Goal: Information Seeking & Learning: Learn about a topic

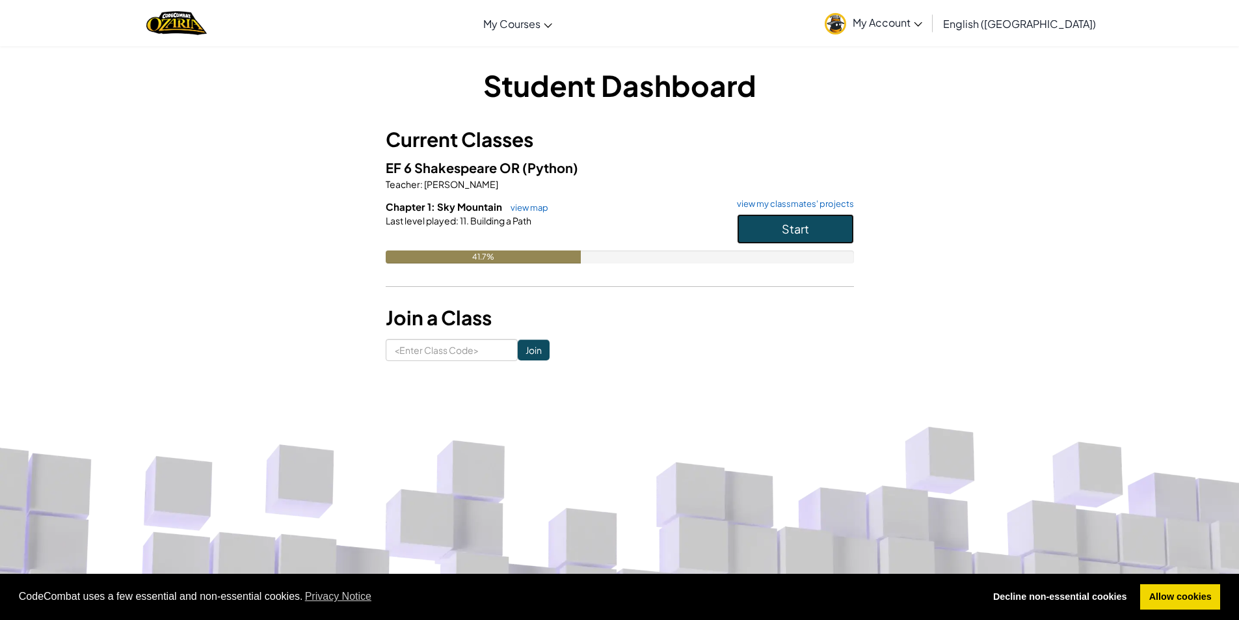
click at [810, 217] on button "Start" at bounding box center [795, 229] width 117 height 30
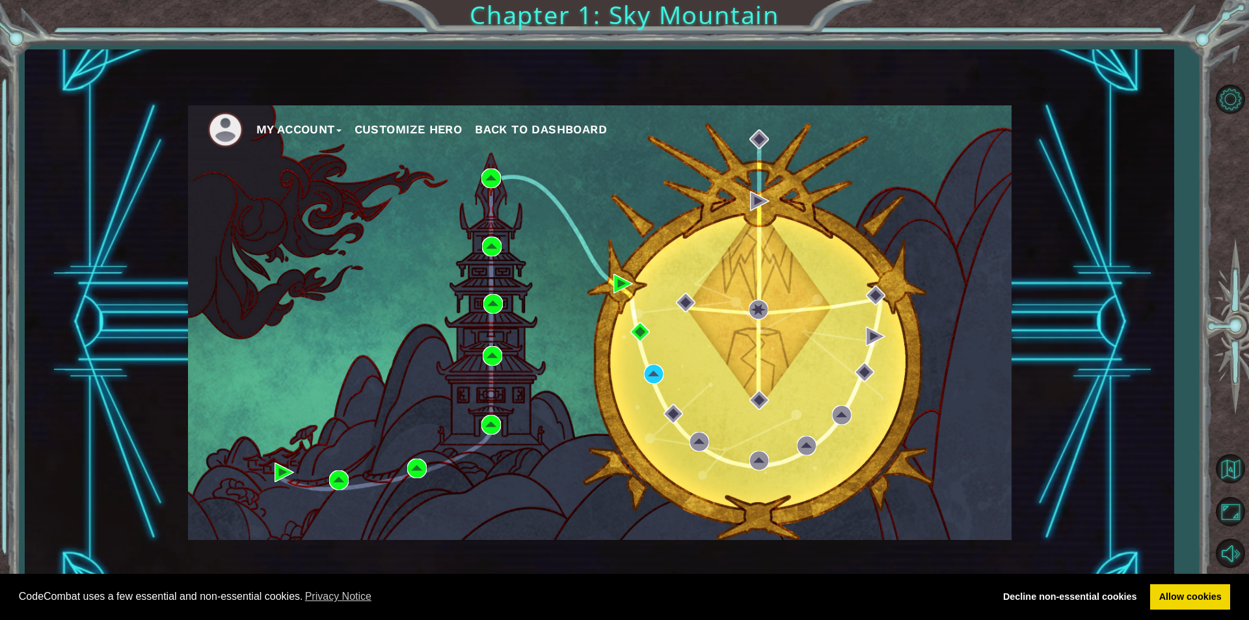
click at [648, 364] on div "My Account Customize Hero Back to Dashboard" at bounding box center [599, 322] width 823 height 434
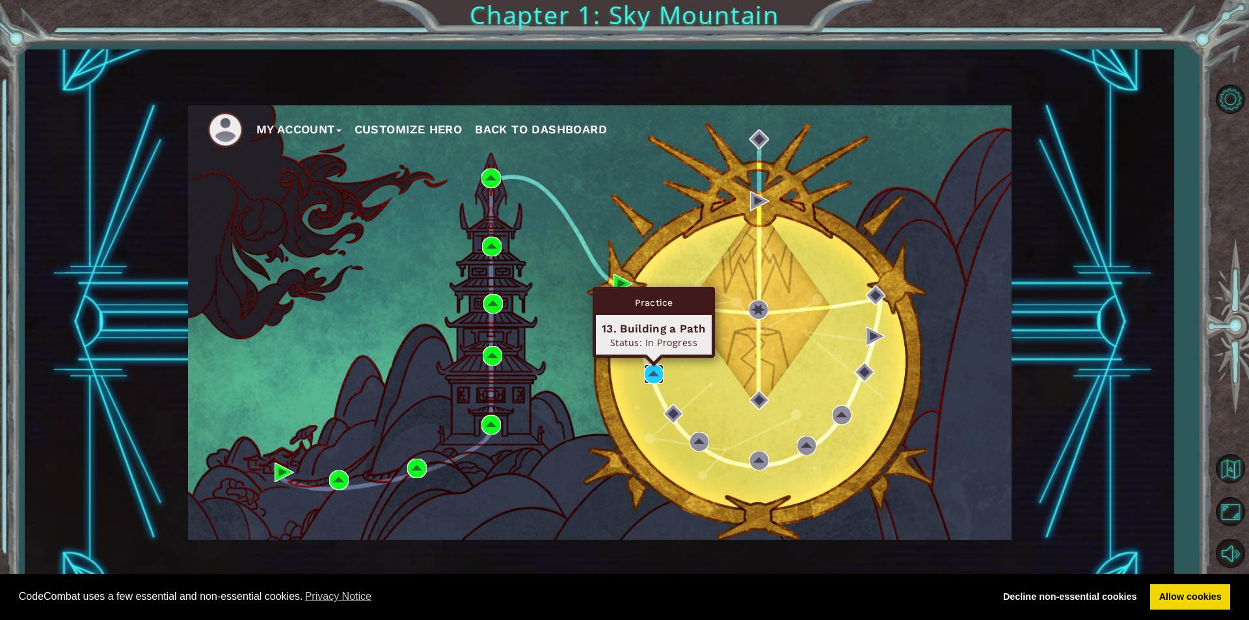
click at [650, 370] on img at bounding box center [654, 374] width 20 height 20
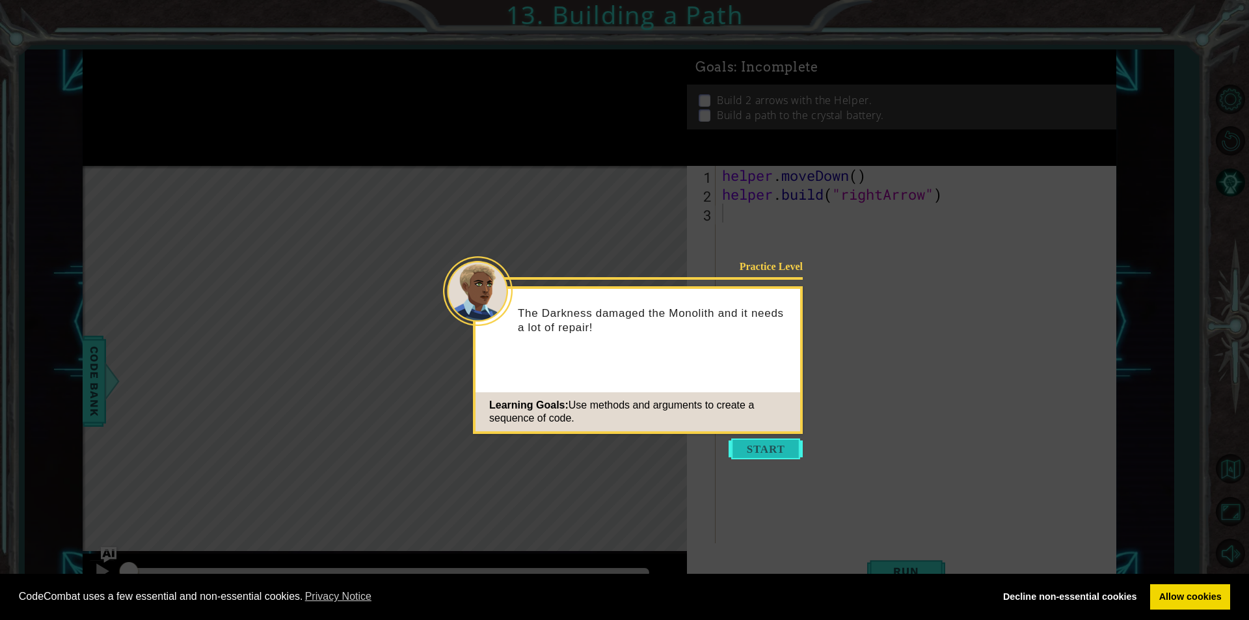
click at [773, 453] on button "Start" at bounding box center [765, 448] width 74 height 21
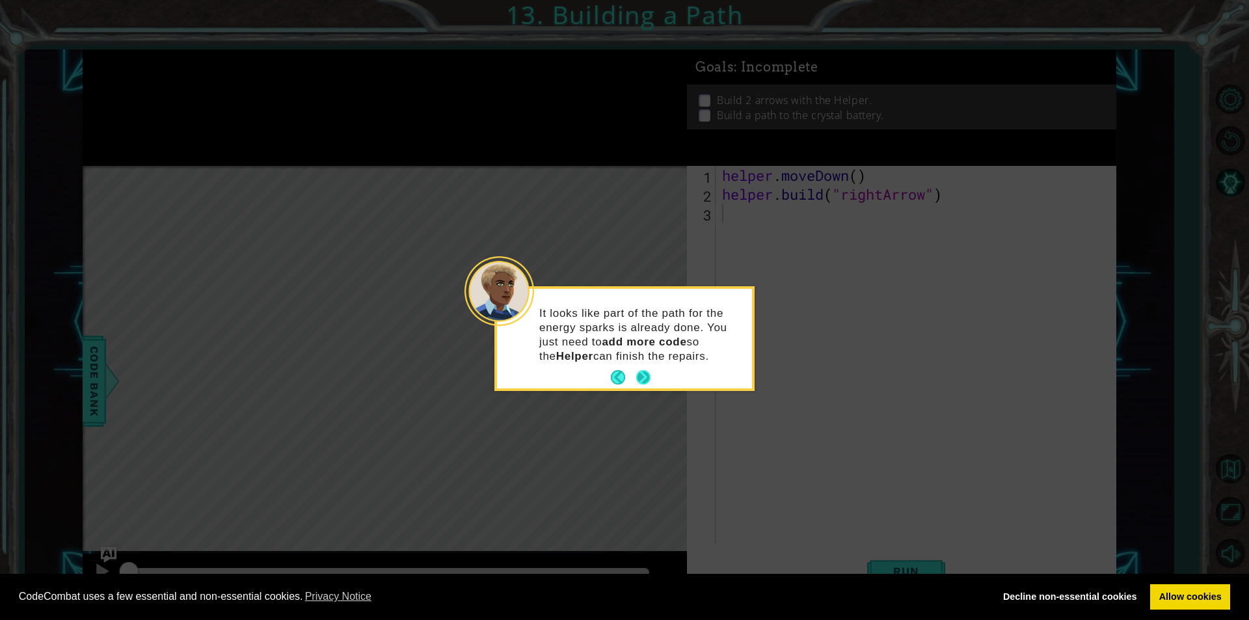
click at [643, 373] on button "Next" at bounding box center [643, 377] width 16 height 16
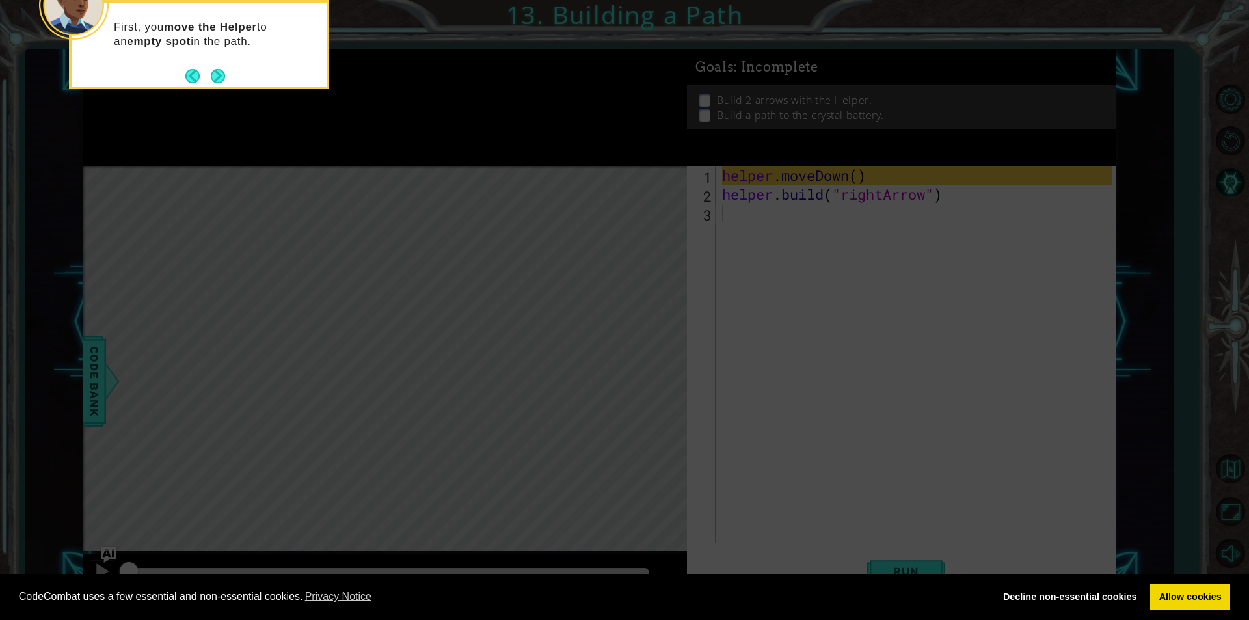
click at [203, 84] on footer at bounding box center [205, 76] width 40 height 20
click at [205, 79] on footer at bounding box center [205, 76] width 40 height 20
click at [211, 79] on button "Next" at bounding box center [218, 76] width 14 height 14
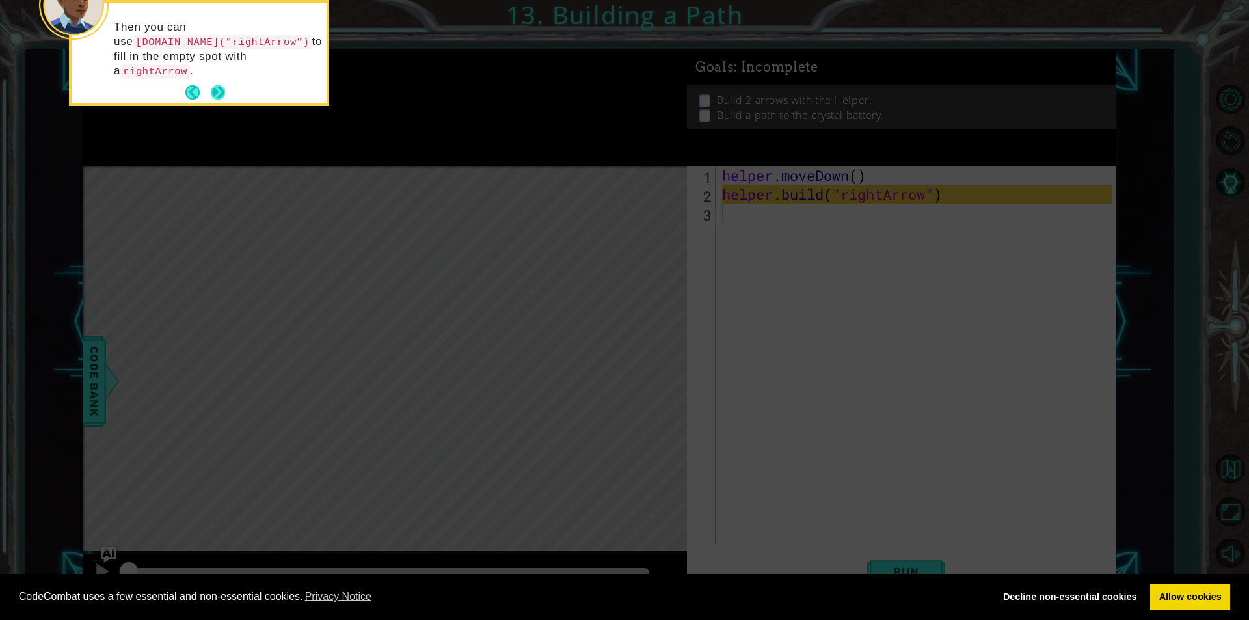
click at [211, 83] on button "Next" at bounding box center [218, 92] width 18 height 18
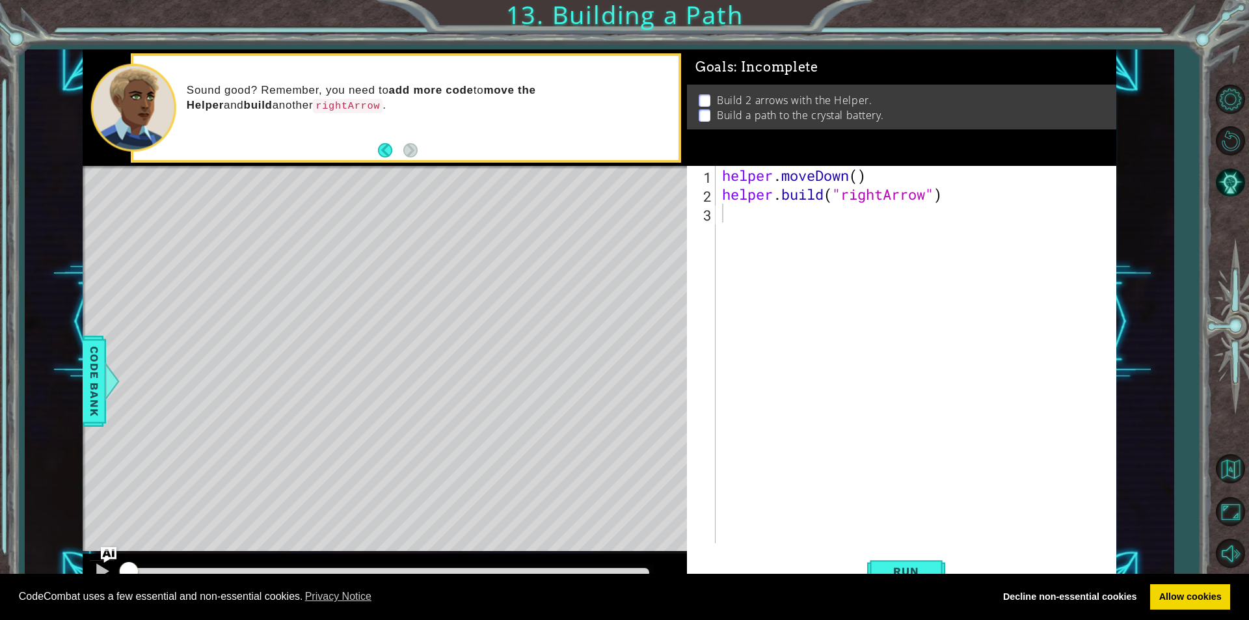
click at [442, 202] on div "Level Map" at bounding box center [383, 357] width 601 height 383
click at [391, 152] on button "Back" at bounding box center [390, 150] width 25 height 14
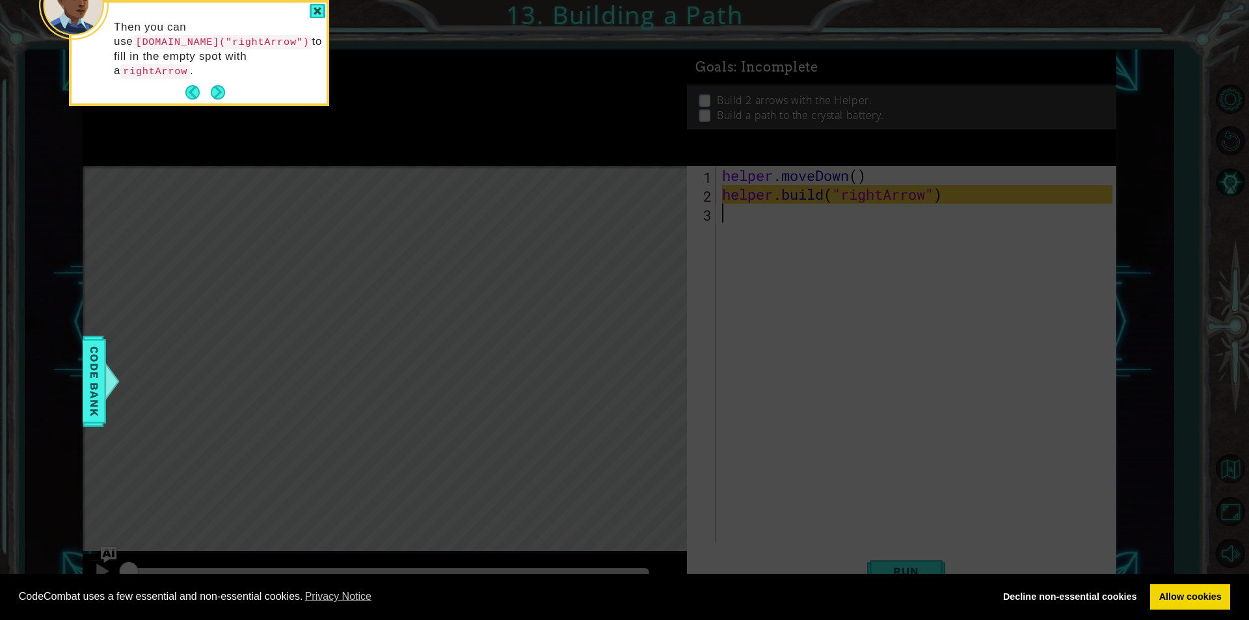
drag, startPoint x: 183, startPoint y: 96, endPoint x: 207, endPoint y: 113, distance: 29.9
click at [187, 104] on icon at bounding box center [624, 93] width 1249 height 1054
click at [223, 85] on button "Next" at bounding box center [218, 92] width 14 height 14
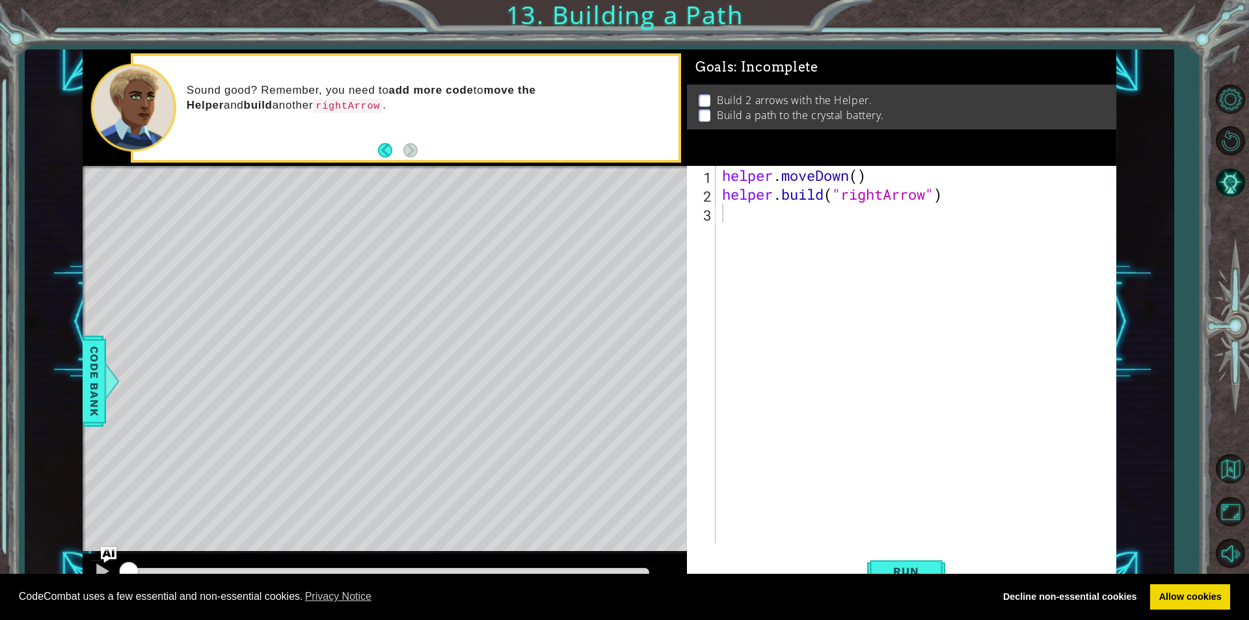
click at [0, 35] on div "1 ההההההההההההההההההההההההההההההההההההההההההההההההההההההההההההההההההההההההההההה…" at bounding box center [624, 310] width 1249 height 620
click at [873, 563] on button "Run" at bounding box center [906, 571] width 78 height 43
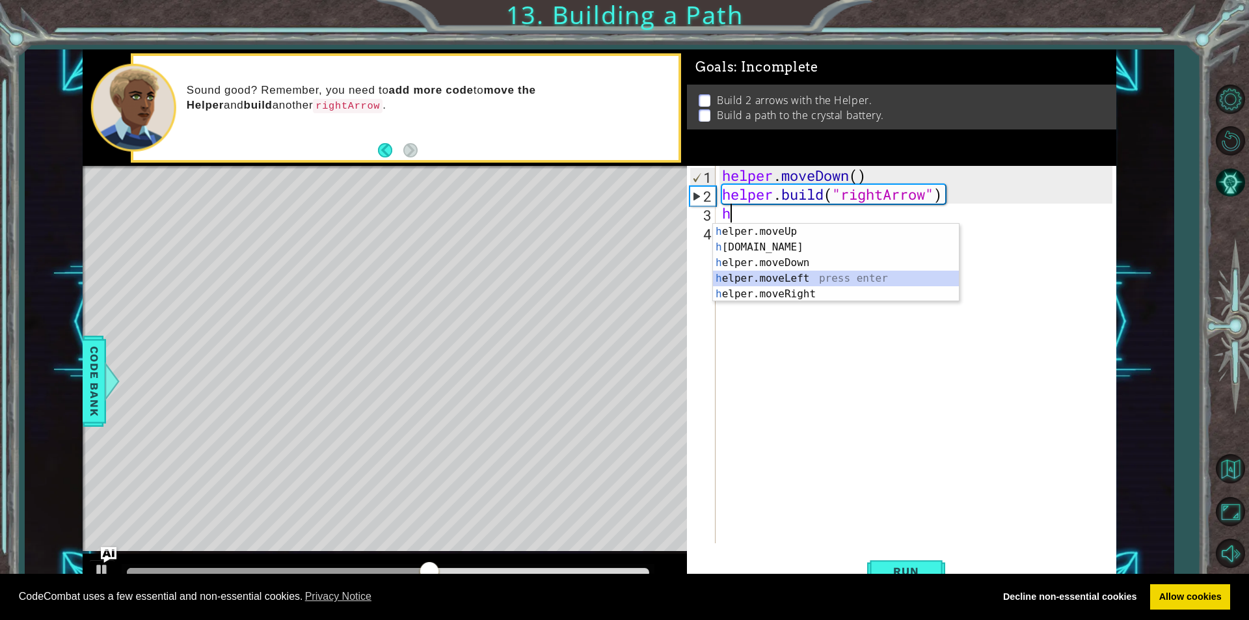
click at [775, 276] on div "h elper.moveUp press enter h [DOMAIN_NAME] press enter h elper.moveDown press e…" at bounding box center [836, 278] width 246 height 109
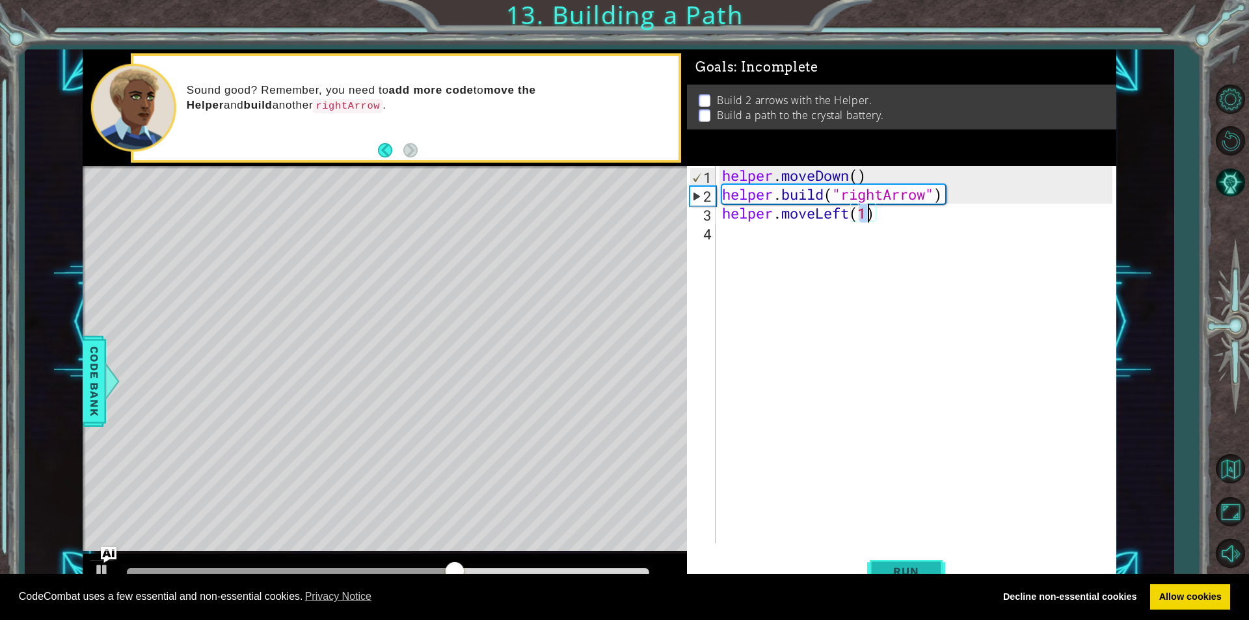
type textarea "helper.moveLeft(1)"
click at [893, 566] on span "Run" at bounding box center [905, 570] width 51 height 13
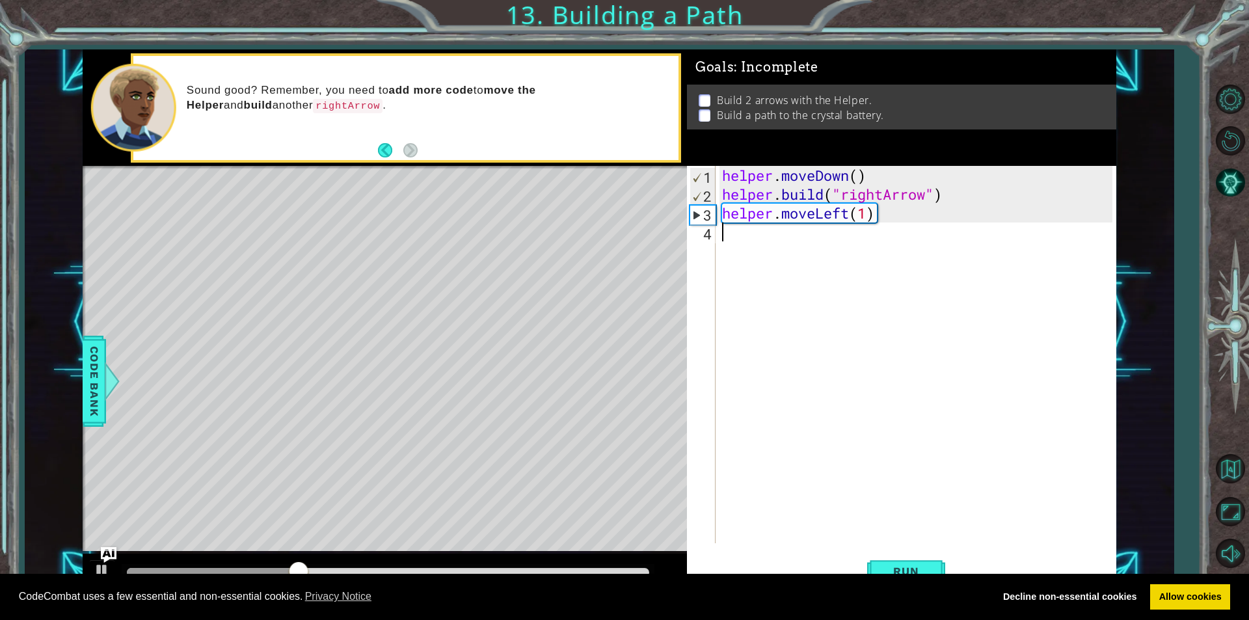
click at [892, 235] on div "helper . moveDown ( ) helper . build ( "rightArrow" ) helper . moveLeft ( 1 )" at bounding box center [918, 373] width 399 height 415
click at [892, 233] on div "helper . moveDown ( ) helper . build ( "rightArrow" ) helper . moveLeft ( 1 )" at bounding box center [918, 373] width 399 height 415
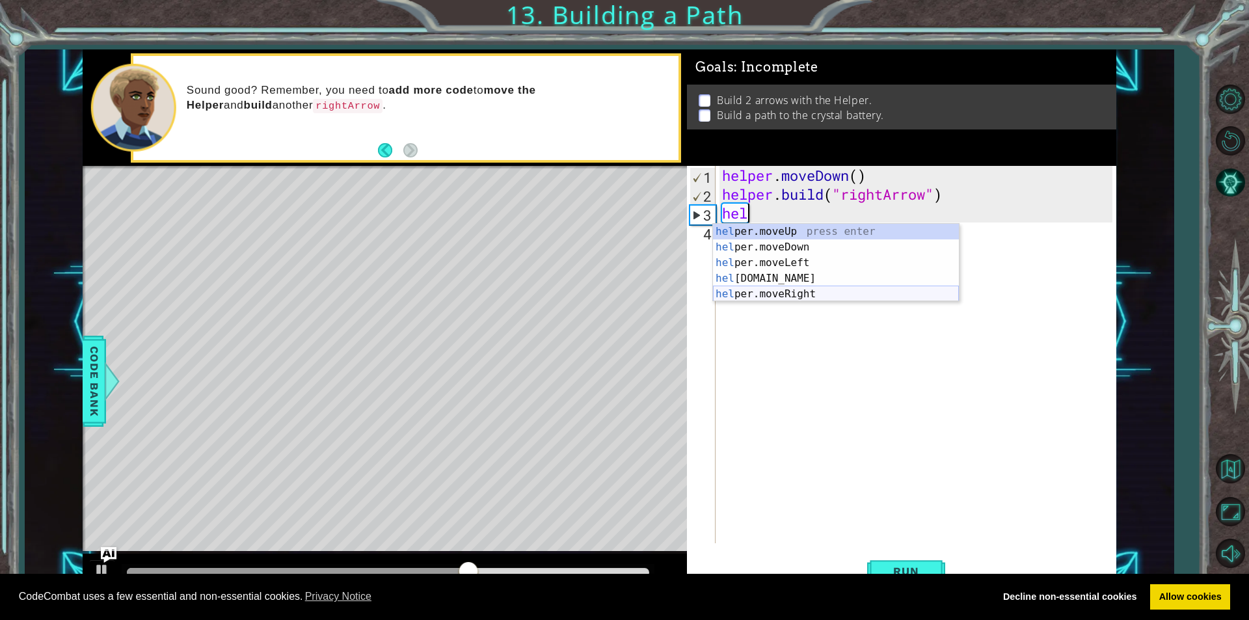
click at [793, 289] on div "hel per.moveUp press enter hel per.moveDown press enter hel per.moveLeft press …" at bounding box center [836, 278] width 246 height 109
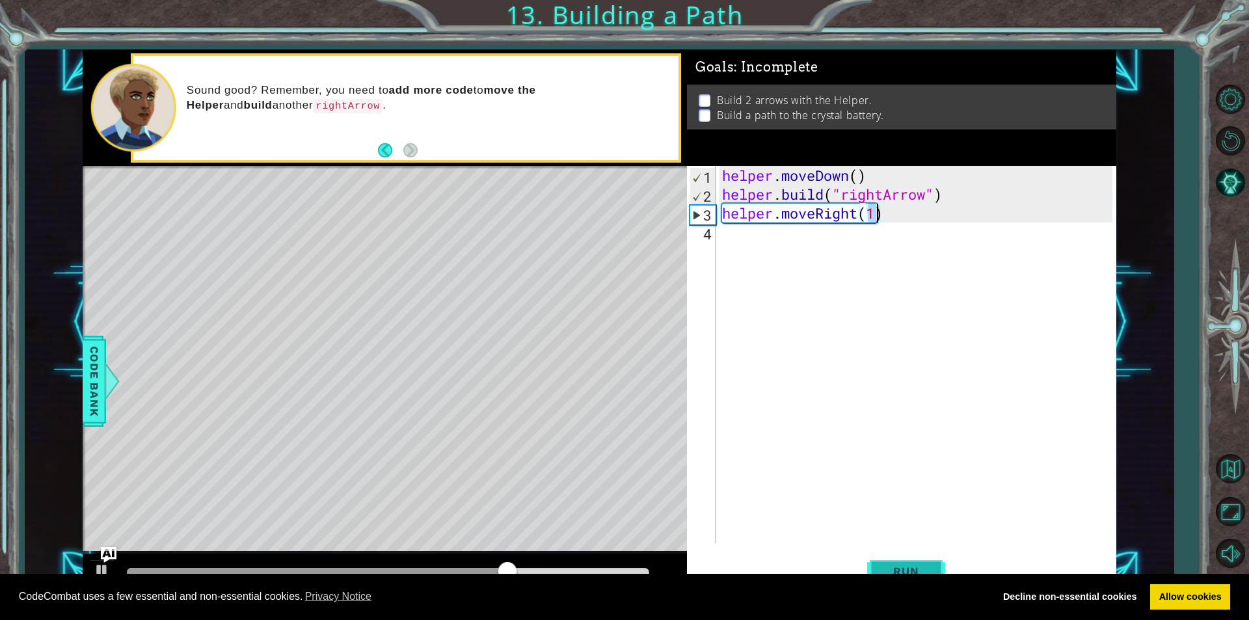
click at [912, 557] on button "Run" at bounding box center [906, 571] width 78 height 43
click at [854, 570] on div "Run" at bounding box center [905, 571] width 429 height 43
click at [865, 574] on div "CodeCombat uses a few essential and non-essential cookies. Privacy Notice Decli…" at bounding box center [624, 597] width 1249 height 47
click at [892, 562] on button "Run" at bounding box center [906, 571] width 78 height 43
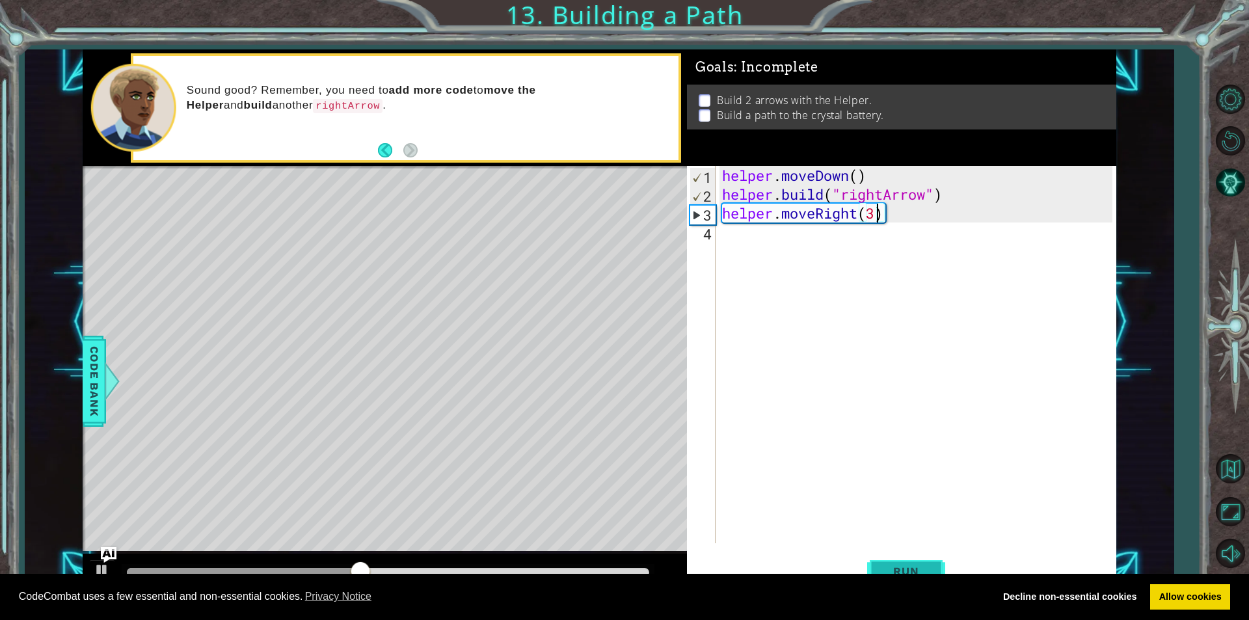
click at [892, 565] on span "Run" at bounding box center [905, 570] width 51 height 13
type textarea "helper.moveRight(4)"
click at [902, 564] on span "Run" at bounding box center [905, 570] width 51 height 13
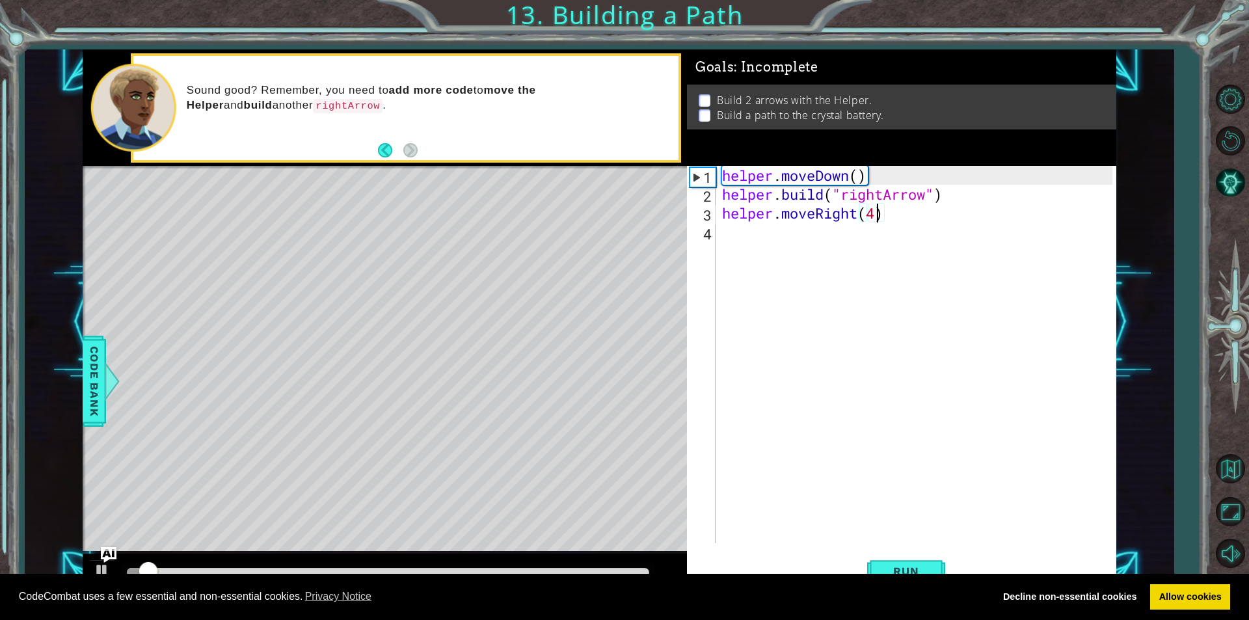
click at [230, 562] on div at bounding box center [385, 574] width 604 height 42
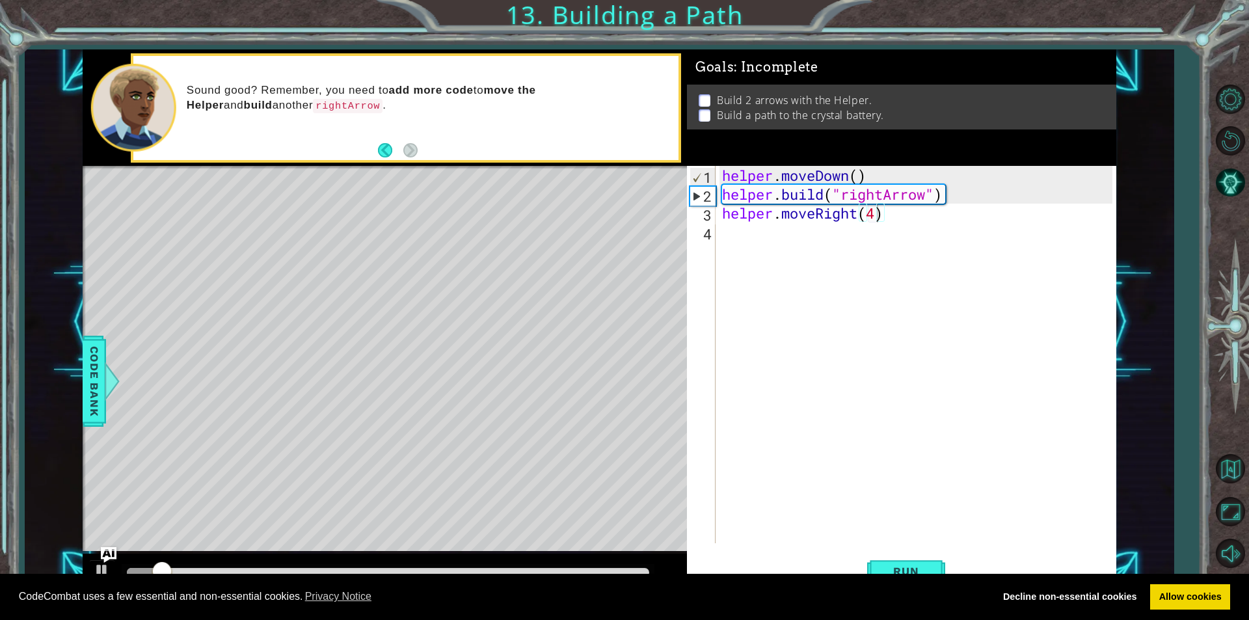
click at [237, 574] on div "CodeCombat uses a few essential and non-essential cookies. Privacy Notice Decli…" at bounding box center [624, 597] width 1249 height 47
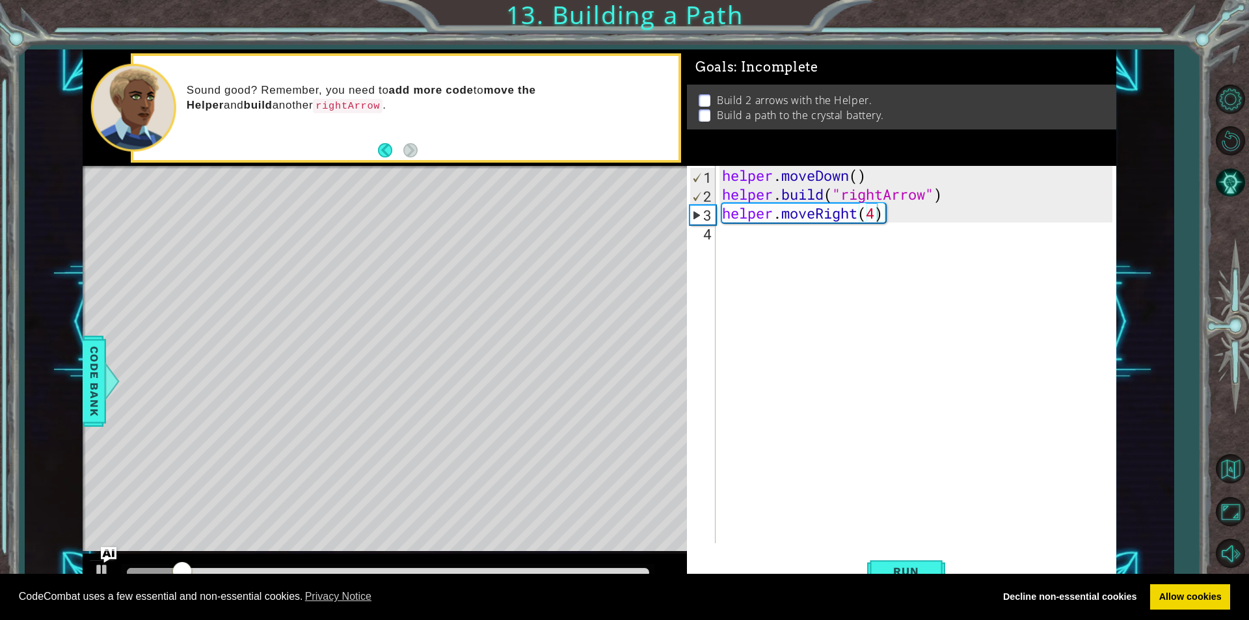
click at [237, 566] on div at bounding box center [388, 573] width 533 height 18
drag, startPoint x: 180, startPoint y: 557, endPoint x: 187, endPoint y: 559, distance: 7.4
click at [185, 558] on div at bounding box center [385, 574] width 604 height 42
drag, startPoint x: 202, startPoint y: 566, endPoint x: 393, endPoint y: 541, distance: 192.1
click at [393, 541] on div "methods helper moveUp() moveDown() moveLeft() moveRight() build(item) tools for…" at bounding box center [599, 322] width 1033 height 546
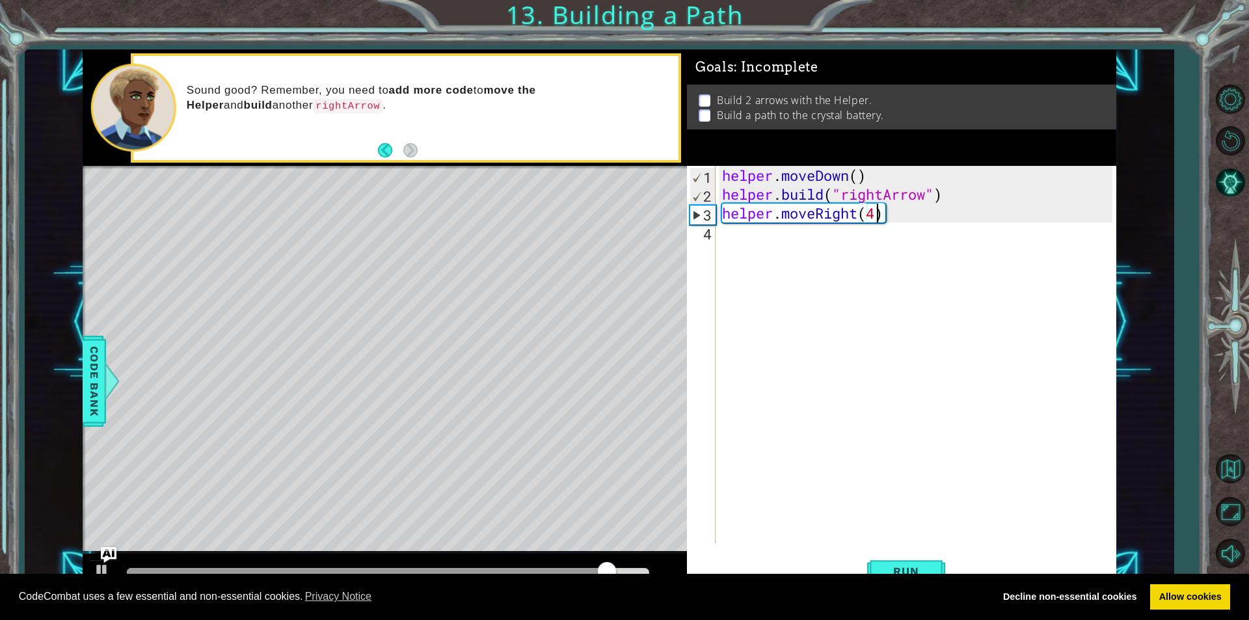
click at [742, 241] on div "helper . moveDown ( ) helper . build ( "rightArrow" ) helper . moveRight ( 4 )" at bounding box center [918, 373] width 399 height 415
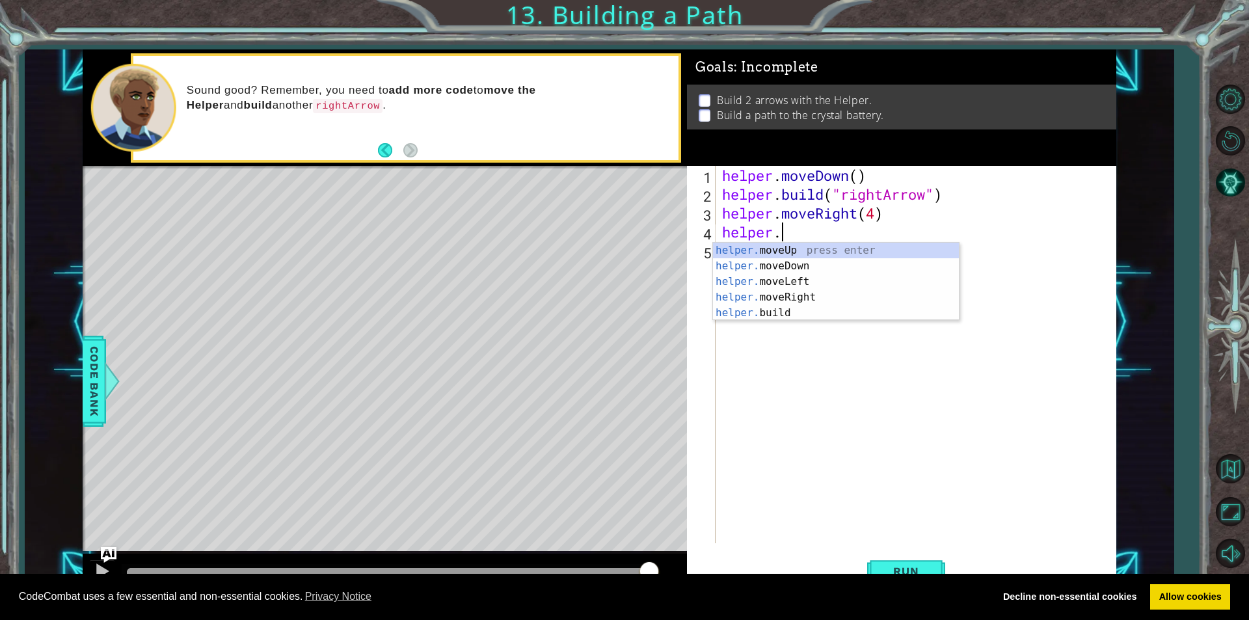
scroll to position [0, 2]
click at [843, 257] on div "helper. moveUp press enter helper. moveDown press enter helper. moveLeft press …" at bounding box center [836, 297] width 246 height 109
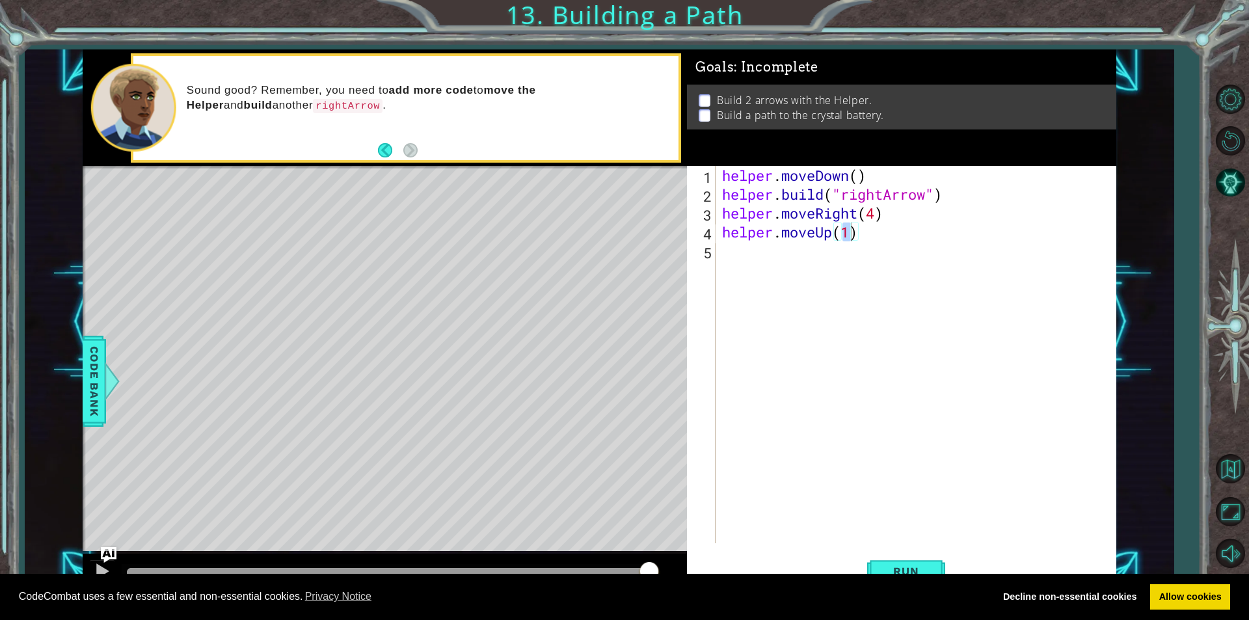
click at [886, 577] on div "CodeCombat uses a few essential and non-essential cookies. Privacy Notice Decli…" at bounding box center [624, 597] width 1249 height 47
click at [886, 551] on button "Run" at bounding box center [906, 571] width 78 height 43
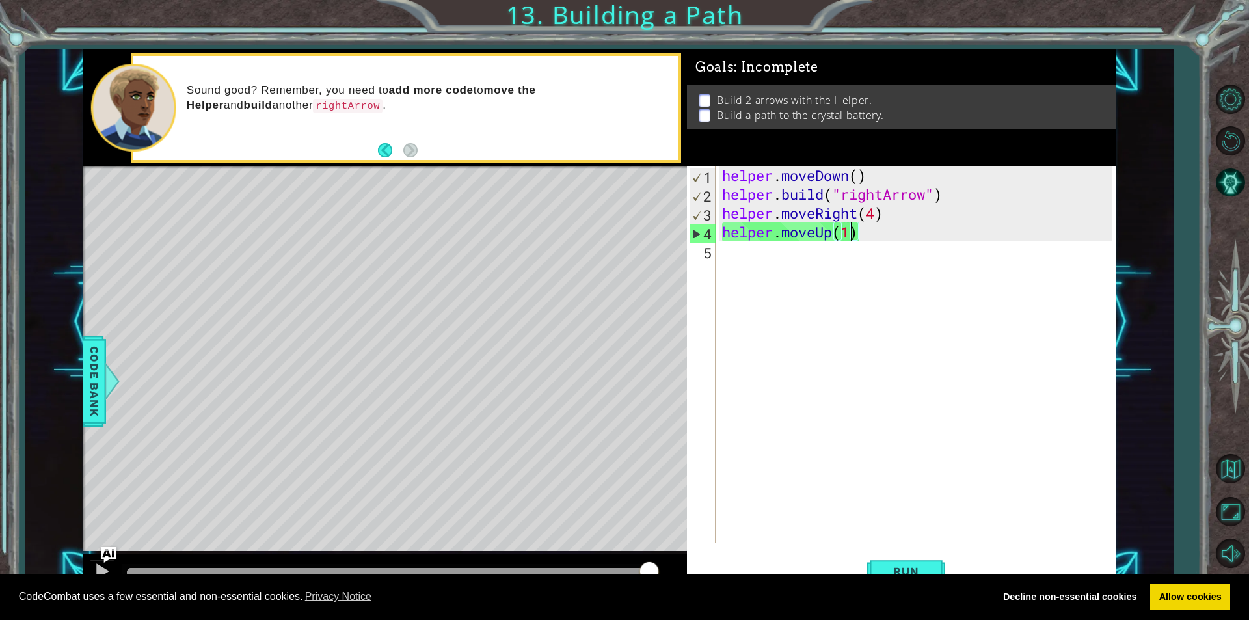
drag, startPoint x: 157, startPoint y: 564, endPoint x: 1131, endPoint y: 470, distance: 978.7
click at [1129, 473] on div "1 ההההההההההההההההההההההההההההההההההההההההההההההההההההההההההההההההההההההההההההה…" at bounding box center [599, 322] width 1148 height 546
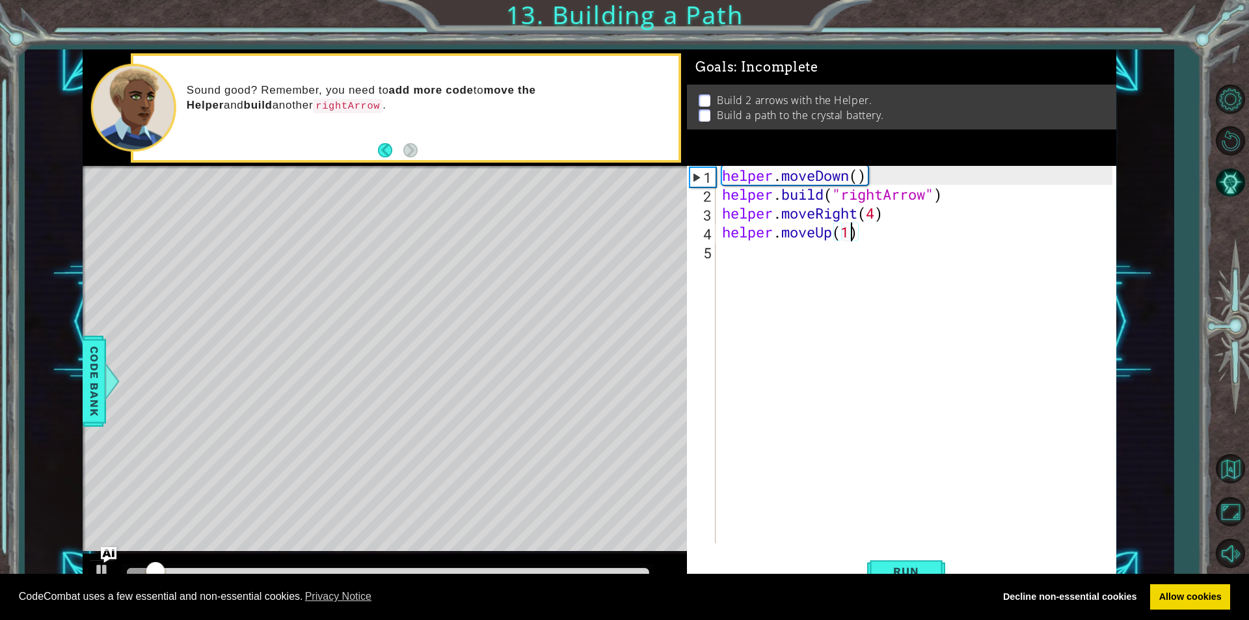
click at [870, 229] on div "helper . moveDown ( ) helper . build ( "rightArrow" ) helper . moveRight ( 4 ) …" at bounding box center [918, 373] width 399 height 415
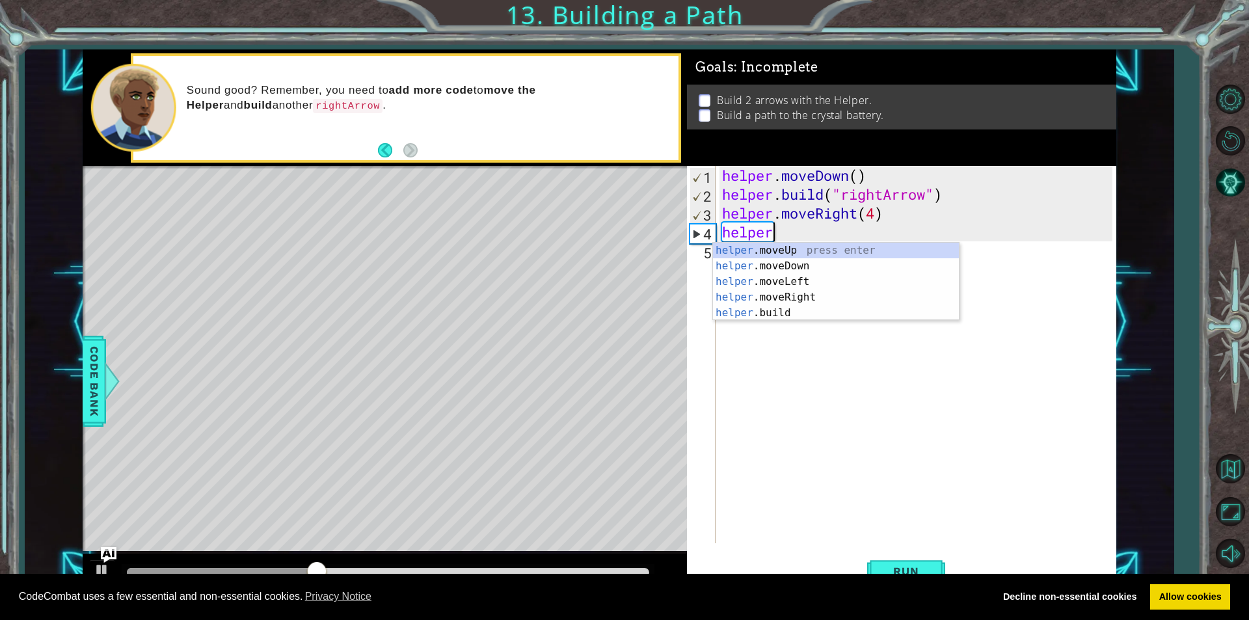
scroll to position [0, 1]
drag, startPoint x: 812, startPoint y: 312, endPoint x: 849, endPoint y: 317, distance: 37.4
click at [812, 312] on div "helpe [PERSON_NAME]moveUp press enter helpe [PERSON_NAME]moveDown press enter h…" at bounding box center [836, 297] width 246 height 109
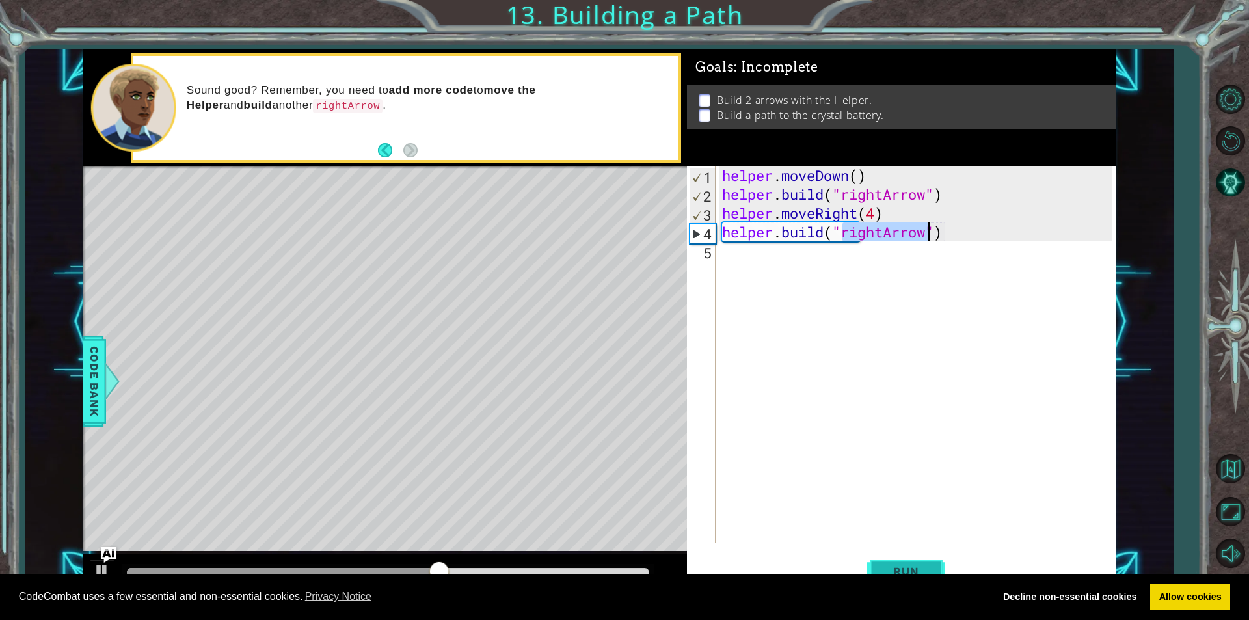
drag, startPoint x: 917, startPoint y: 568, endPoint x: 924, endPoint y: 568, distance: 7.2
click at [918, 568] on span "Run" at bounding box center [905, 570] width 51 height 13
click at [991, 236] on div "helper . moveDown ( ) helper . build ( "rightArrow" ) helper . moveRight ( 4 ) …" at bounding box center [918, 373] width 399 height 415
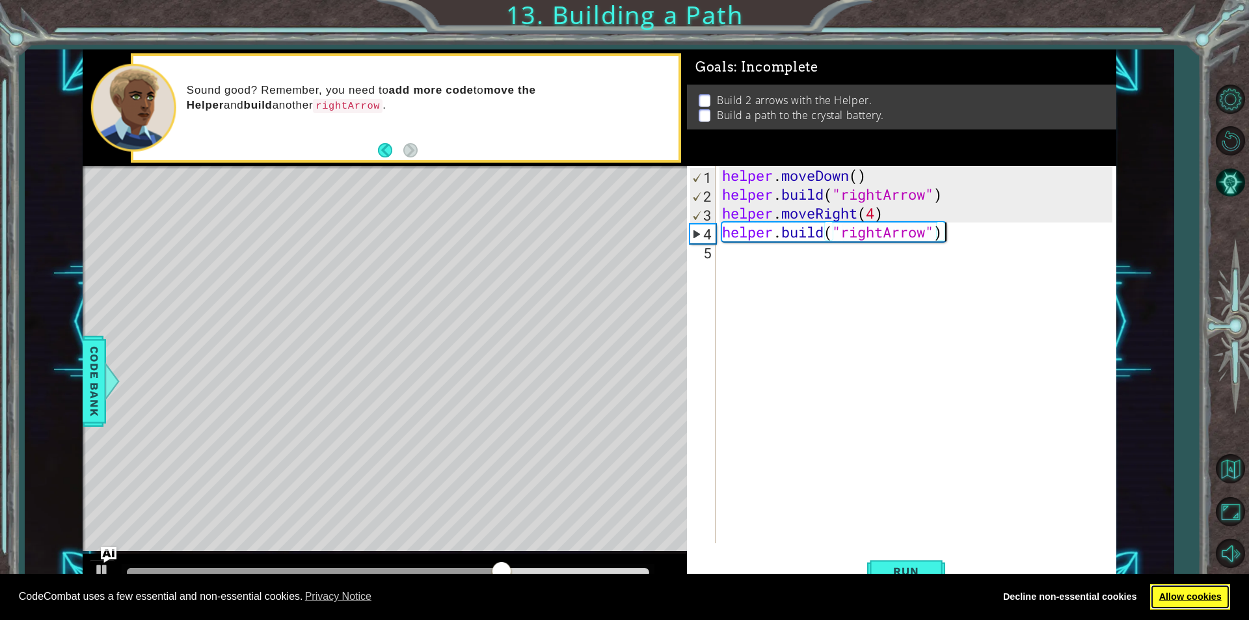
click at [1191, 593] on link "Allow cookies" at bounding box center [1190, 597] width 80 height 26
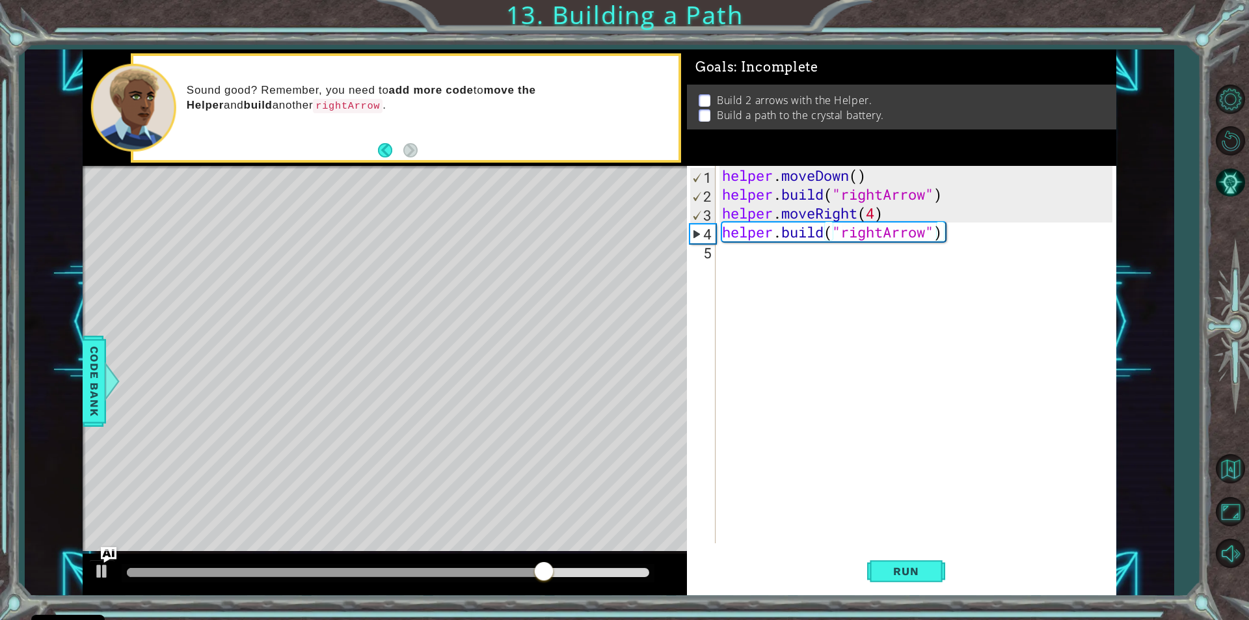
drag, startPoint x: 520, startPoint y: 575, endPoint x: 360, endPoint y: 585, distance: 160.3
click at [99, 578] on body "Cookie Policy CodeCombat uses a few essential and non-essential cookies. Privac…" at bounding box center [624, 310] width 1249 height 620
click at [579, 581] on div at bounding box center [388, 573] width 533 height 18
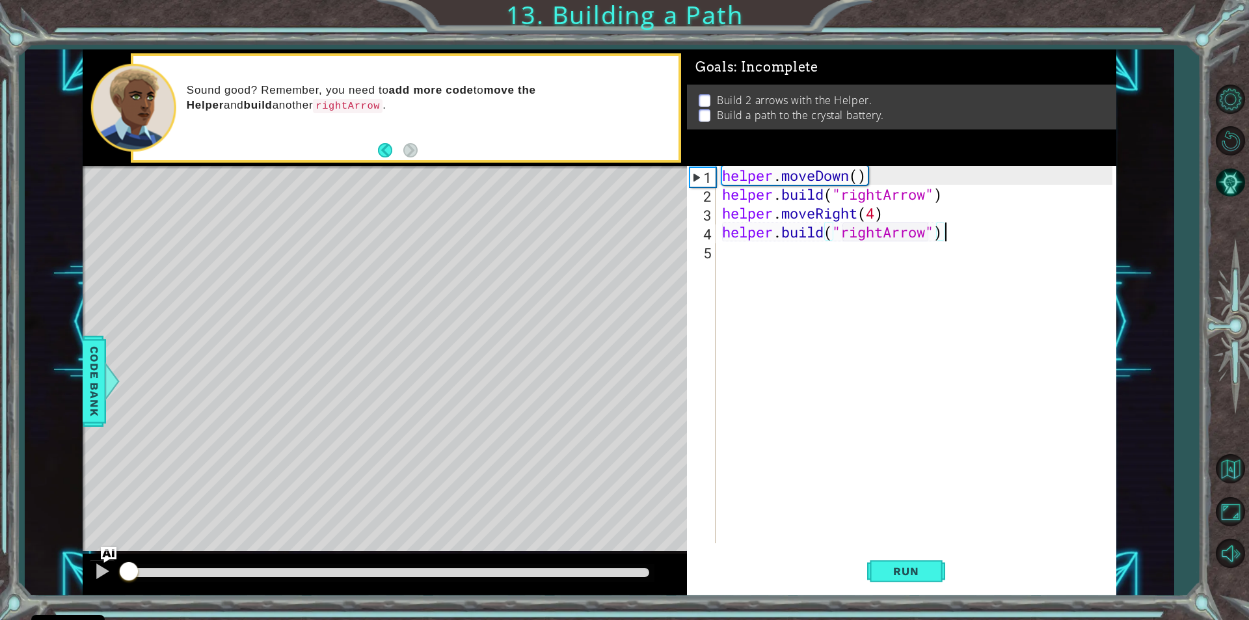
drag, startPoint x: 571, startPoint y: 567, endPoint x: 66, endPoint y: 566, distance: 504.6
click at [66, 566] on div "1 ההההההההההההההההההההההההההההההההההההההההההההההההההההההההההההההההההההההההההההה…" at bounding box center [599, 322] width 1148 height 546
drag, startPoint x: 867, startPoint y: 212, endPoint x: 875, endPoint y: 215, distance: 8.5
click at [875, 215] on div "helper . moveDown ( ) helper . build ( "rightArrow" ) helper . moveRight ( 4 ) …" at bounding box center [918, 373] width 399 height 415
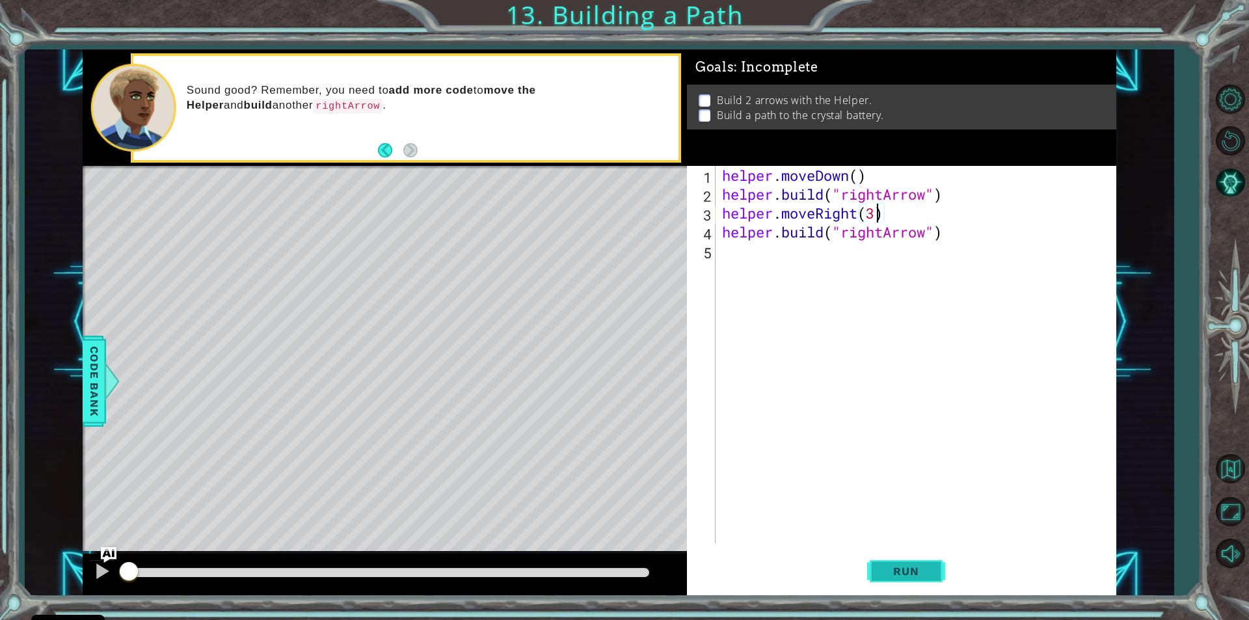
type textarea "helper.moveRight(3)"
click at [913, 569] on span "Run" at bounding box center [905, 570] width 51 height 13
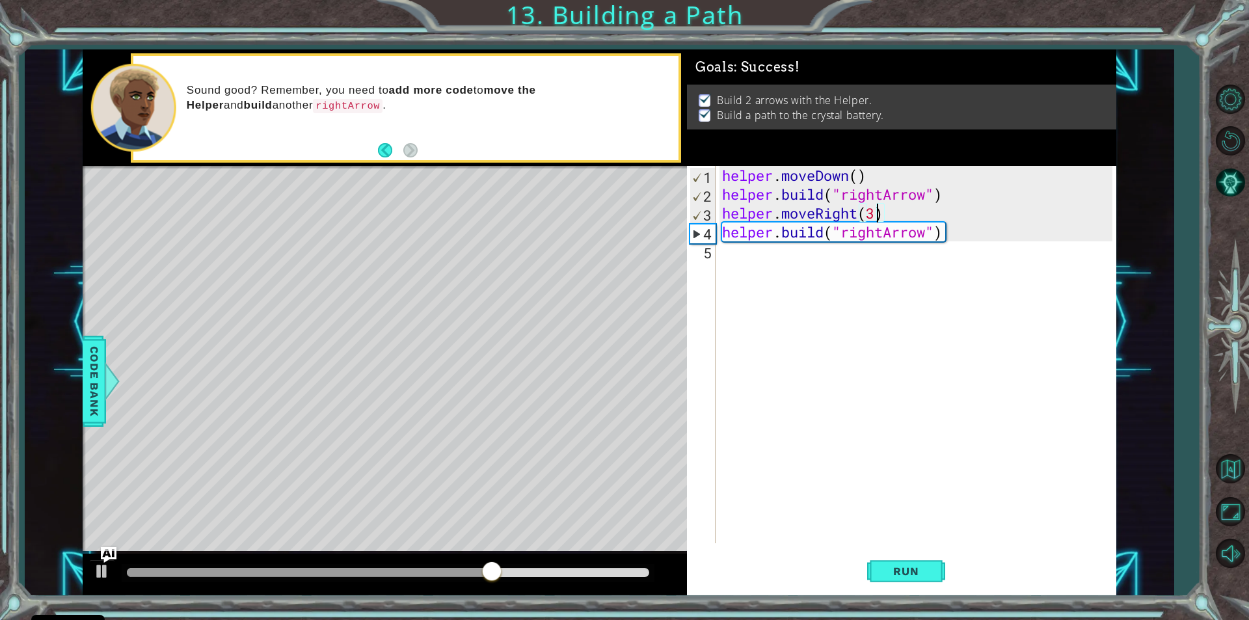
click at [719, 259] on div "helper . moveDown ( ) helper . build ( "rightArrow" ) helper . moveRight ( 3 ) …" at bounding box center [915, 354] width 393 height 377
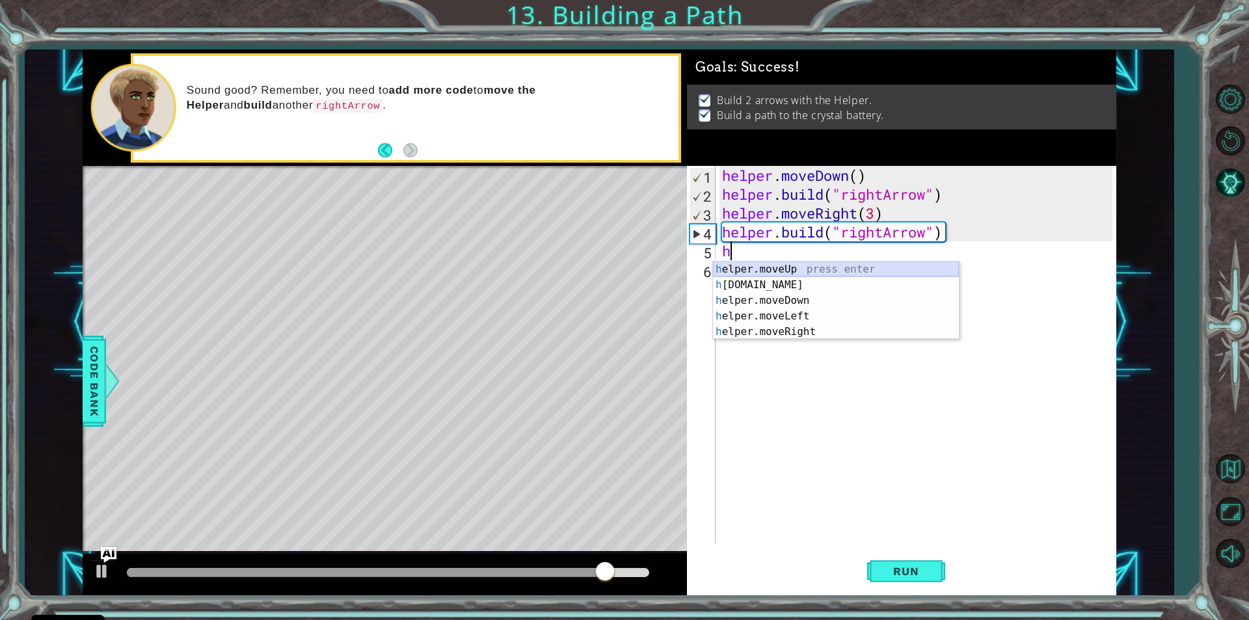
click at [808, 267] on div "h elper.moveUp press enter h [DOMAIN_NAME] press enter h elper.moveDown press e…" at bounding box center [836, 315] width 246 height 109
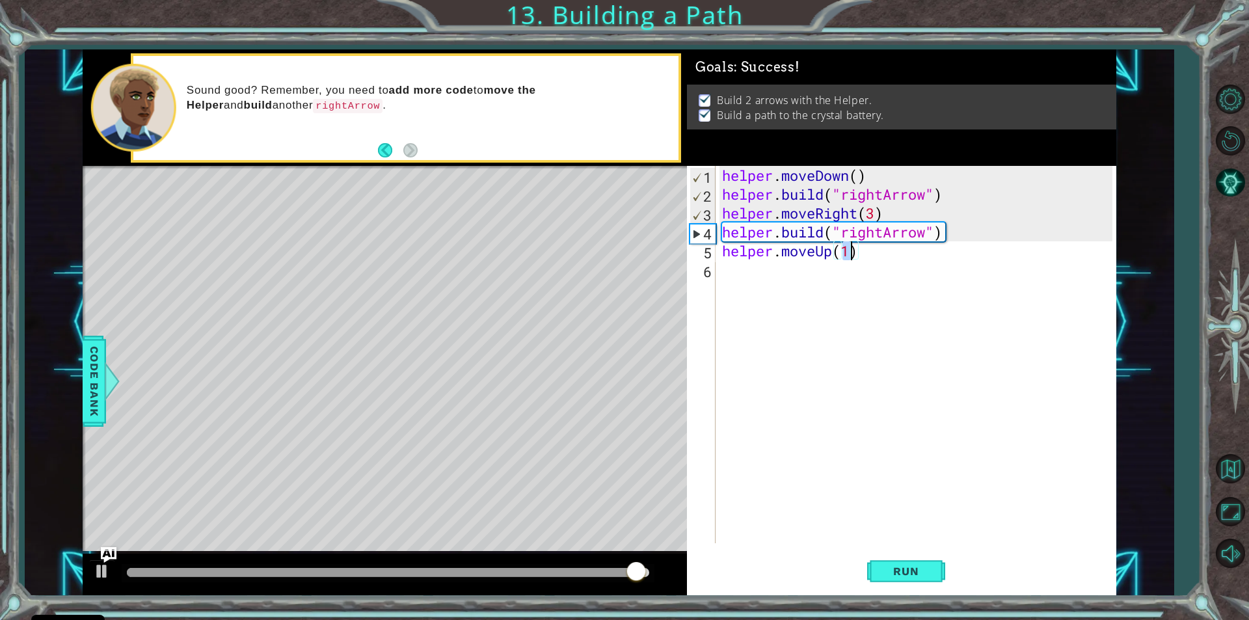
type textarea "helper.moveUp(1)"
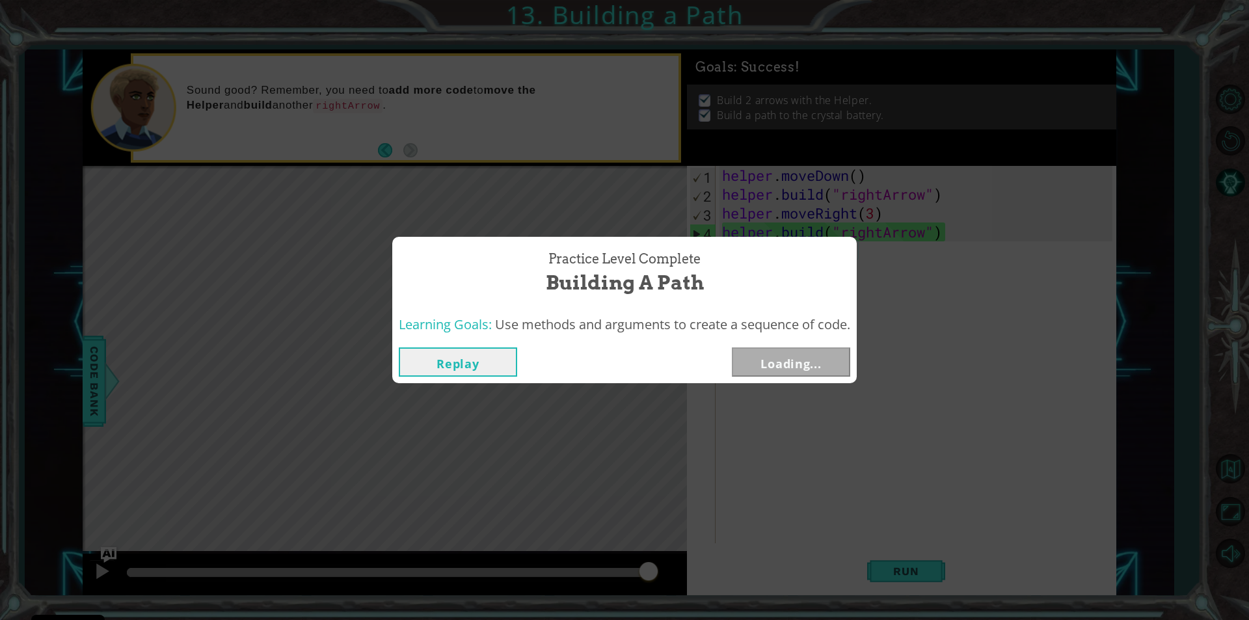
click at [908, 562] on div "Practice Level Complete Building a Path Learning Goals: Use methods and argumen…" at bounding box center [624, 310] width 1249 height 620
click at [825, 356] on button "Next" at bounding box center [791, 361] width 118 height 29
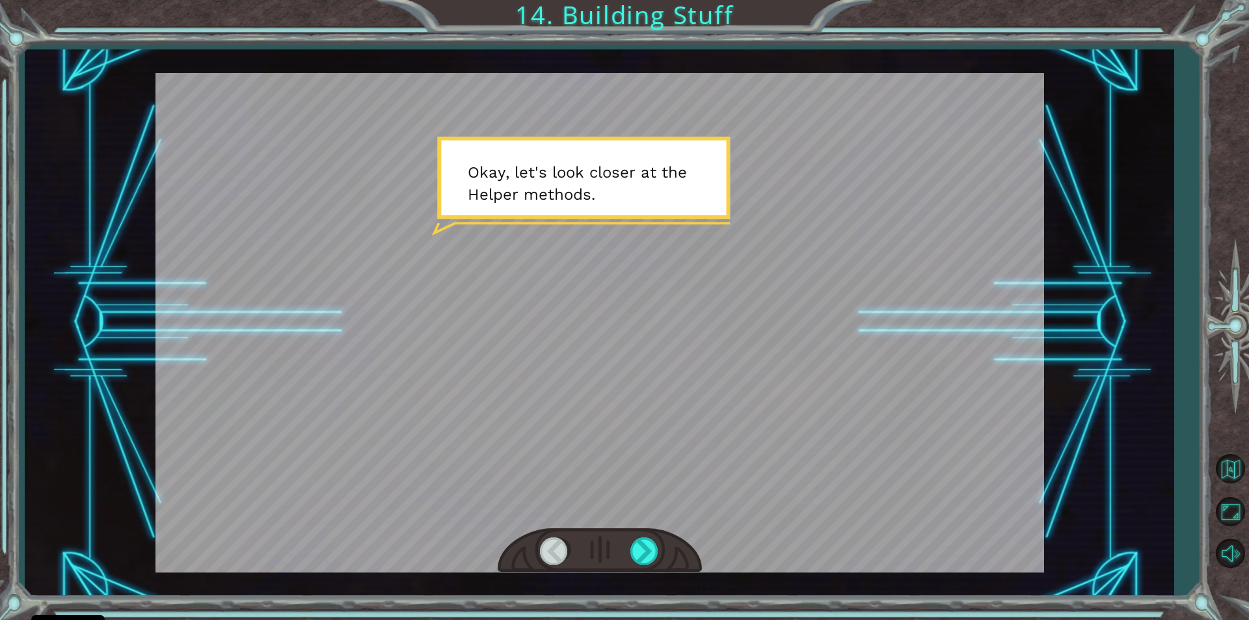
click at [648, 275] on div at bounding box center [599, 322] width 888 height 499
click at [633, 547] on div at bounding box center [644, 550] width 29 height 27
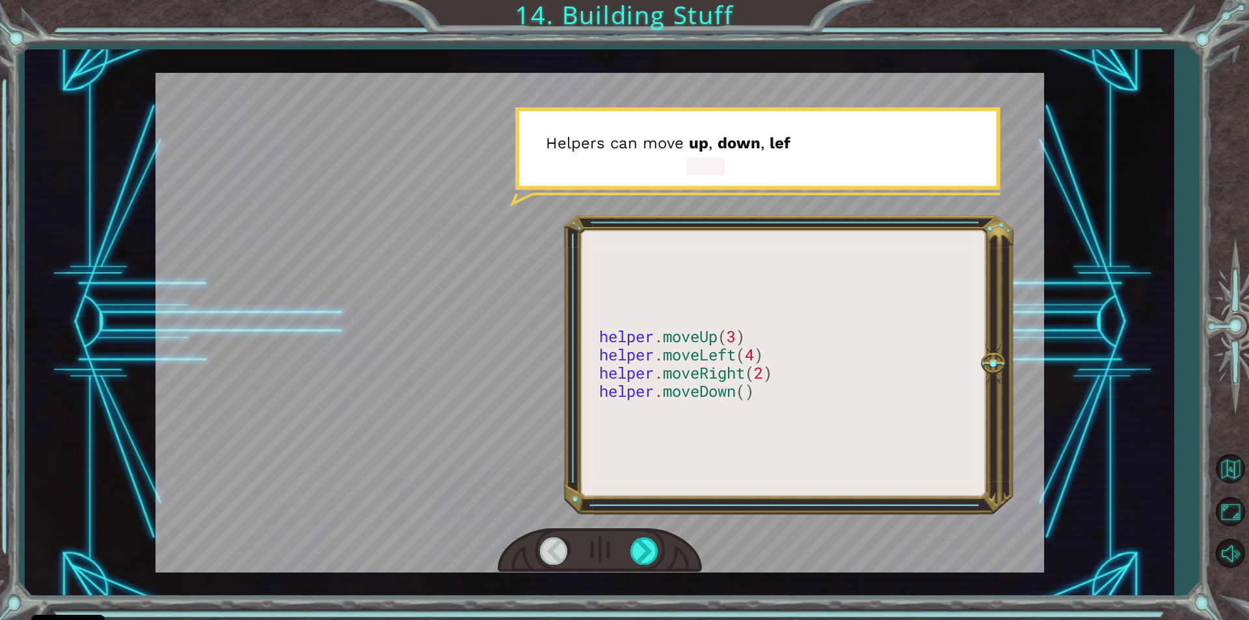
click at [628, 545] on div at bounding box center [599, 550] width 204 height 45
click at [651, 546] on div at bounding box center [644, 550] width 29 height 27
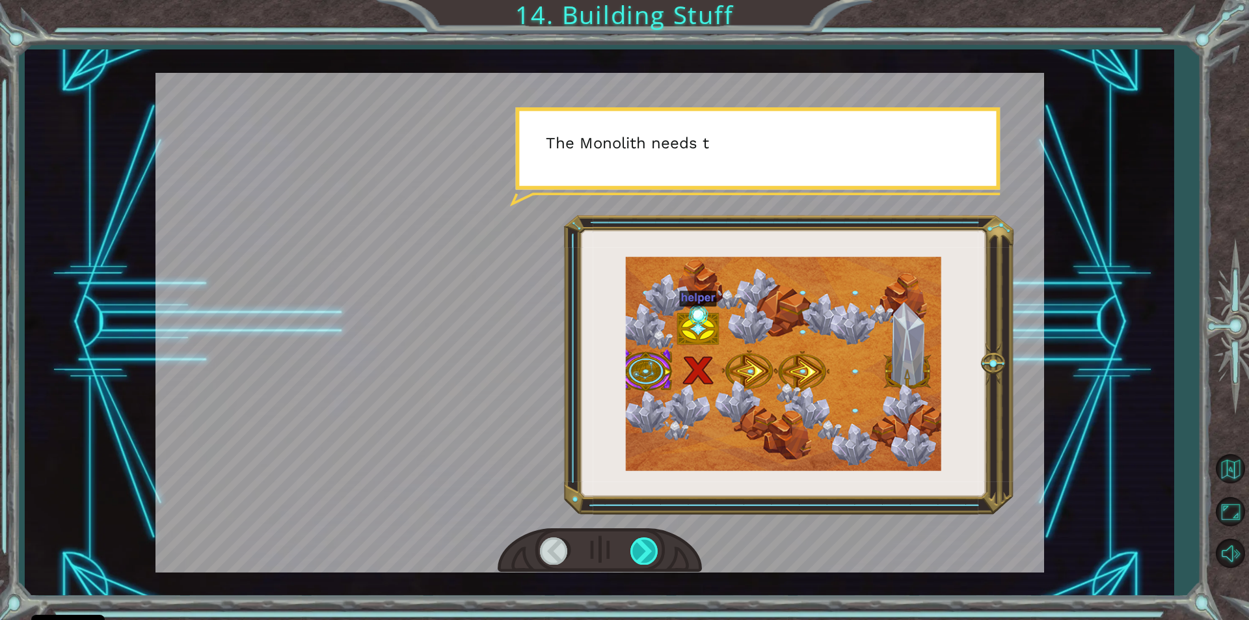
click at [651, 546] on div at bounding box center [644, 550] width 29 height 27
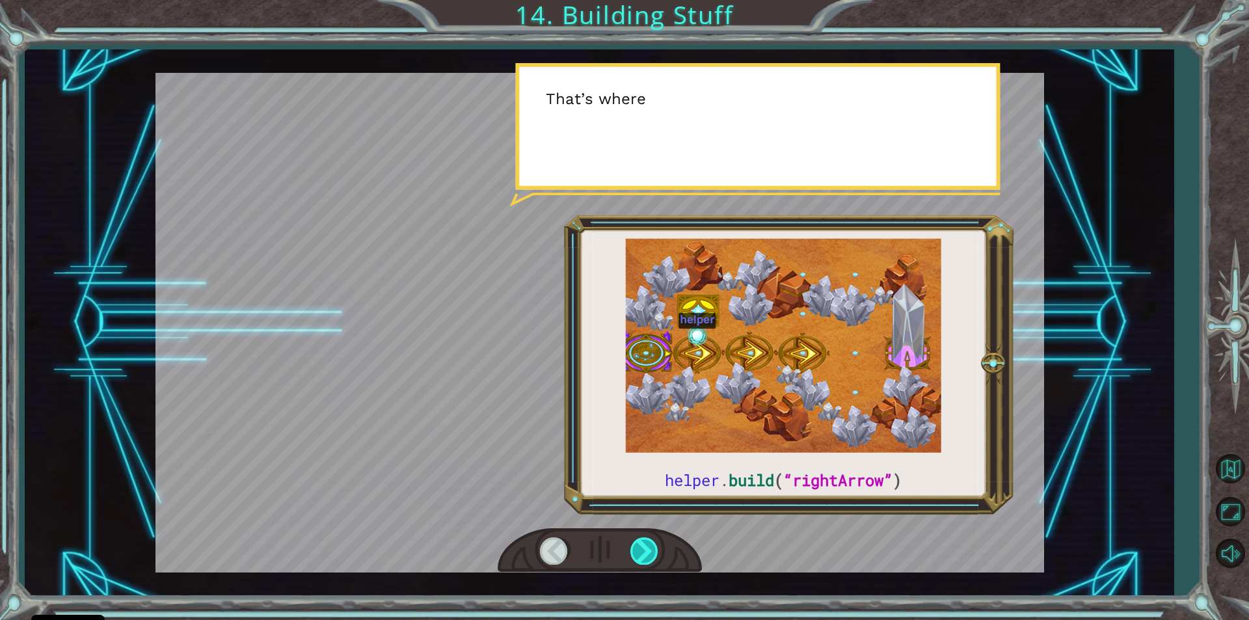
click at [651, 546] on div at bounding box center [644, 550] width 29 height 27
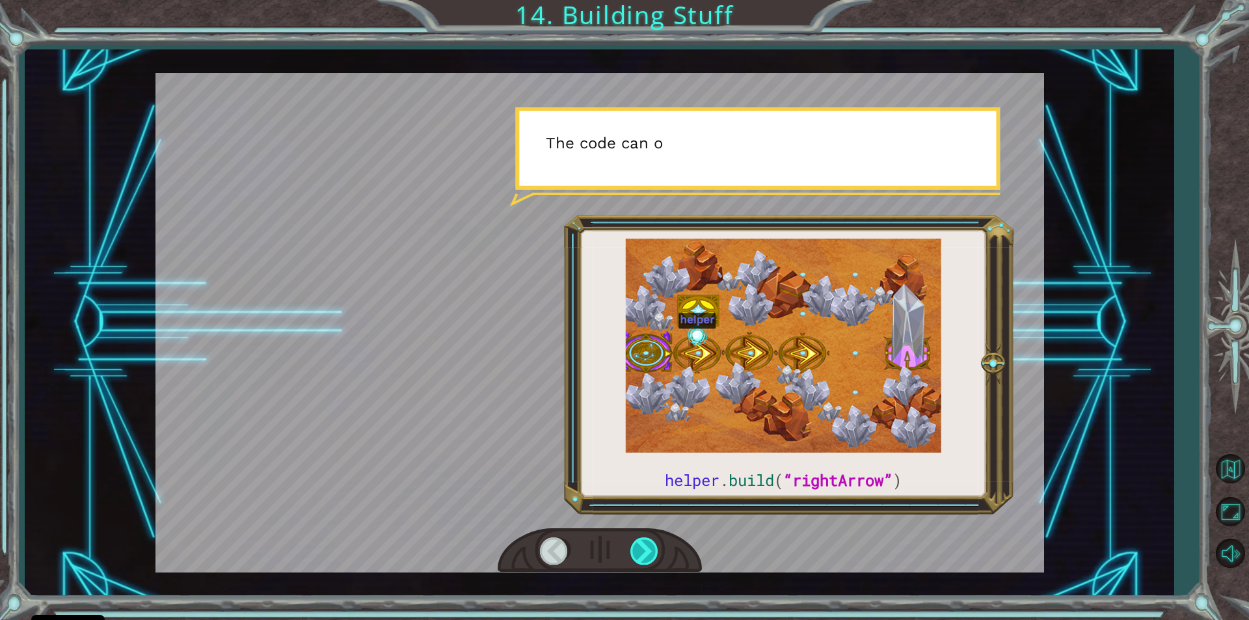
click at [651, 546] on div at bounding box center [644, 550] width 29 height 27
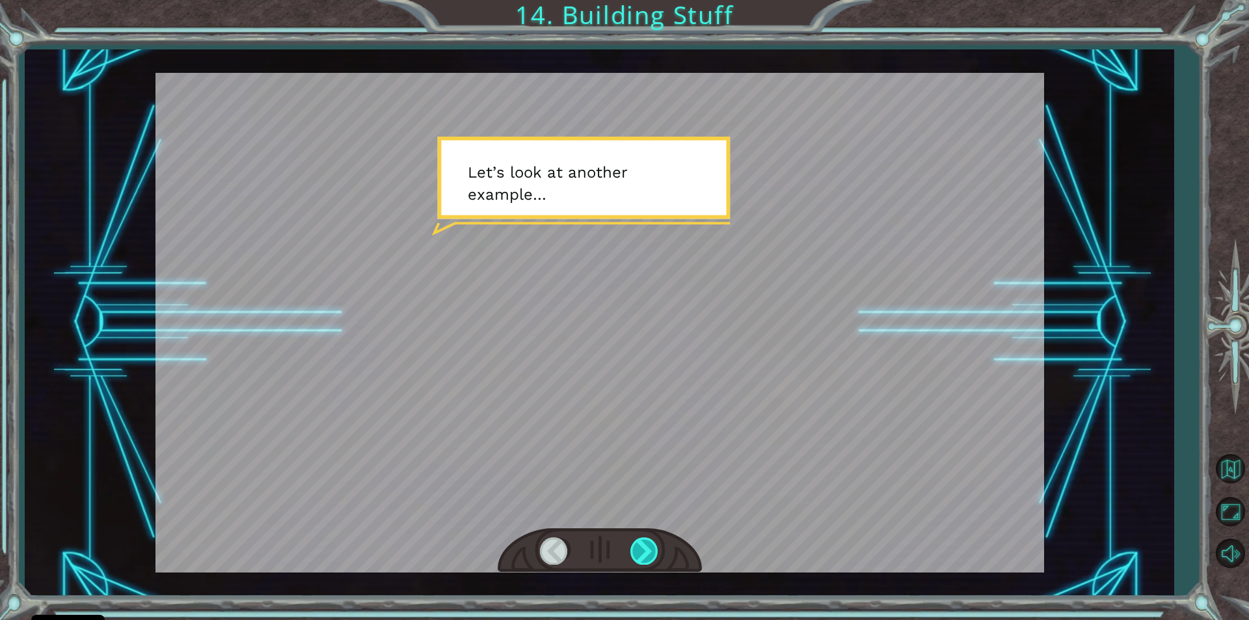
click at [651, 546] on div at bounding box center [644, 550] width 29 height 27
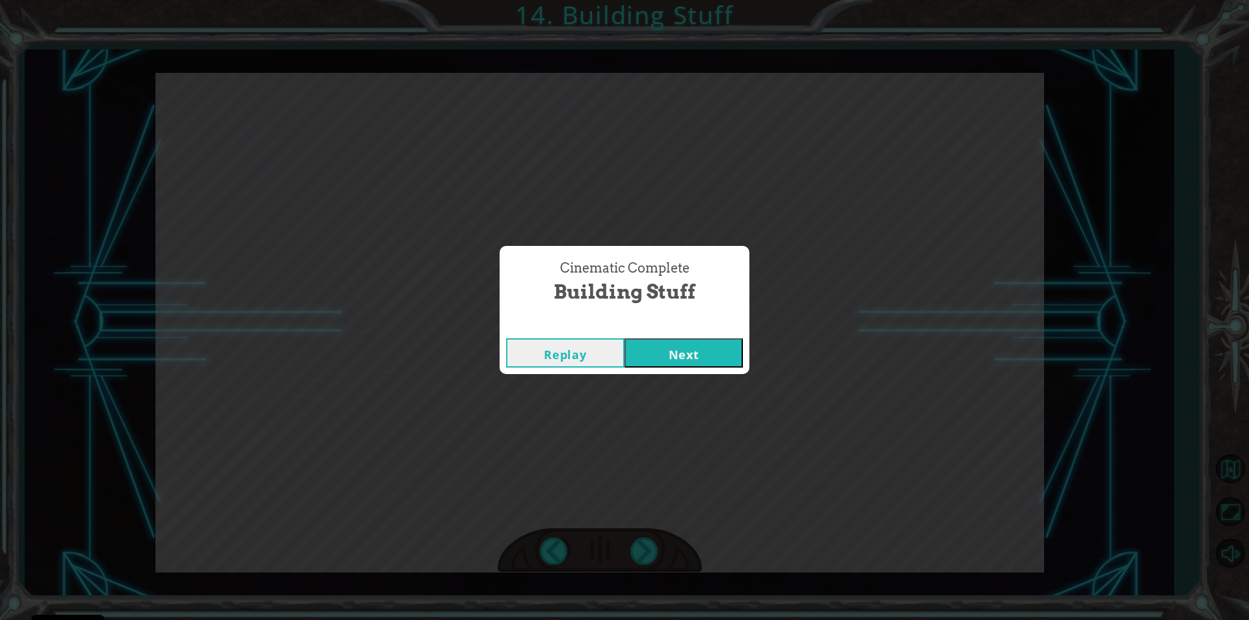
click at [682, 360] on button "Next" at bounding box center [683, 352] width 118 height 29
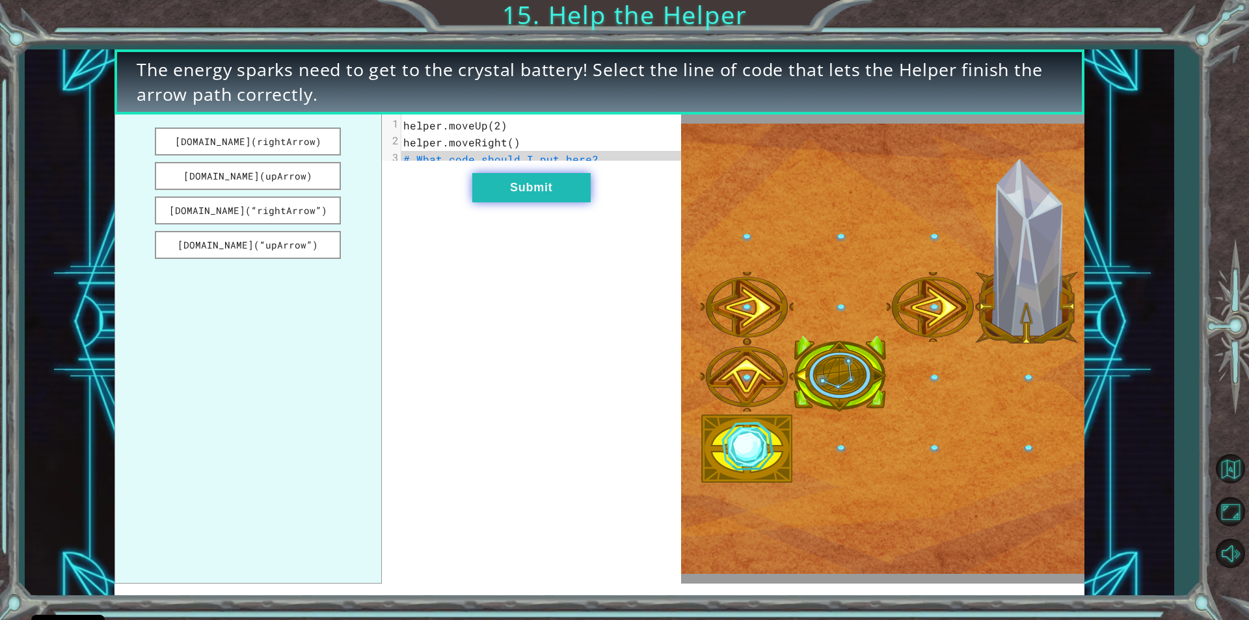
click at [534, 200] on button "Submit" at bounding box center [531, 187] width 118 height 29
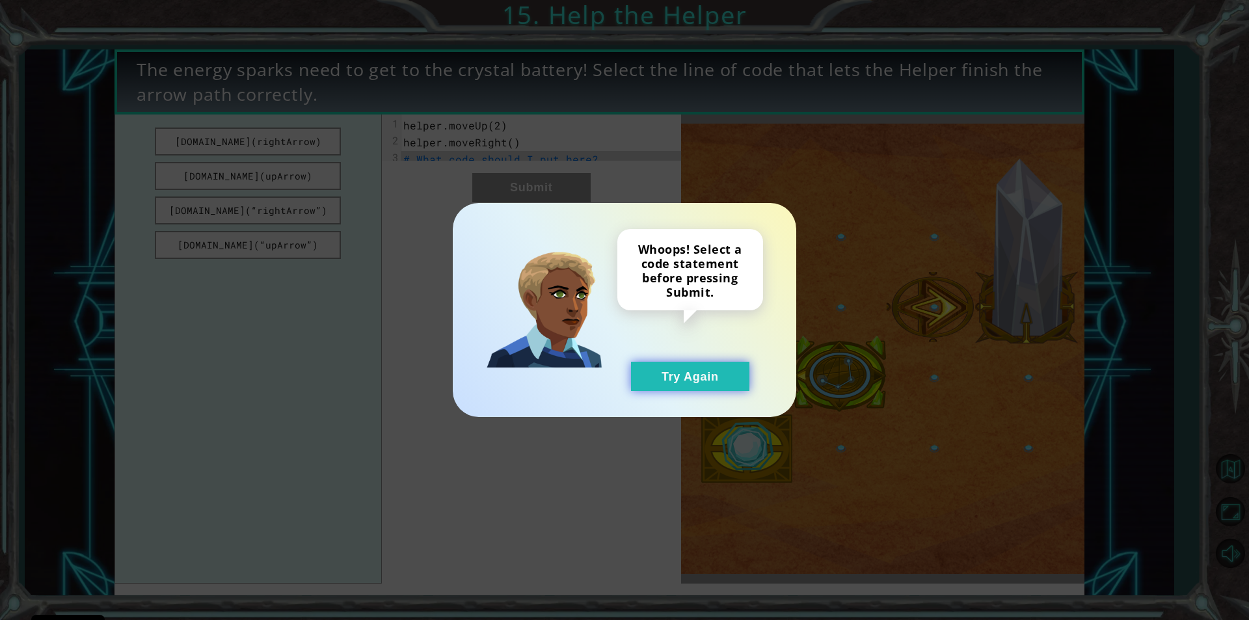
click at [695, 379] on button "Try Again" at bounding box center [690, 376] width 118 height 29
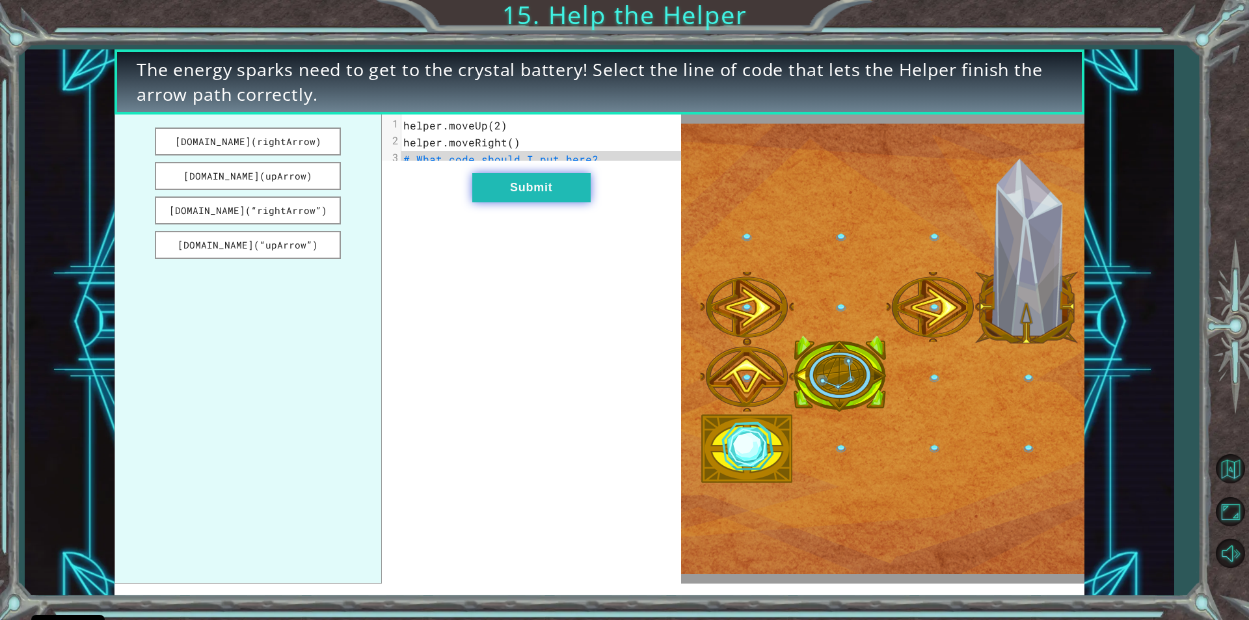
click at [524, 196] on button "Submit" at bounding box center [531, 187] width 118 height 29
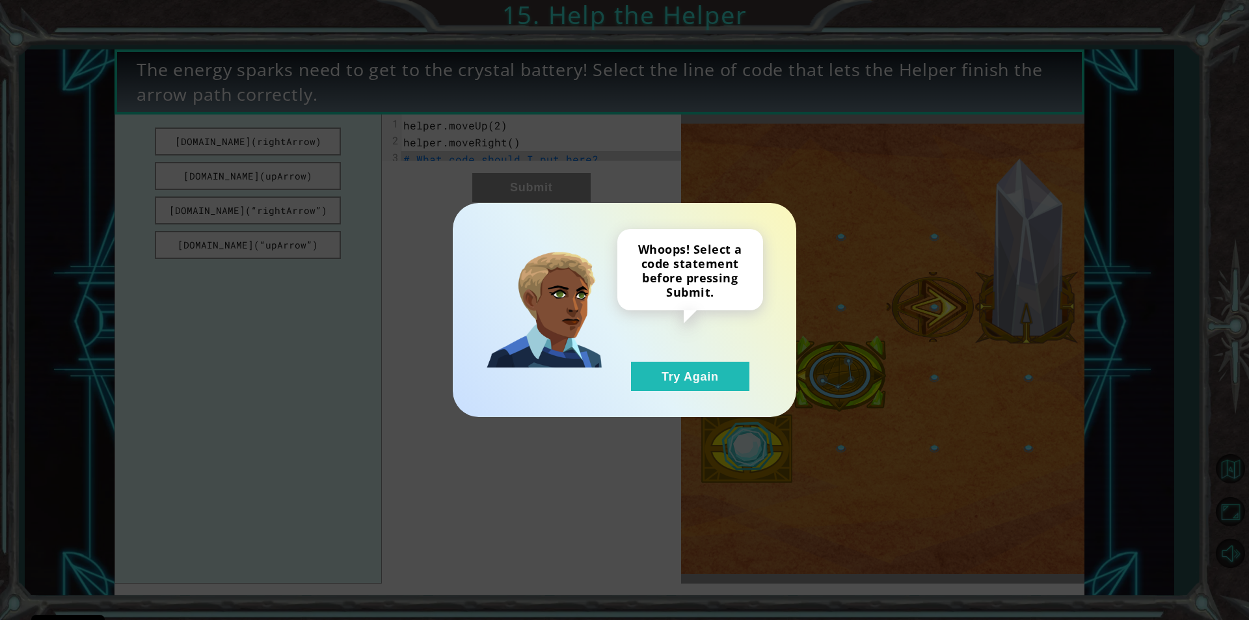
drag, startPoint x: 747, startPoint y: 608, endPoint x: 744, endPoint y: 426, distance: 182.1
click at [672, 364] on button "Try Again" at bounding box center [690, 376] width 118 height 29
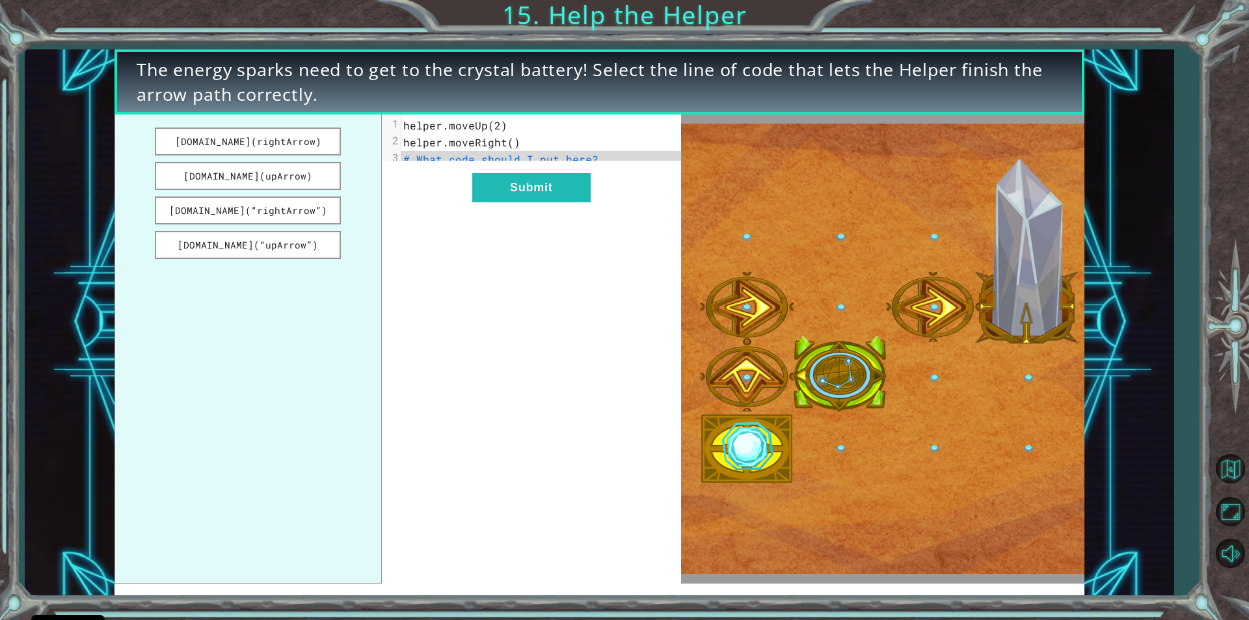
click at [588, 163] on span "# What code should I put here?" at bounding box center [500, 159] width 195 height 14
click at [234, 178] on button "[DOMAIN_NAME](upArrow)" at bounding box center [248, 176] width 186 height 28
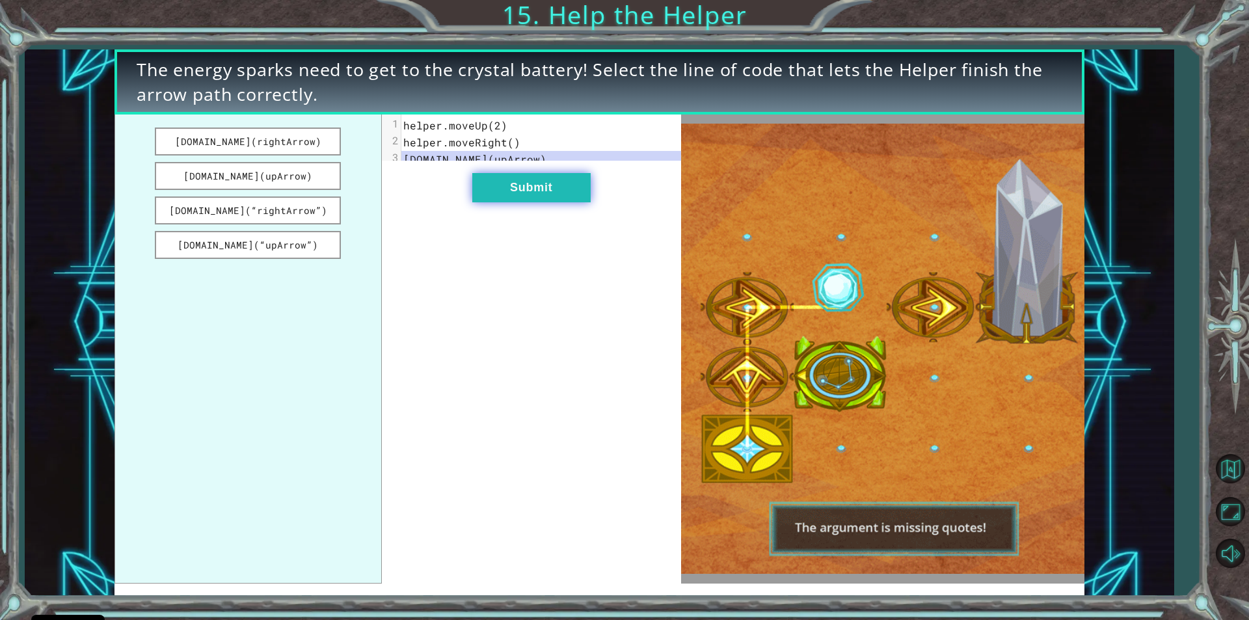
click at [537, 195] on button "Submit" at bounding box center [531, 187] width 118 height 29
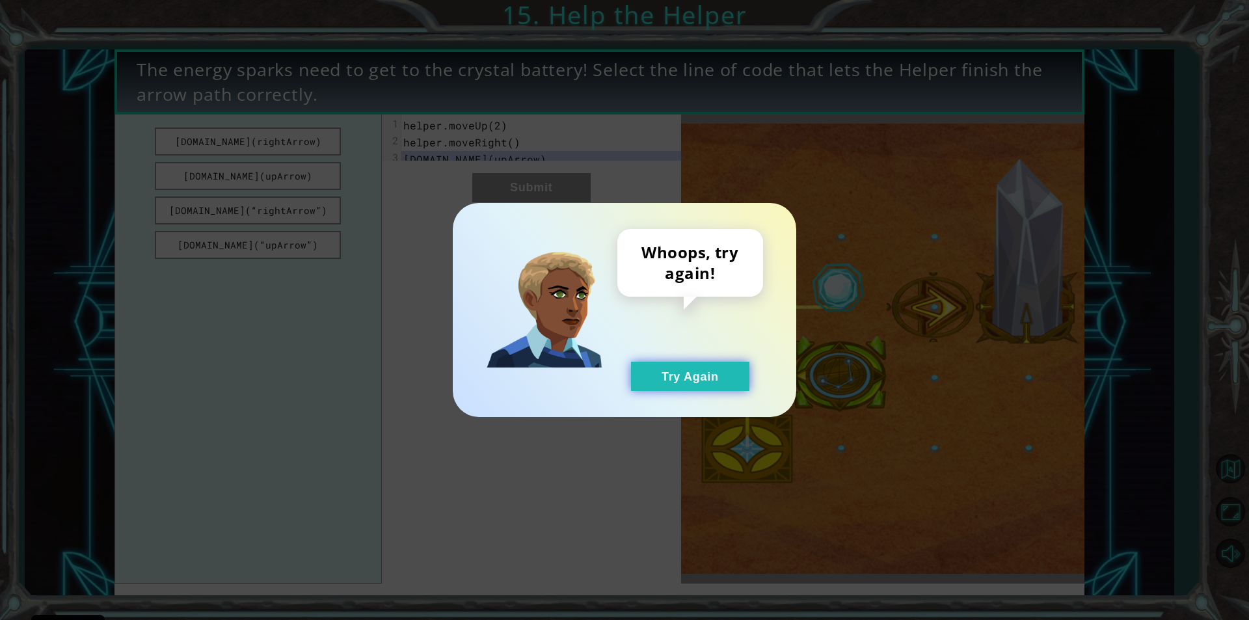
click at [680, 370] on button "Try Again" at bounding box center [690, 376] width 118 height 29
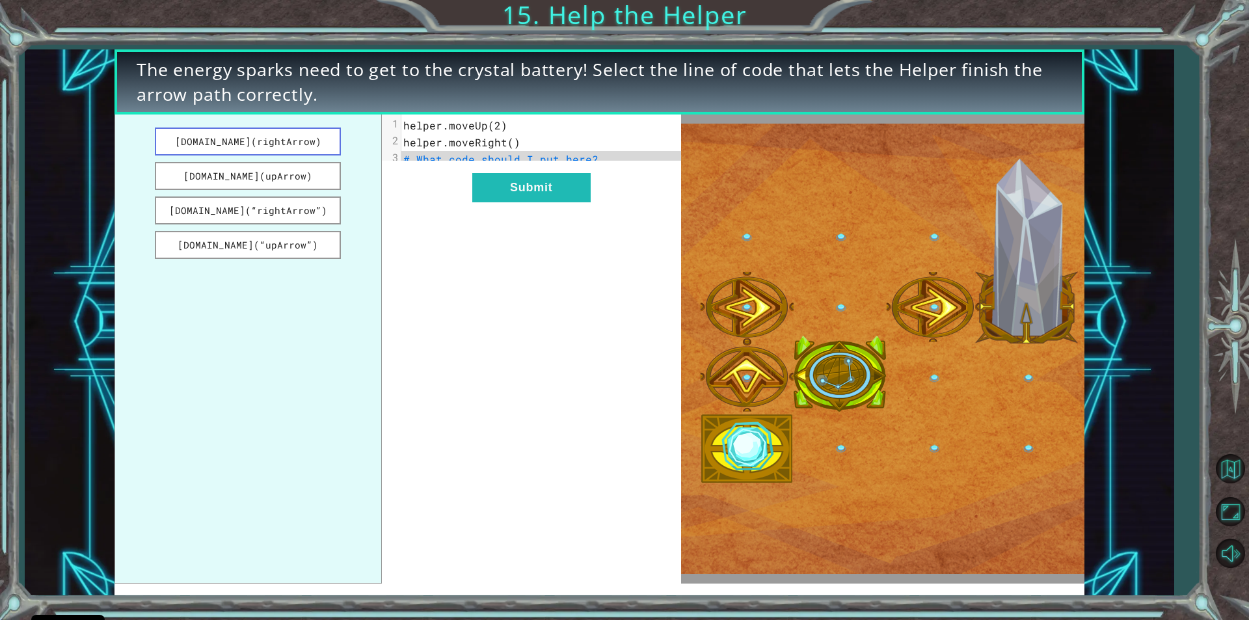
click at [321, 135] on button "[DOMAIN_NAME](rightArrow)" at bounding box center [248, 141] width 186 height 28
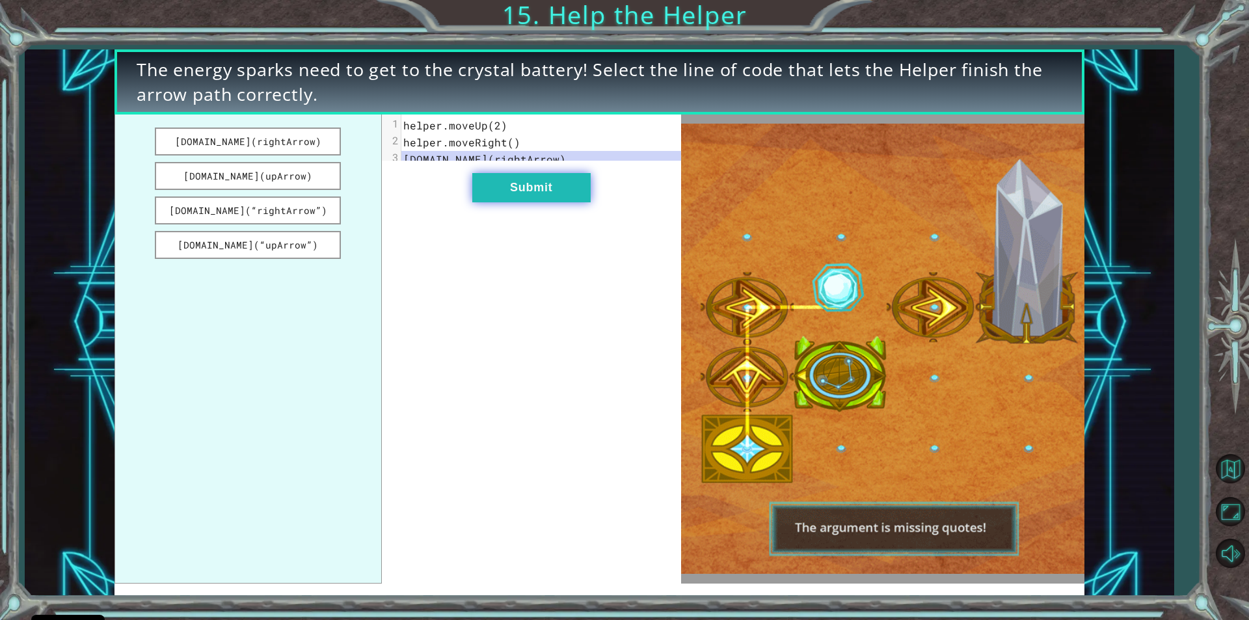
click at [551, 196] on button "Submit" at bounding box center [531, 187] width 118 height 29
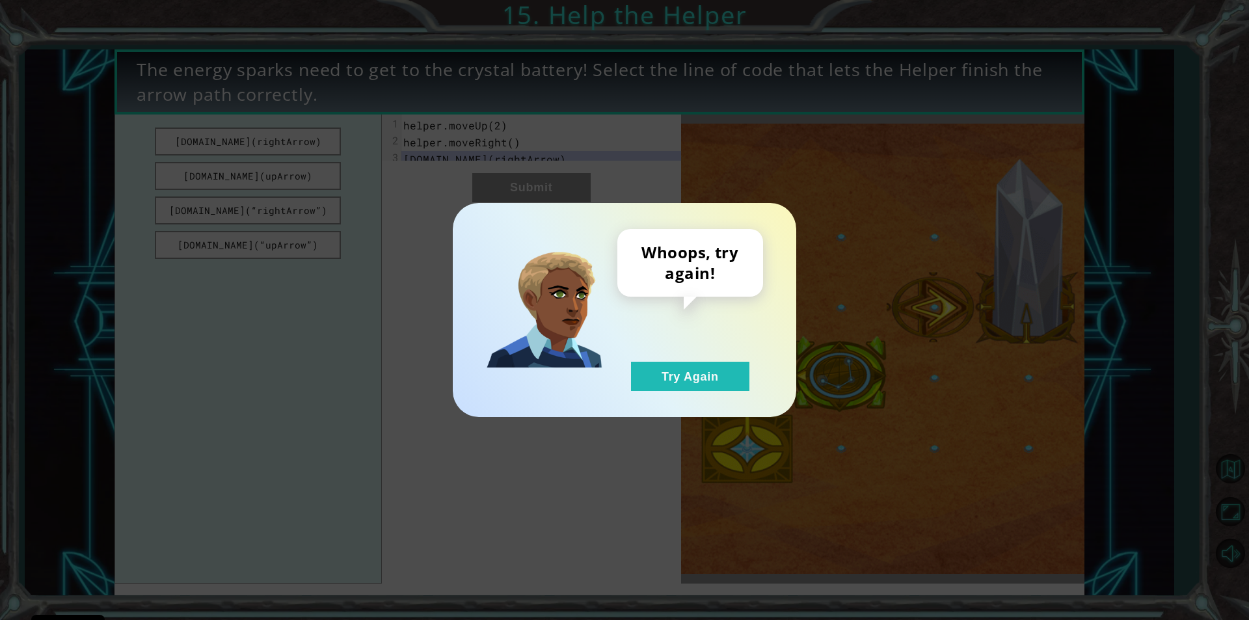
drag, startPoint x: 709, startPoint y: 377, endPoint x: 731, endPoint y: 330, distance: 50.9
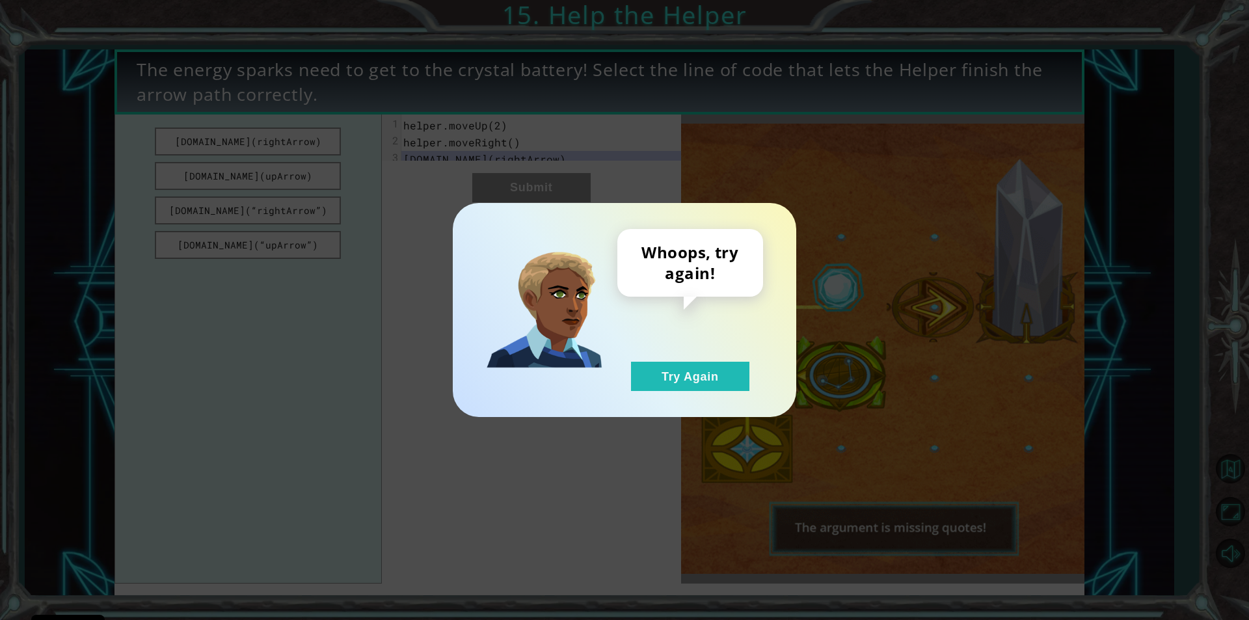
click at [726, 367] on button "Try Again" at bounding box center [690, 376] width 118 height 29
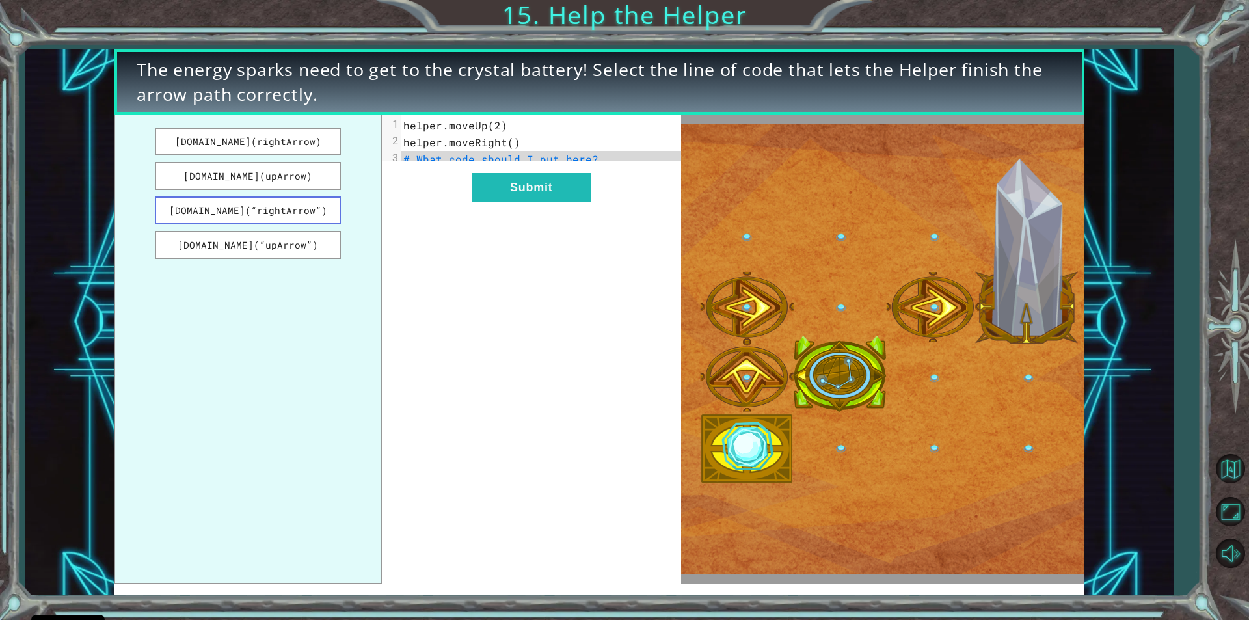
click at [273, 211] on button "[DOMAIN_NAME](“rightArrow”)" at bounding box center [248, 210] width 186 height 28
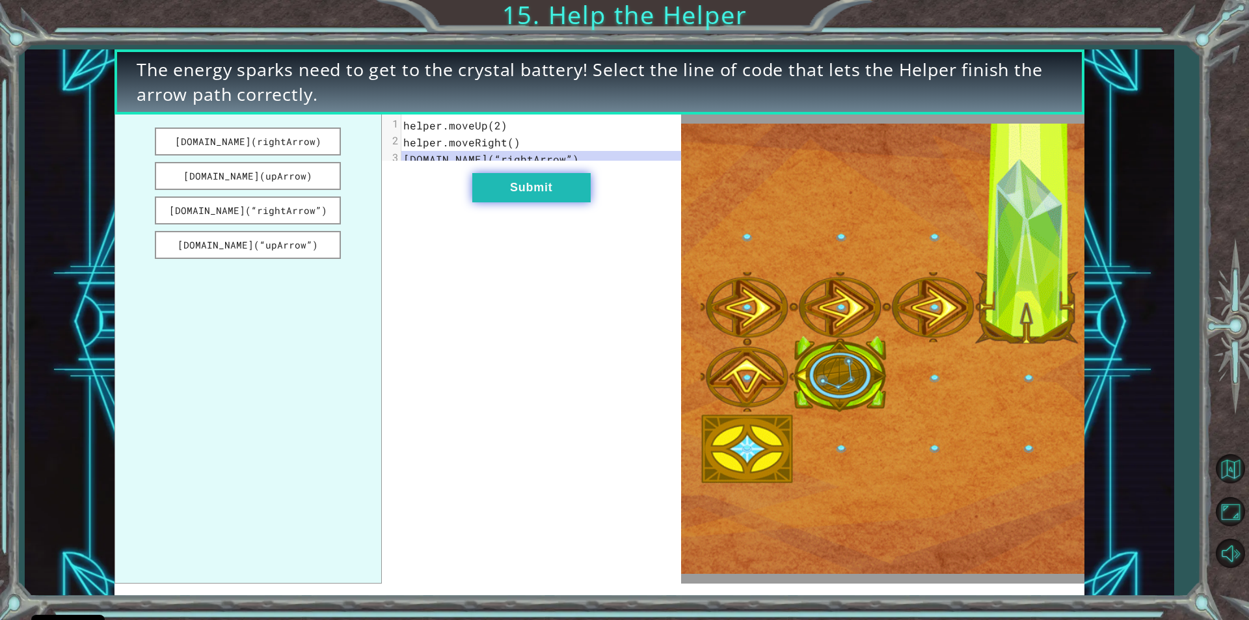
click at [537, 187] on button "Submit" at bounding box center [531, 187] width 118 height 29
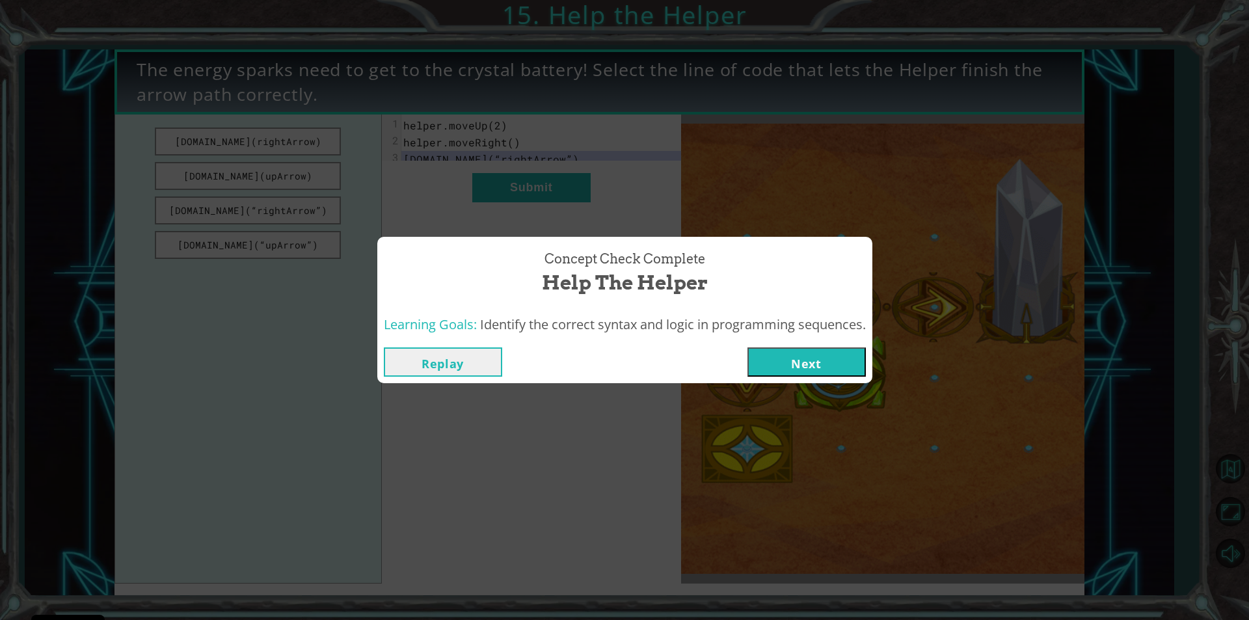
click at [793, 343] on div "Replay Next" at bounding box center [624, 362] width 495 height 42
click at [793, 369] on button "Next" at bounding box center [806, 361] width 118 height 29
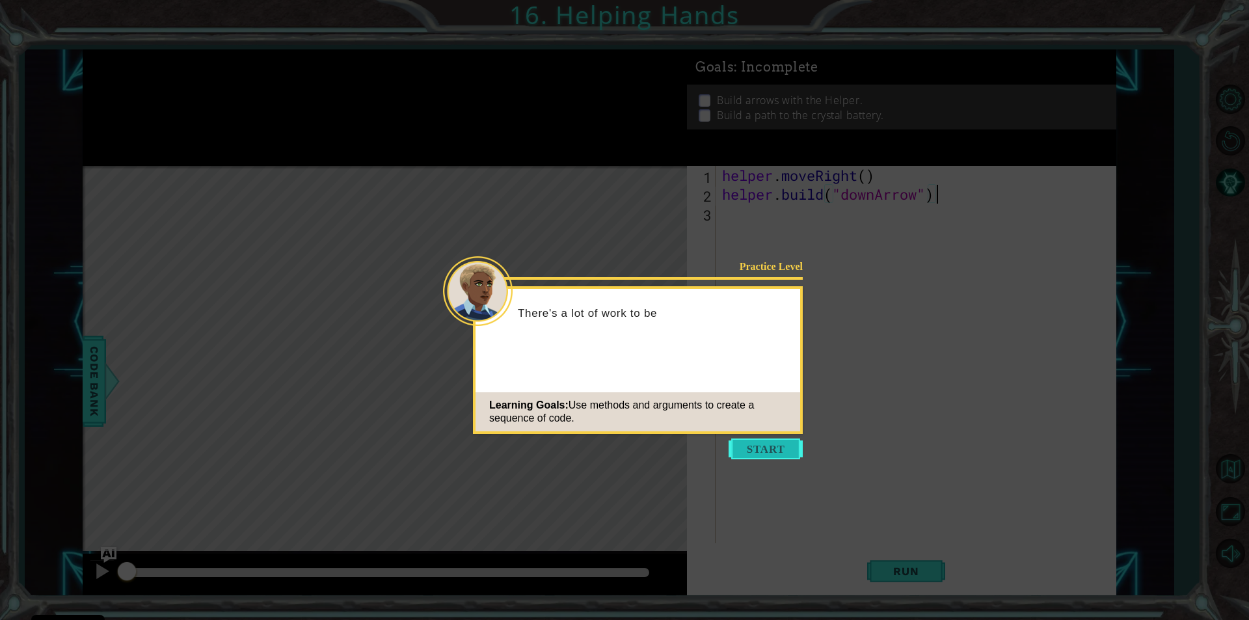
click at [778, 454] on button "Start" at bounding box center [765, 448] width 74 height 21
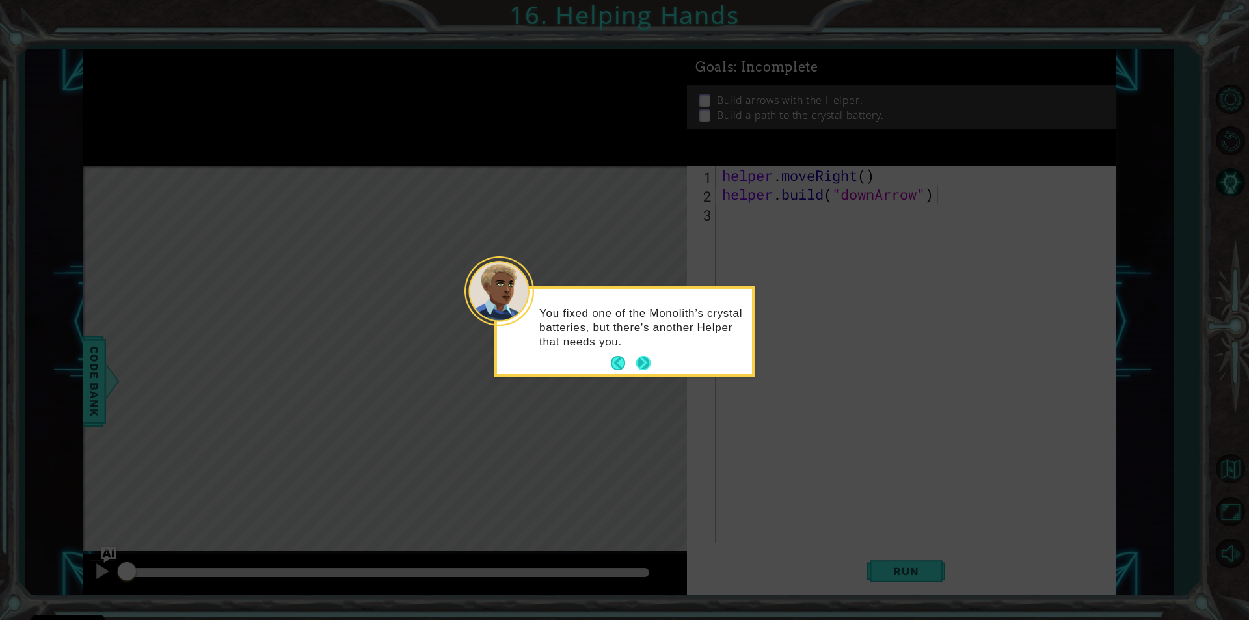
click at [646, 372] on button "Next" at bounding box center [643, 363] width 20 height 20
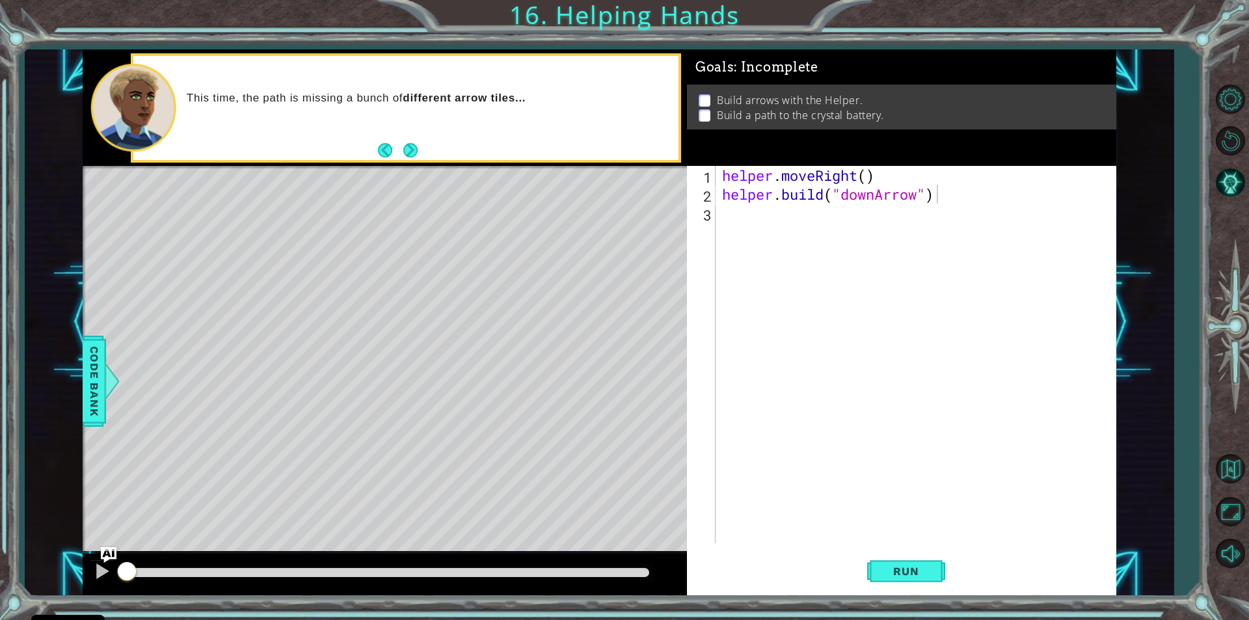
drag, startPoint x: 438, startPoint y: 160, endPoint x: 429, endPoint y: 160, distance: 8.5
drag, startPoint x: 429, startPoint y: 160, endPoint x: 403, endPoint y: 152, distance: 28.0
click at [404, 153] on button "Next" at bounding box center [410, 150] width 15 height 15
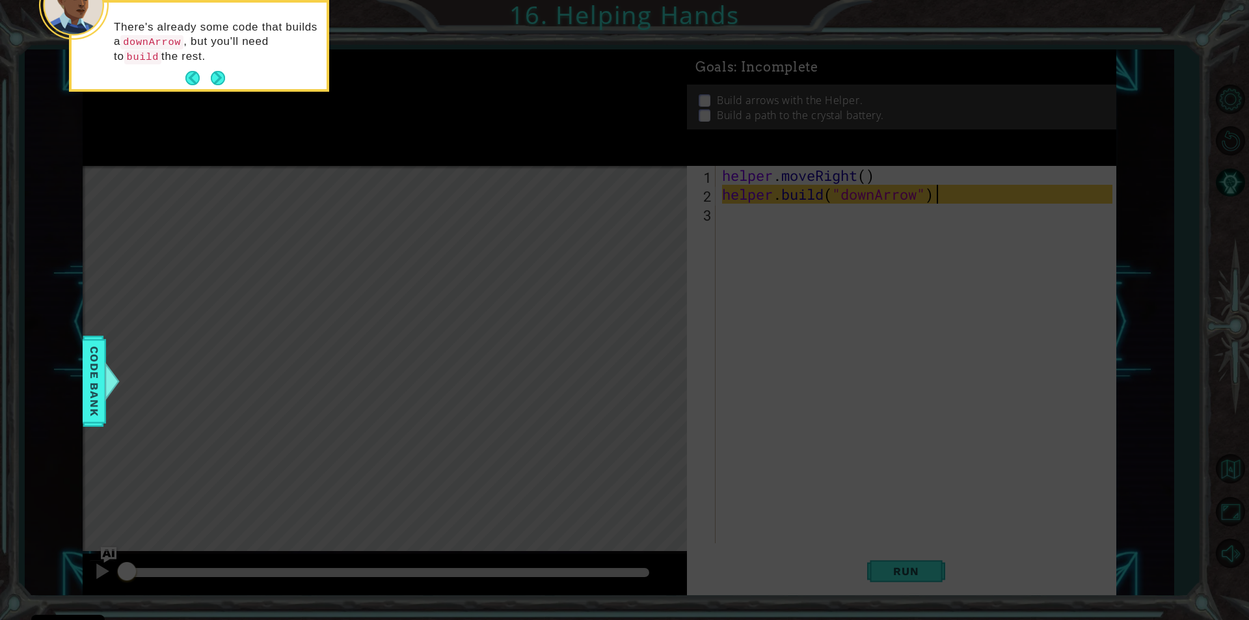
click at [217, 72] on button "Next" at bounding box center [218, 78] width 16 height 16
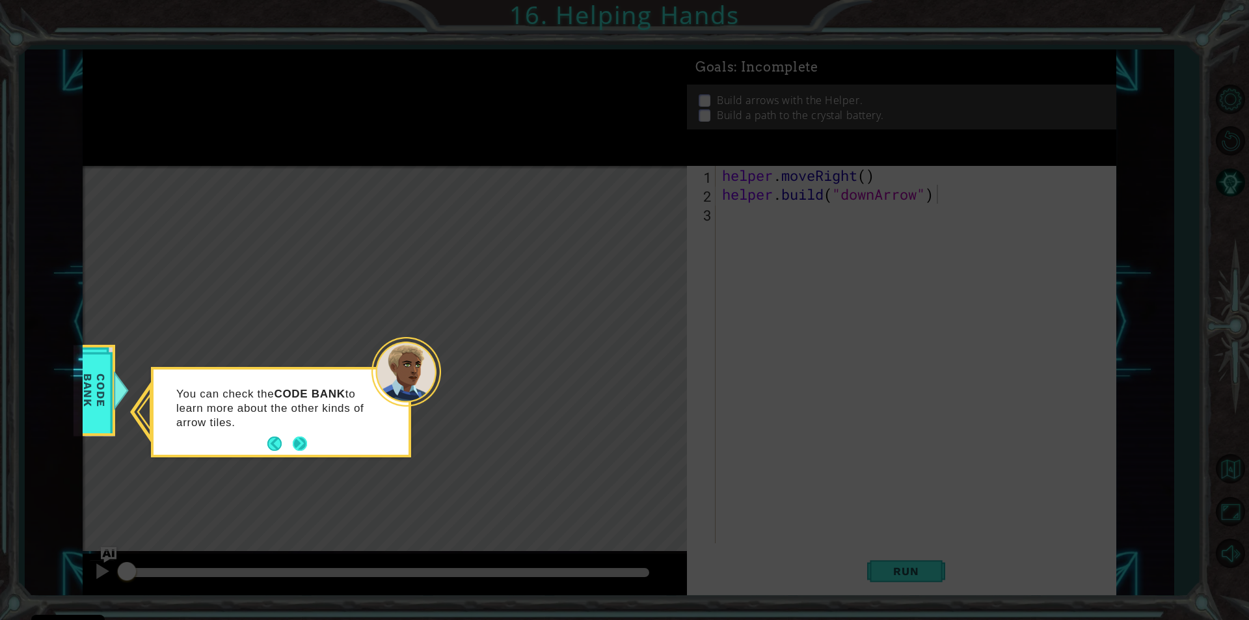
drag, startPoint x: 310, startPoint y: 426, endPoint x: 305, endPoint y: 437, distance: 12.2
click at [308, 430] on div "You can check the CODE BANK to learn more about the other kinds of arrow tiles." at bounding box center [280, 415] width 255 height 80
click at [305, 437] on button "Next" at bounding box center [300, 443] width 15 height 15
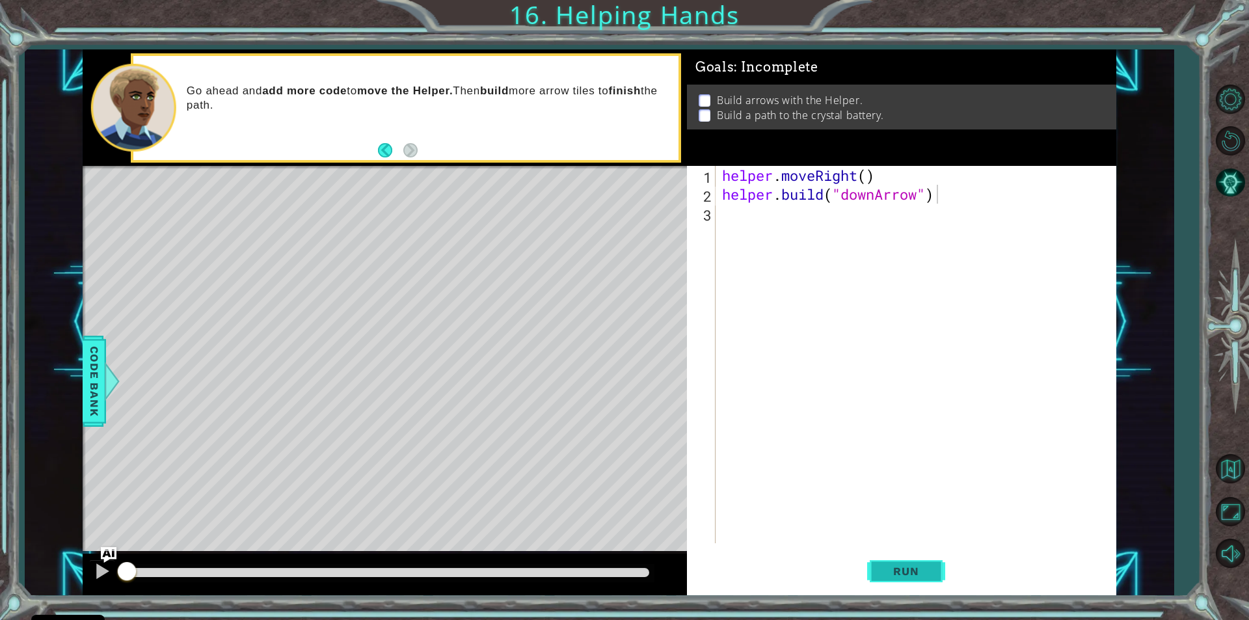
drag, startPoint x: 899, startPoint y: 572, endPoint x: 893, endPoint y: 567, distance: 7.9
click at [901, 574] on span "Run" at bounding box center [905, 570] width 51 height 13
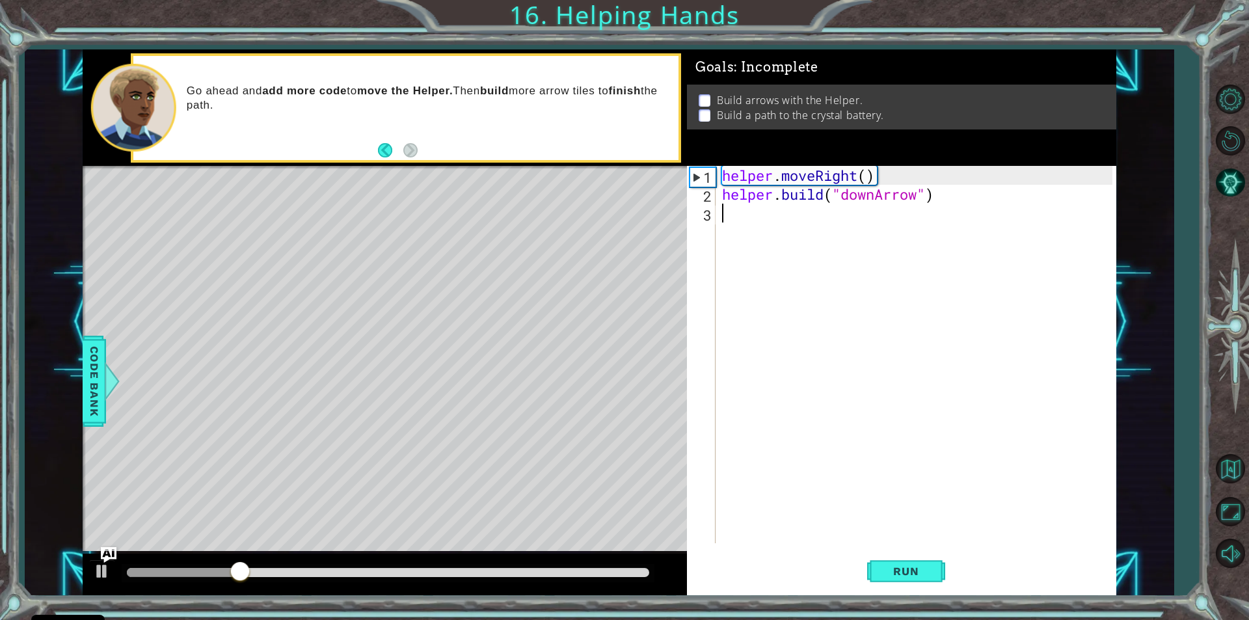
click at [757, 226] on div "helper . moveRight ( ) helper . build ( "downArrow" )" at bounding box center [918, 373] width 399 height 415
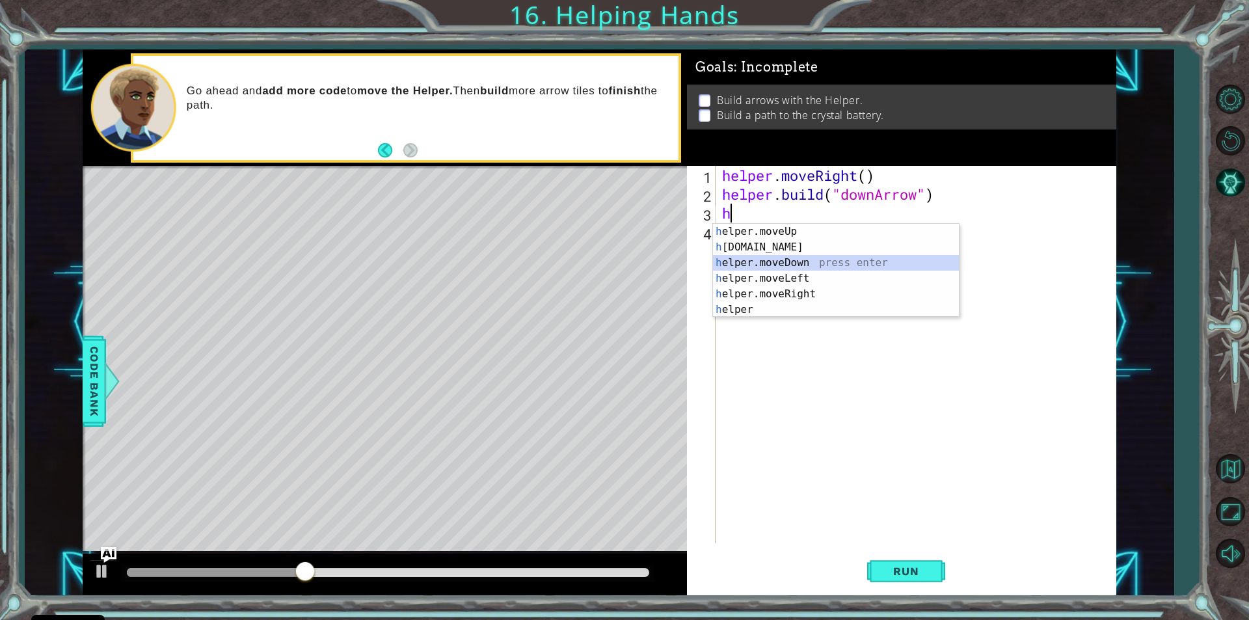
click at [791, 265] on div "h elper.moveUp press enter h [DOMAIN_NAME] press enter h elper.moveDown press e…" at bounding box center [836, 286] width 246 height 125
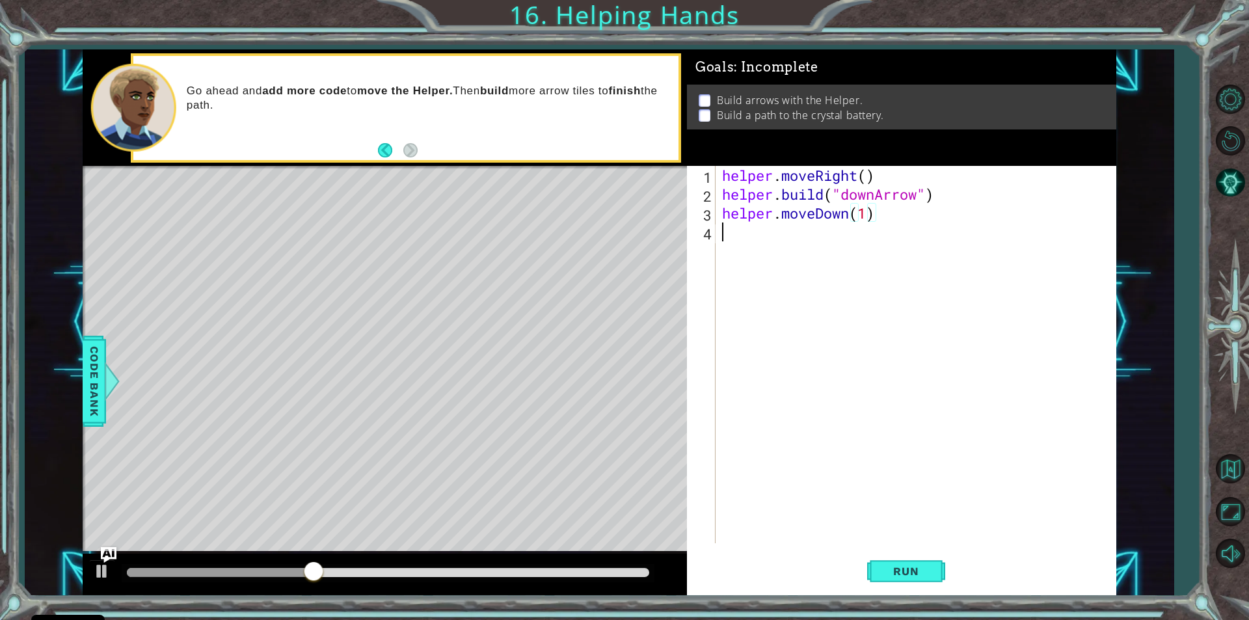
click at [728, 232] on div "helper . moveRight ( ) helper . build ( "downArrow" ) helper . moveDown ( 1 )" at bounding box center [918, 373] width 399 height 415
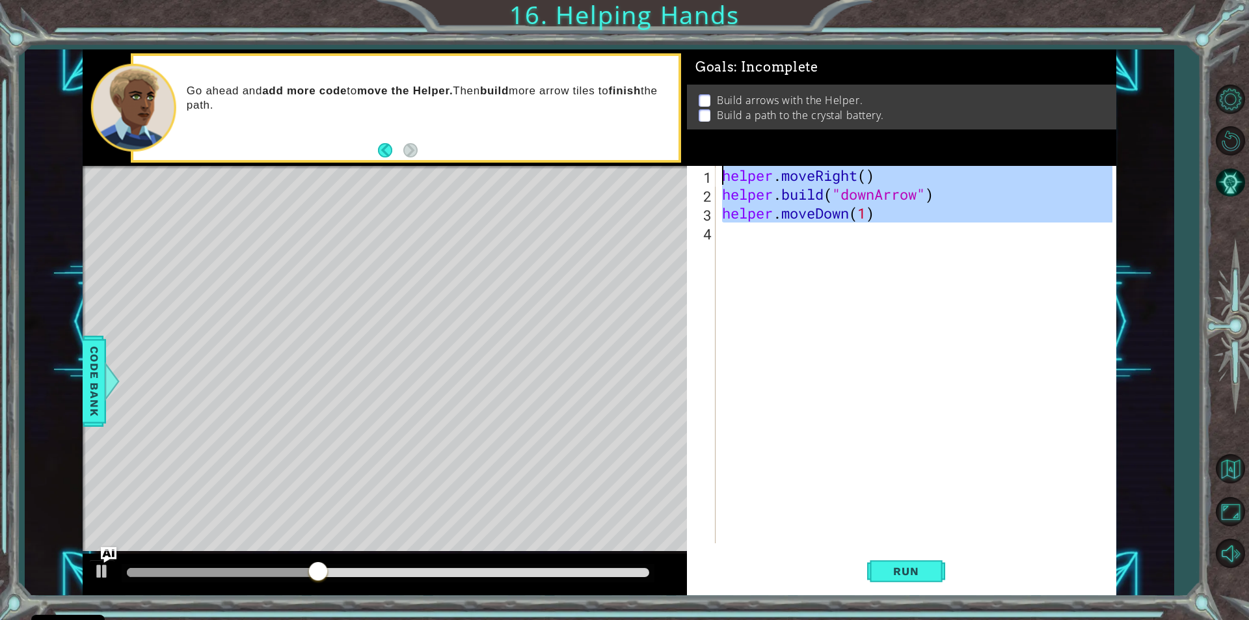
type textarea "h"
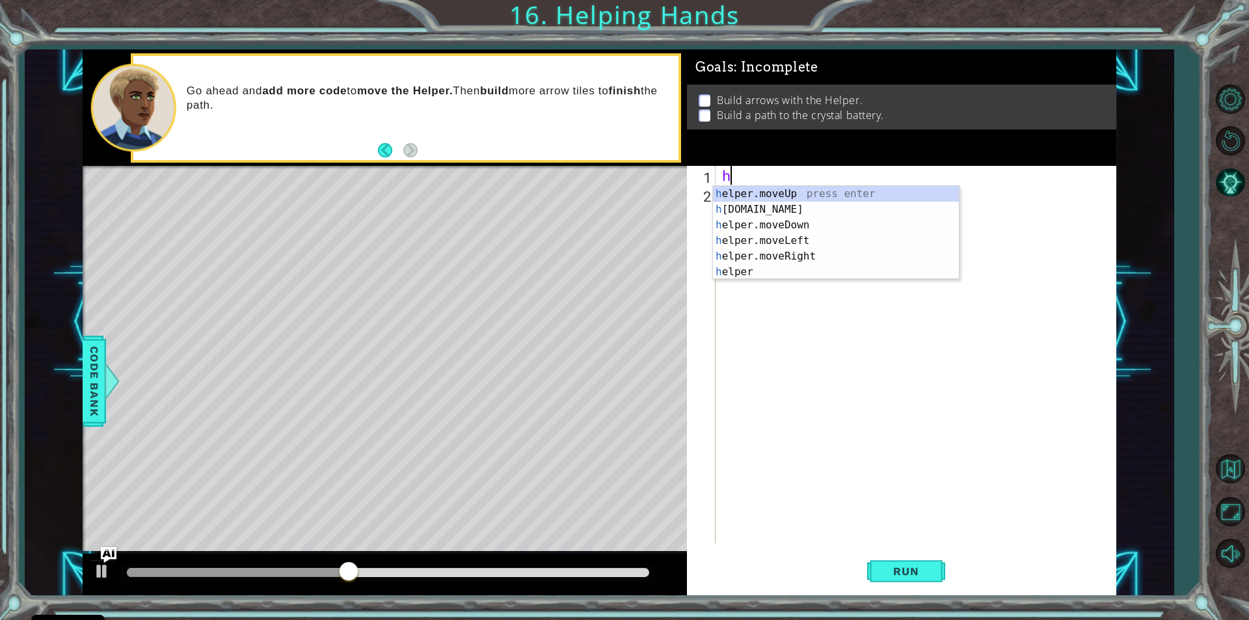
click at [901, 294] on div "h" at bounding box center [918, 373] width 399 height 415
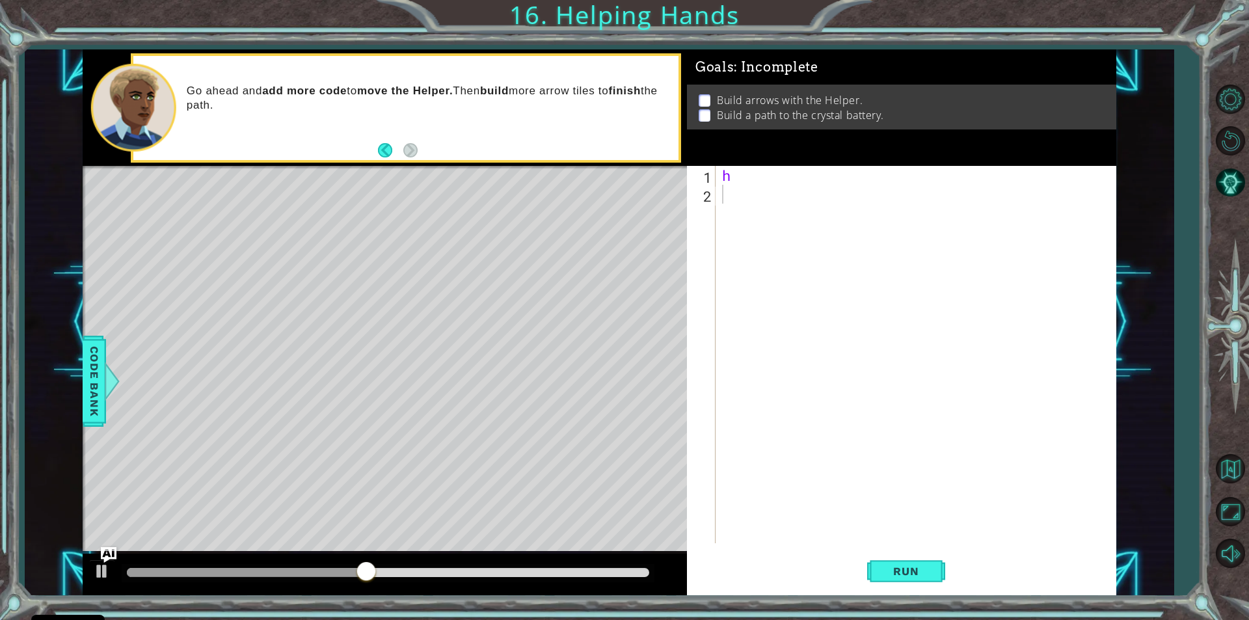
drag, startPoint x: 817, startPoint y: 586, endPoint x: 891, endPoint y: 645, distance: 94.4
click at [891, 619] on html "Cookie Policy CodeCombat uses a few essential and non-essential cookies. Privac…" at bounding box center [624, 310] width 1249 height 620
click at [765, 215] on div "h" at bounding box center [918, 373] width 399 height 415
drag, startPoint x: 754, startPoint y: 234, endPoint x: 749, endPoint y: 241, distance: 9.2
click at [752, 242] on div "h" at bounding box center [918, 373] width 399 height 415
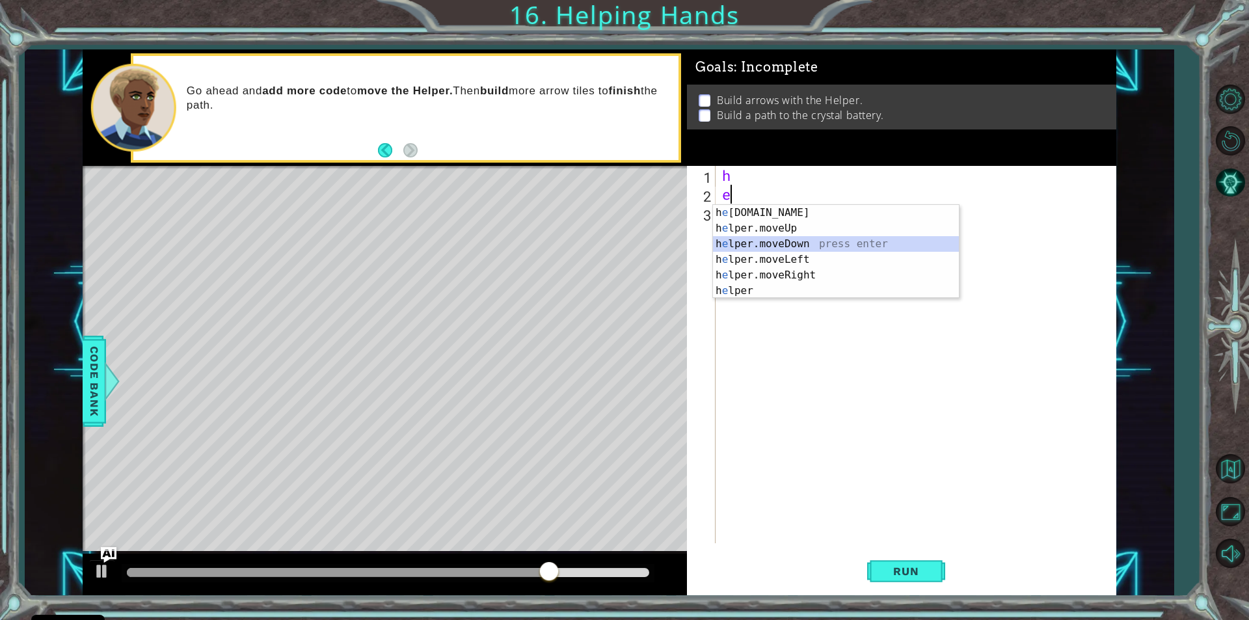
click at [769, 245] on div "h e [DOMAIN_NAME] press enter h e lper.moveUp press enter h e lper.moveDown pre…" at bounding box center [836, 267] width 246 height 125
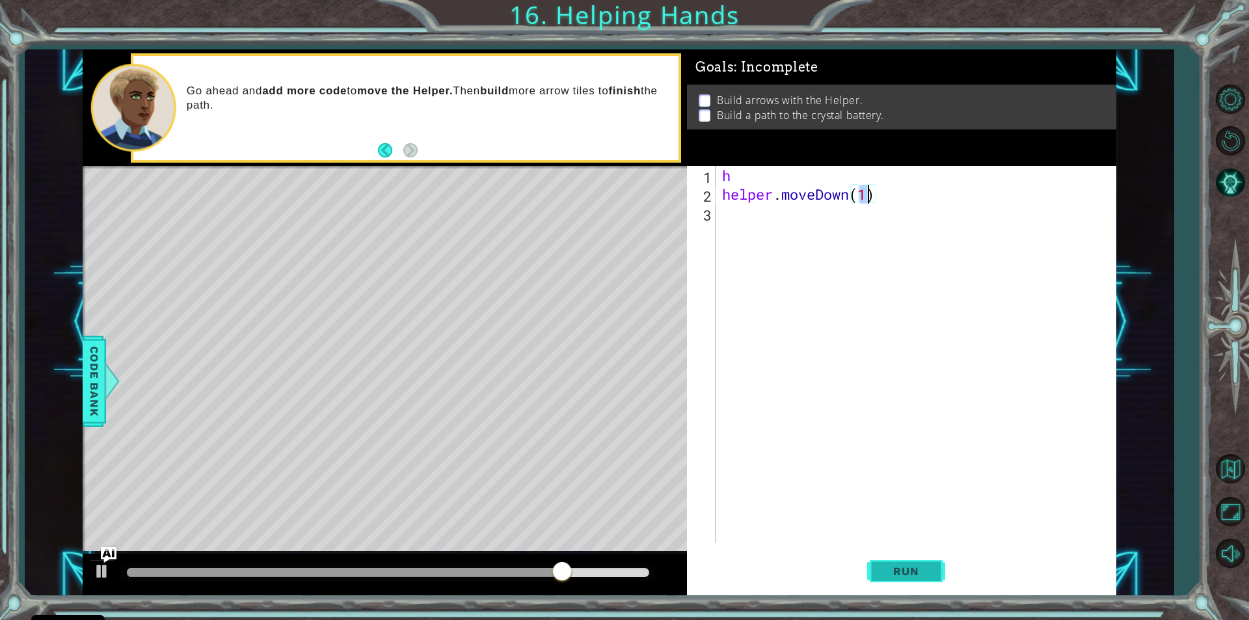
drag, startPoint x: 892, startPoint y: 557, endPoint x: 899, endPoint y: 568, distance: 13.2
click at [892, 558] on button "Run" at bounding box center [906, 571] width 78 height 43
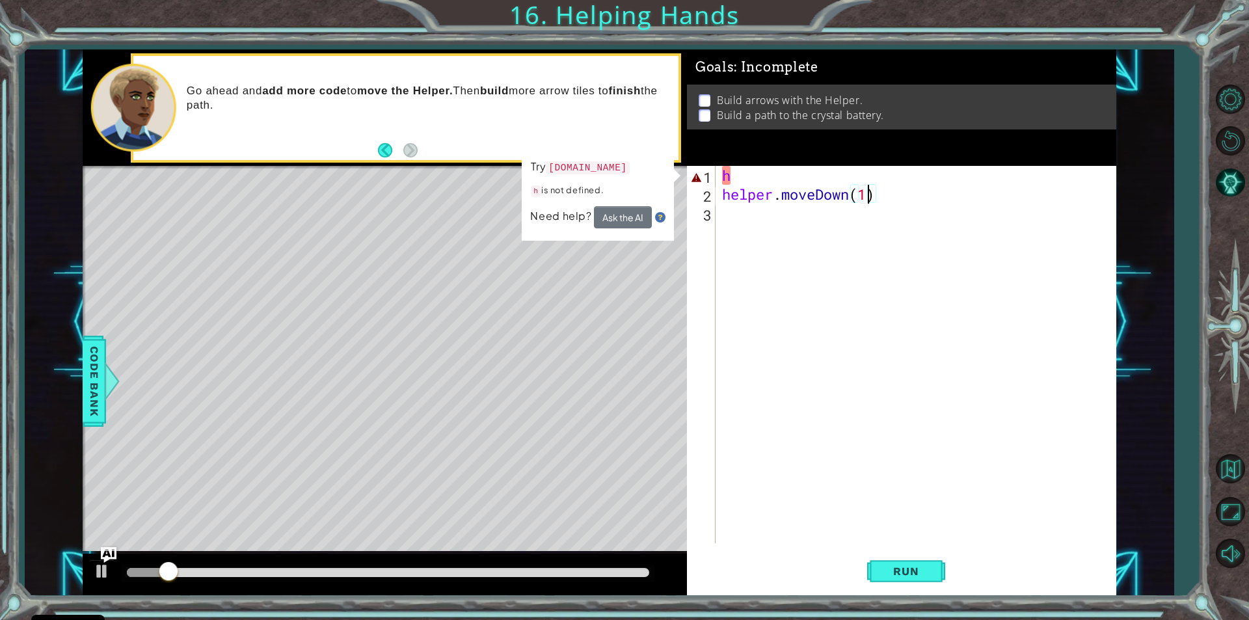
click at [890, 200] on div "h helper . moveDown ( 1 )" at bounding box center [918, 373] width 399 height 415
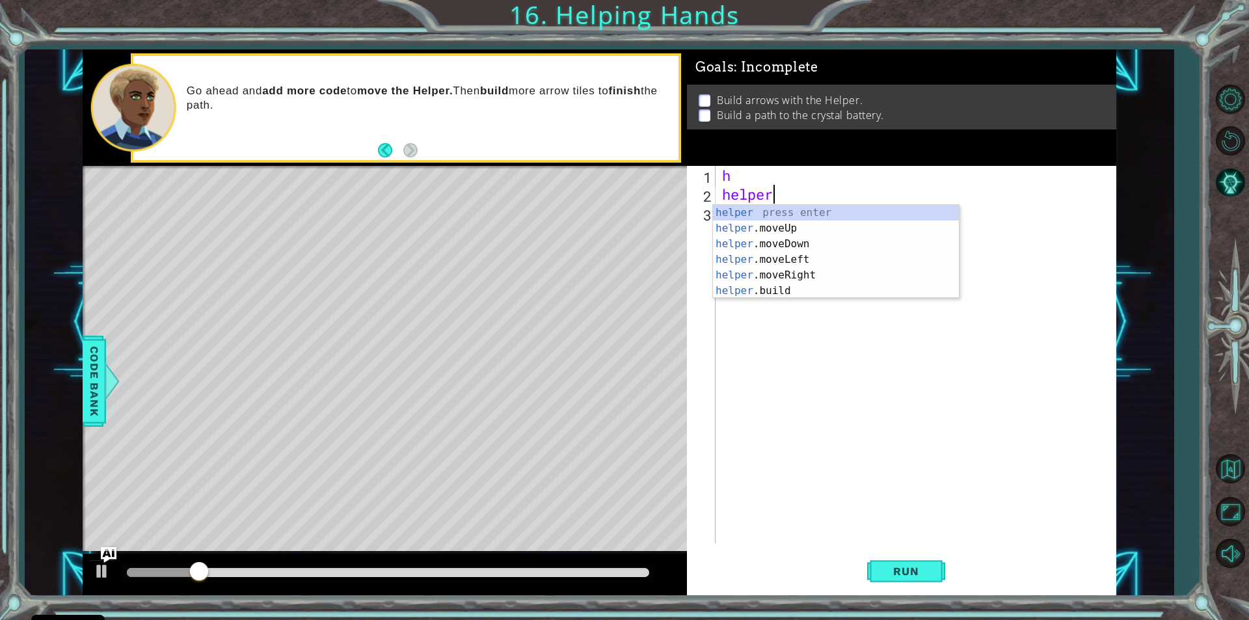
type textarea "h"
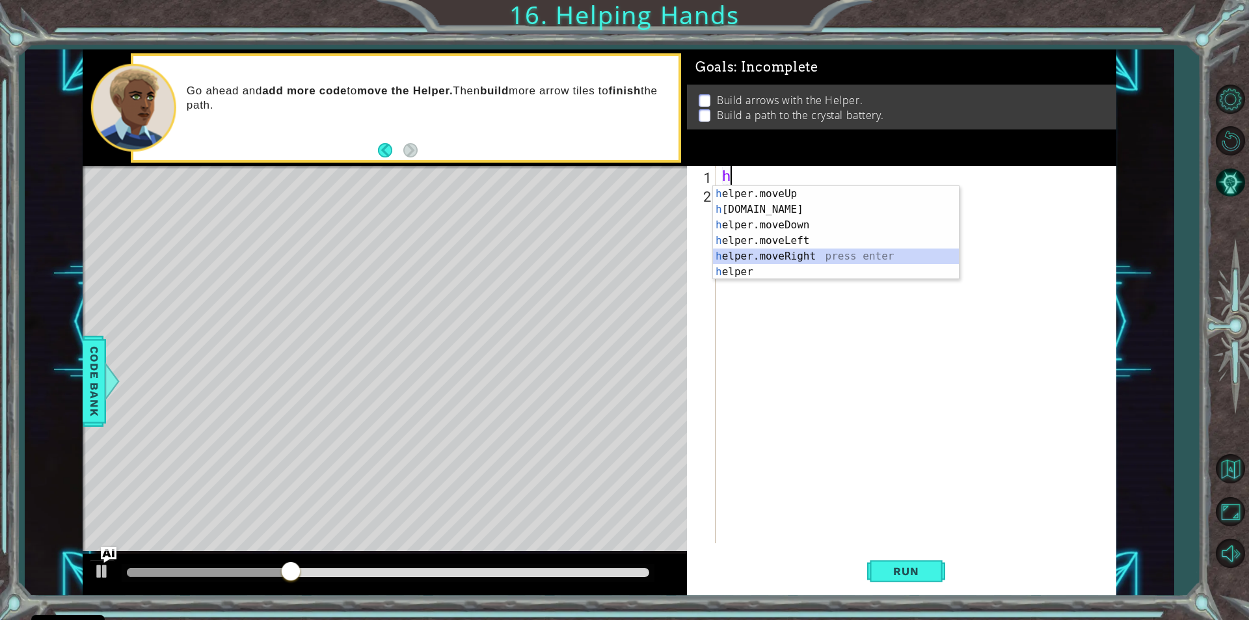
click at [781, 255] on div "h elper.moveUp press enter h [DOMAIN_NAME] press enter h elper.moveDown press e…" at bounding box center [836, 248] width 246 height 125
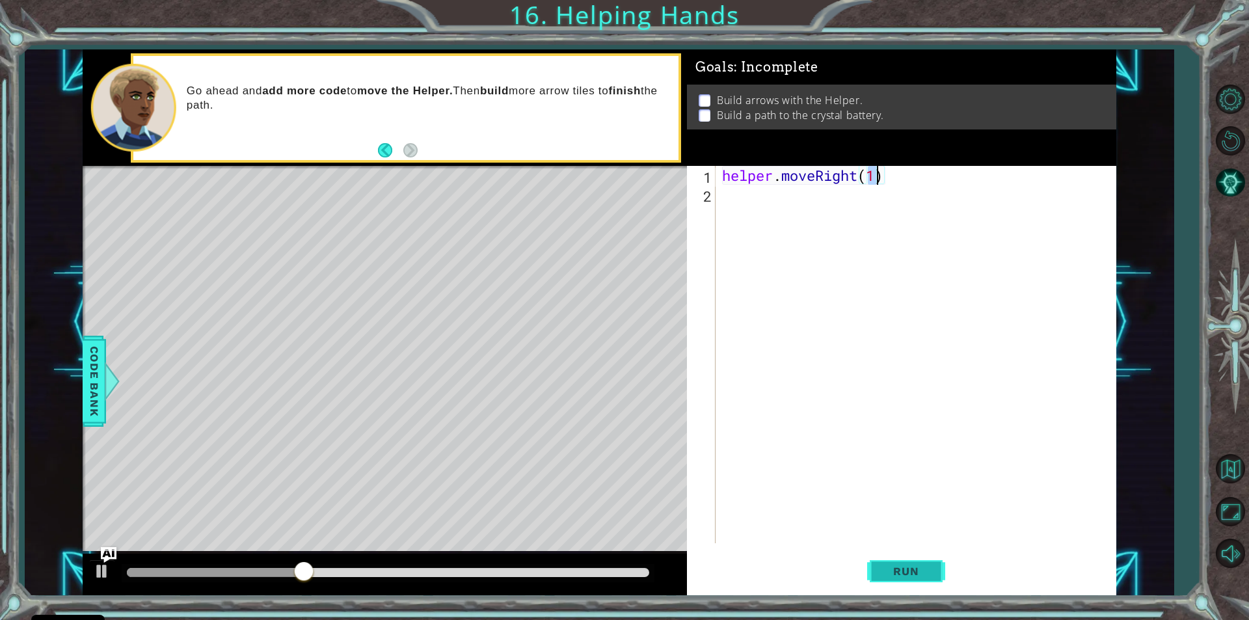
type textarea "helper.moveRight(1)"
click at [896, 577] on span "Run" at bounding box center [905, 570] width 51 height 13
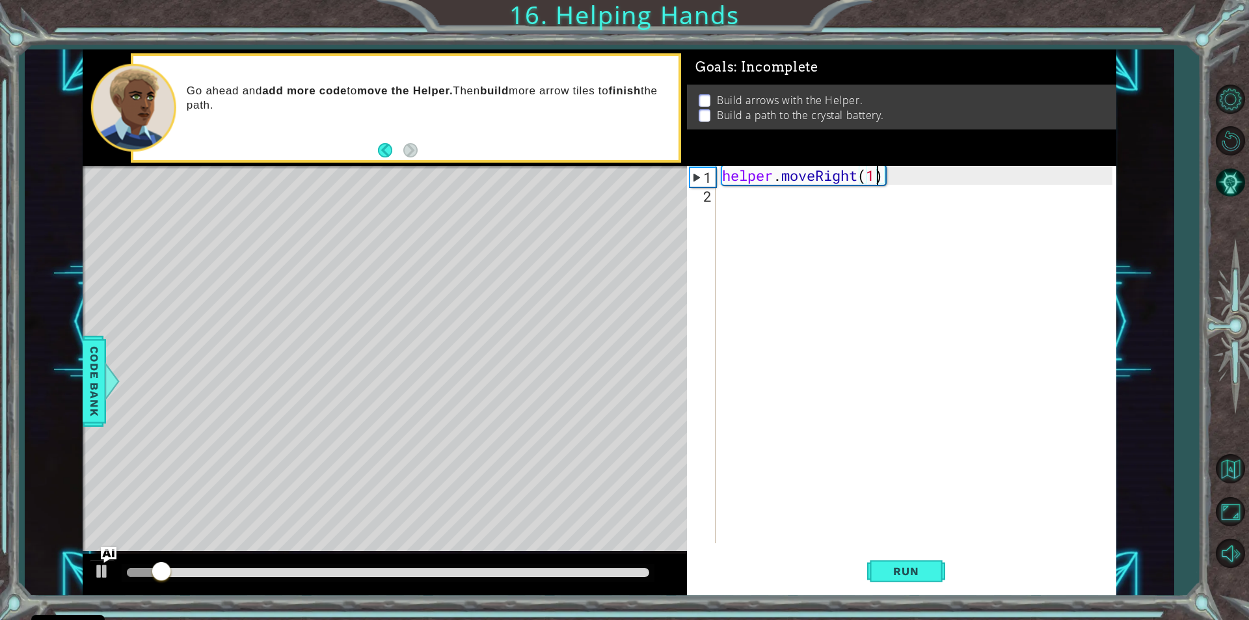
click at [741, 209] on div "helper . moveRight ( 1 )" at bounding box center [918, 373] width 399 height 415
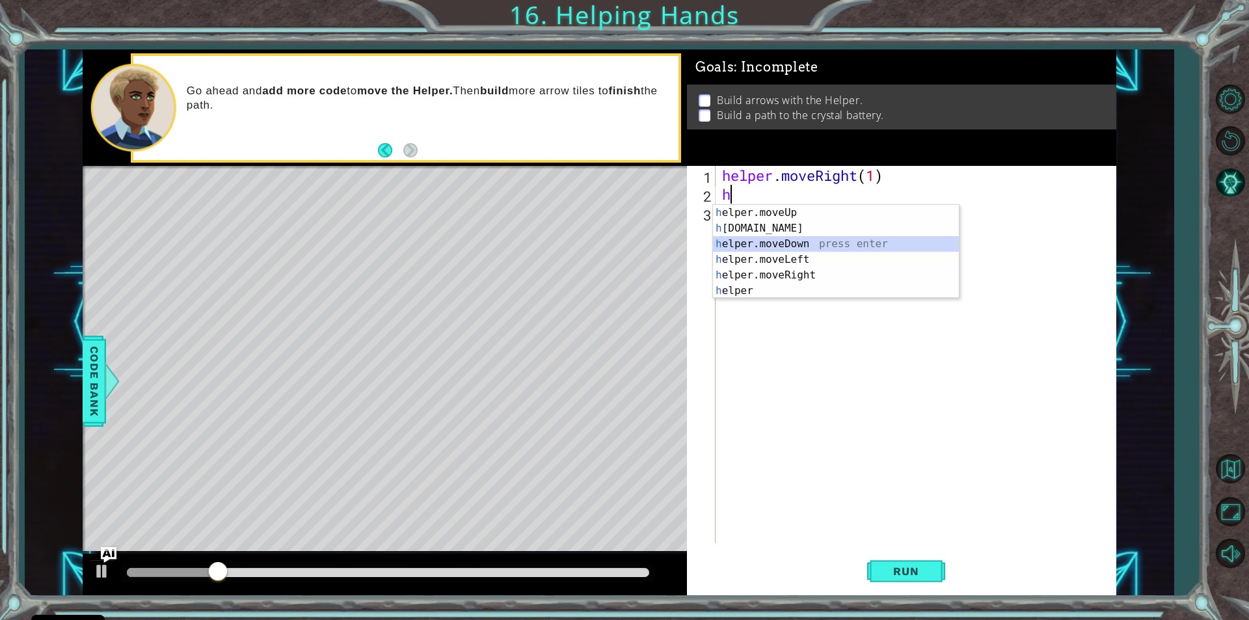
click at [801, 237] on div "h elper.moveUp press enter h [DOMAIN_NAME] press enter h elper.moveDown press e…" at bounding box center [836, 267] width 246 height 125
type textarea "helper.moveDown(1)"
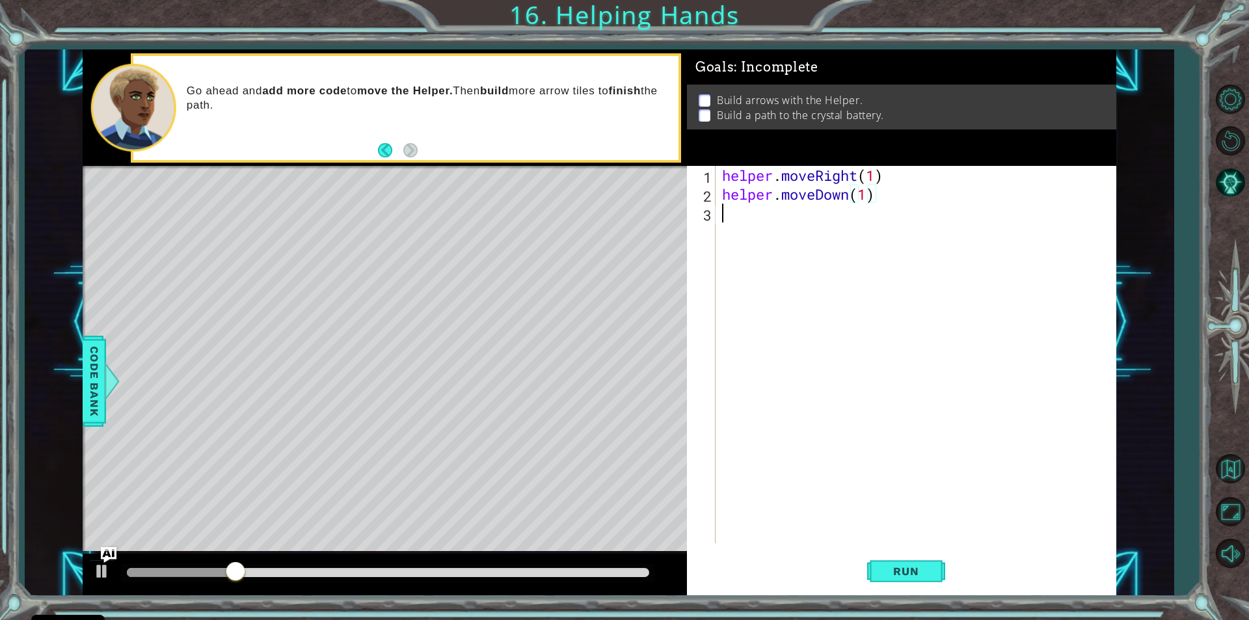
click at [749, 221] on div "helper . moveRight ( 1 ) helper . moveDown ( 1 )" at bounding box center [918, 373] width 399 height 415
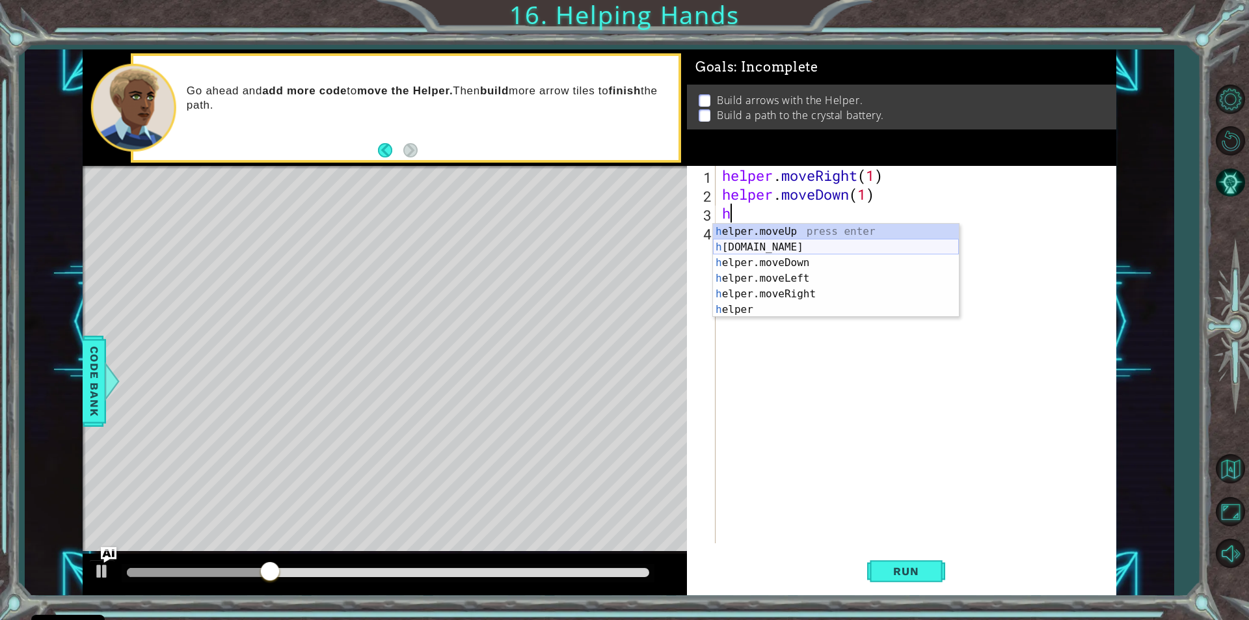
click at [792, 239] on div "h elper.moveUp press enter h [DOMAIN_NAME] press enter h elper.moveDown press e…" at bounding box center [836, 286] width 246 height 125
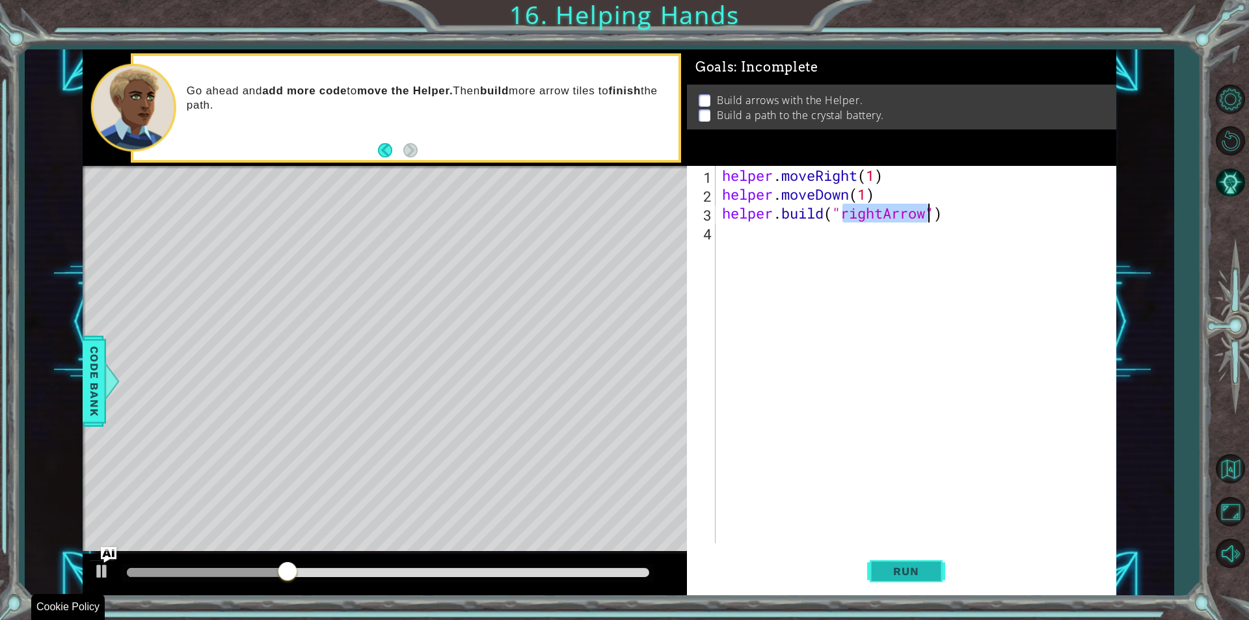
type textarea "[DOMAIN_NAME]("rightArrow")"
click at [901, 562] on button "Run" at bounding box center [906, 571] width 78 height 43
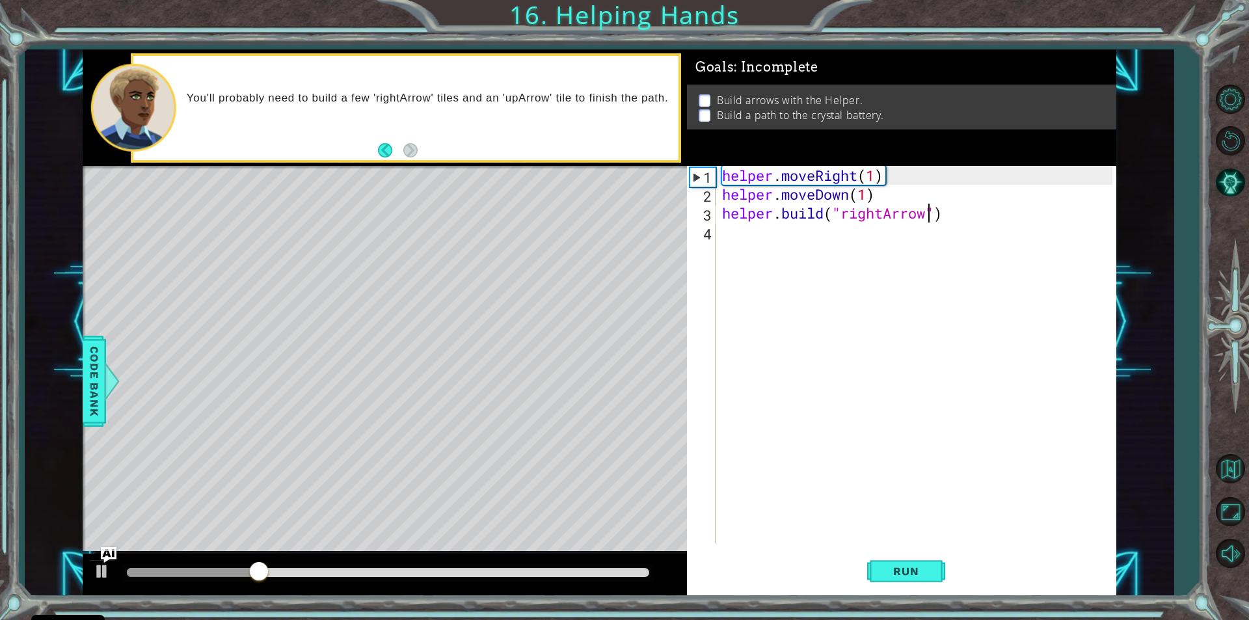
click at [728, 224] on div "helper . moveRight ( 1 ) helper . moveDown ( 1 ) helper . build ( "rightArrow" )" at bounding box center [918, 373] width 399 height 415
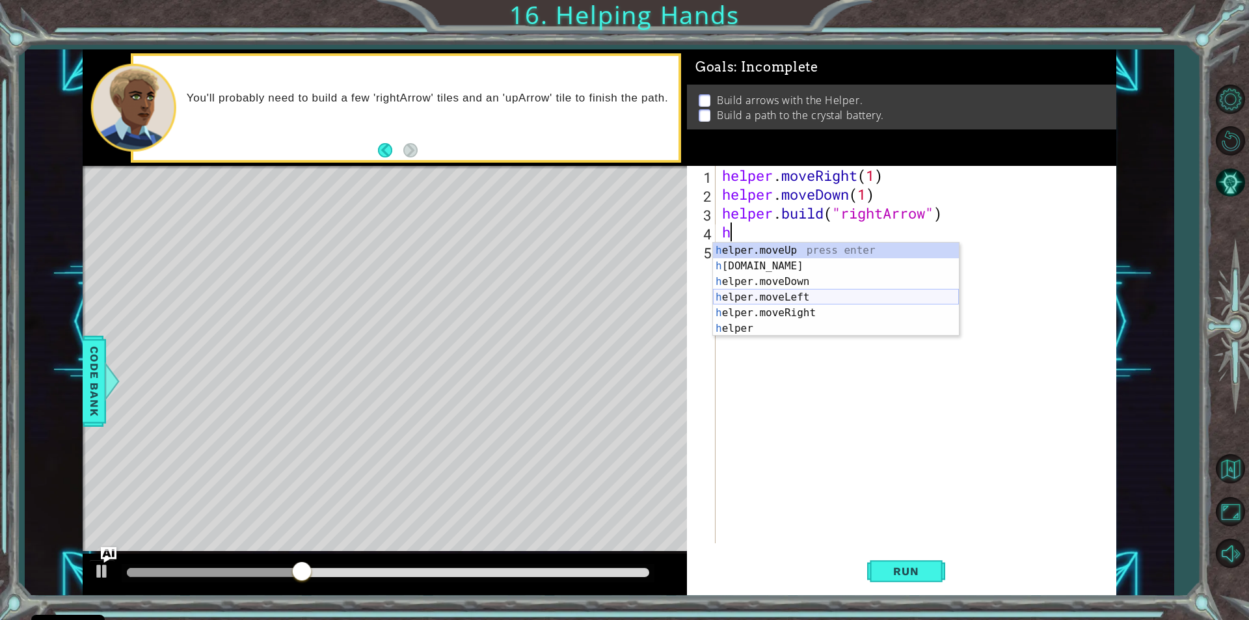
click at [778, 303] on div "h elper.moveUp press enter h [DOMAIN_NAME] press enter h elper.moveDown press e…" at bounding box center [836, 305] width 246 height 125
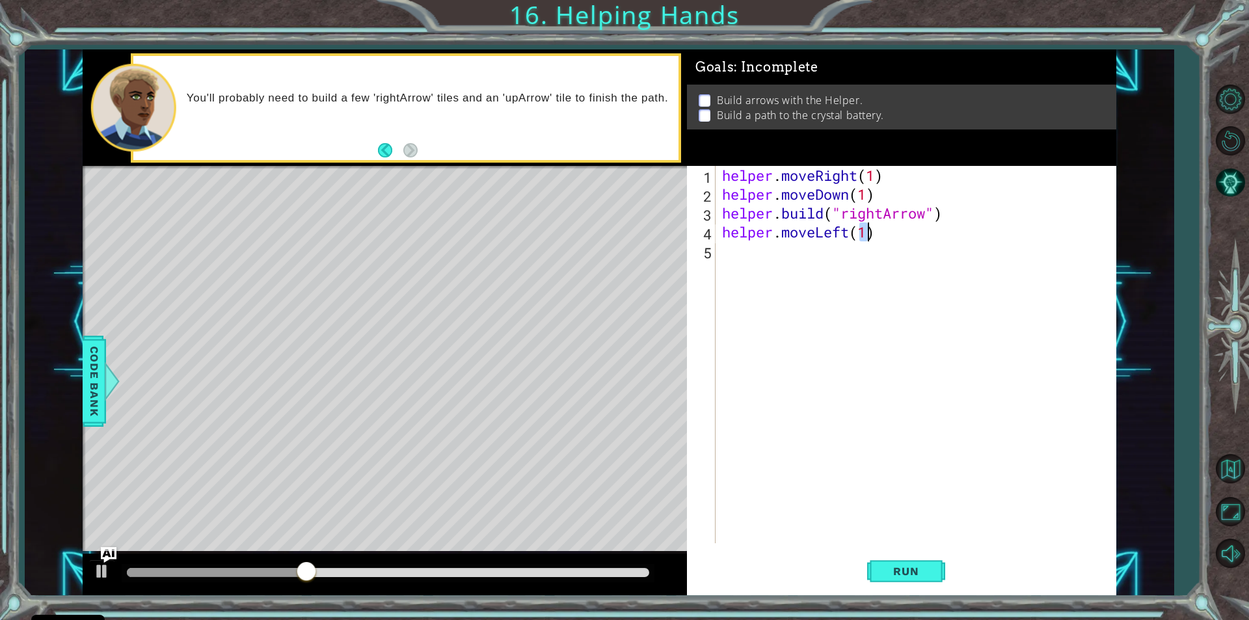
type textarea "helper.moveLeft(1)"
click at [751, 266] on div "helper . moveRight ( 1 ) helper . moveDown ( 1 ) helper . build ( "rightArrow" …" at bounding box center [918, 373] width 399 height 415
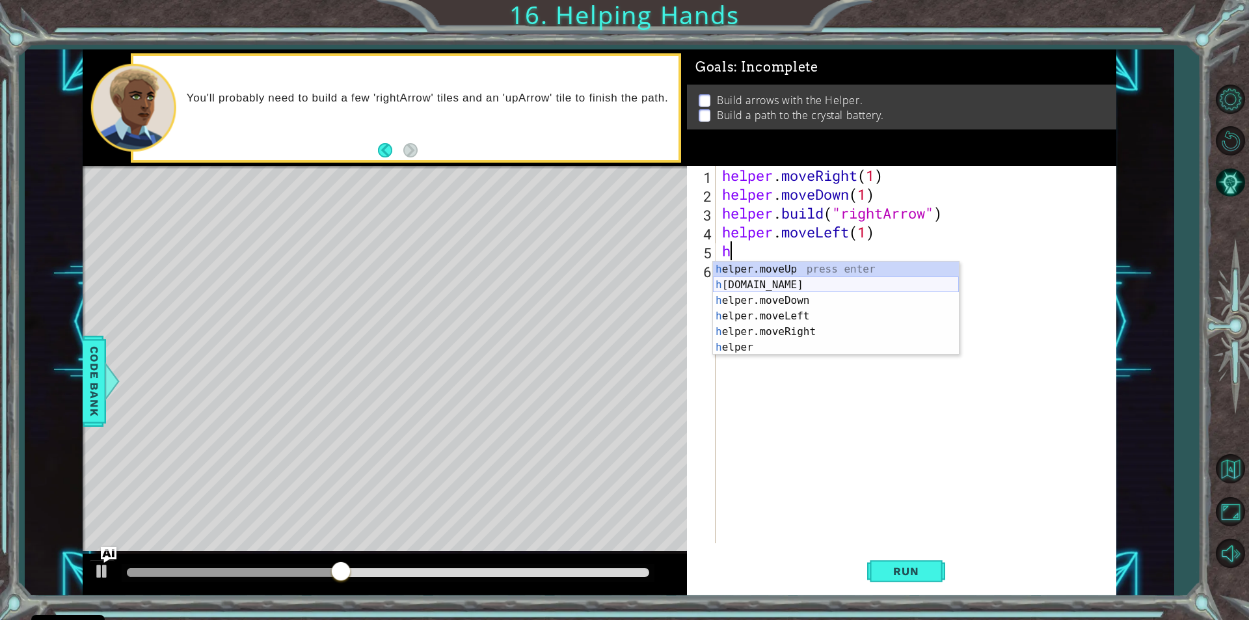
click at [788, 282] on div "h elper.moveUp press enter h [DOMAIN_NAME] press enter h elper.moveDown press e…" at bounding box center [836, 323] width 246 height 125
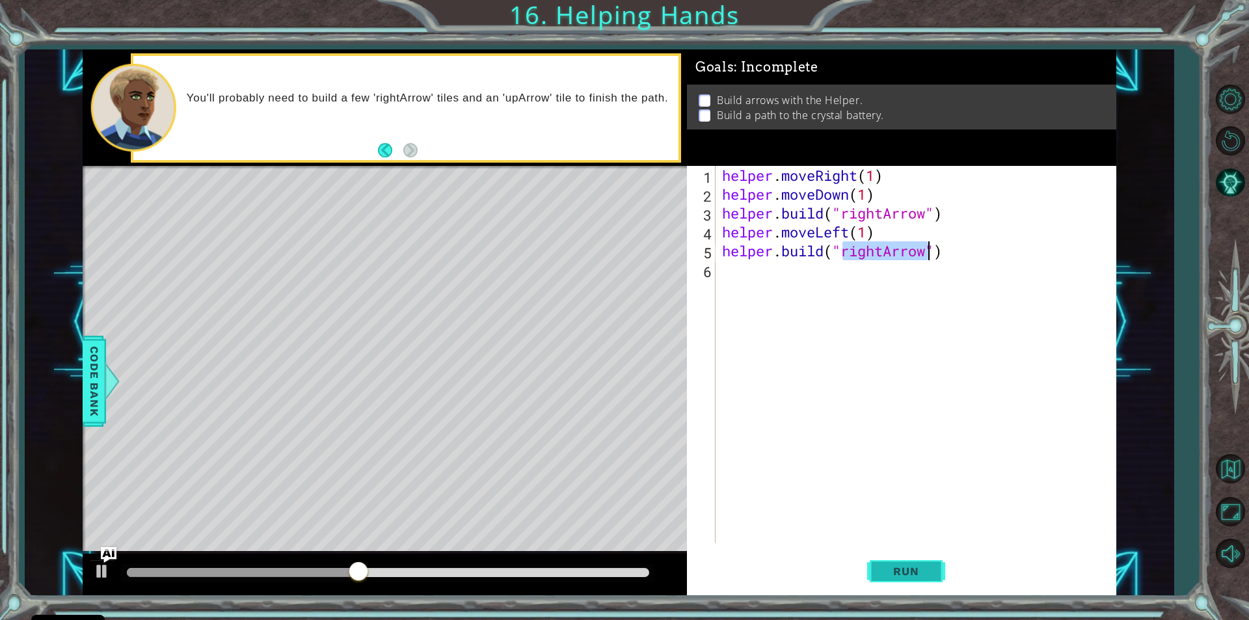
type textarea "[DOMAIN_NAME]("rightArrow")"
click at [897, 570] on span "Run" at bounding box center [905, 570] width 51 height 13
click at [900, 573] on span "Run" at bounding box center [905, 570] width 51 height 13
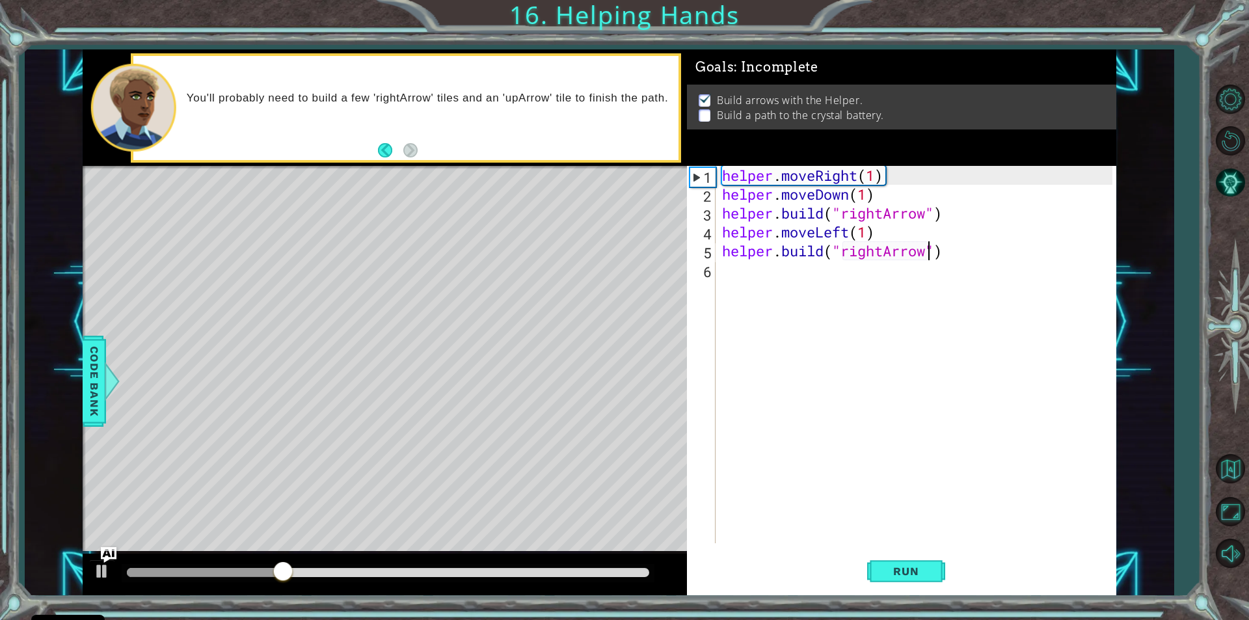
click at [732, 280] on div "helper . moveRight ( 1 ) helper . moveDown ( 1 ) helper . build ( "rightArrow" …" at bounding box center [918, 373] width 399 height 415
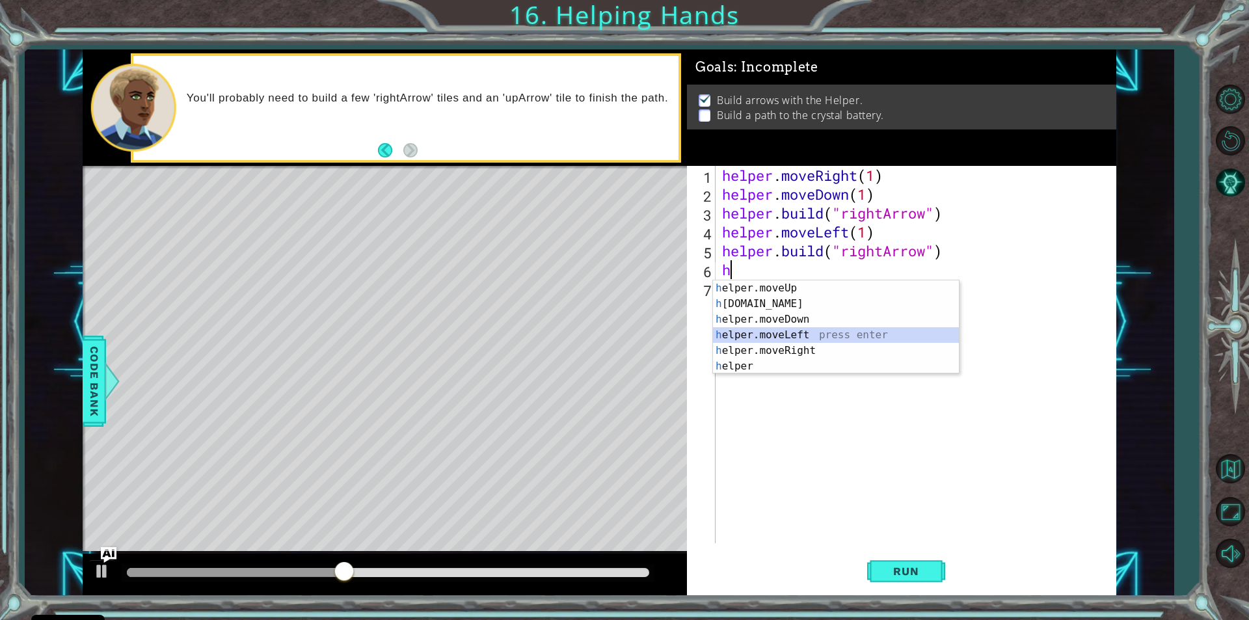
click at [788, 334] on div "h elper.moveUp press enter h [DOMAIN_NAME] press enter h elper.moveDown press e…" at bounding box center [836, 342] width 246 height 125
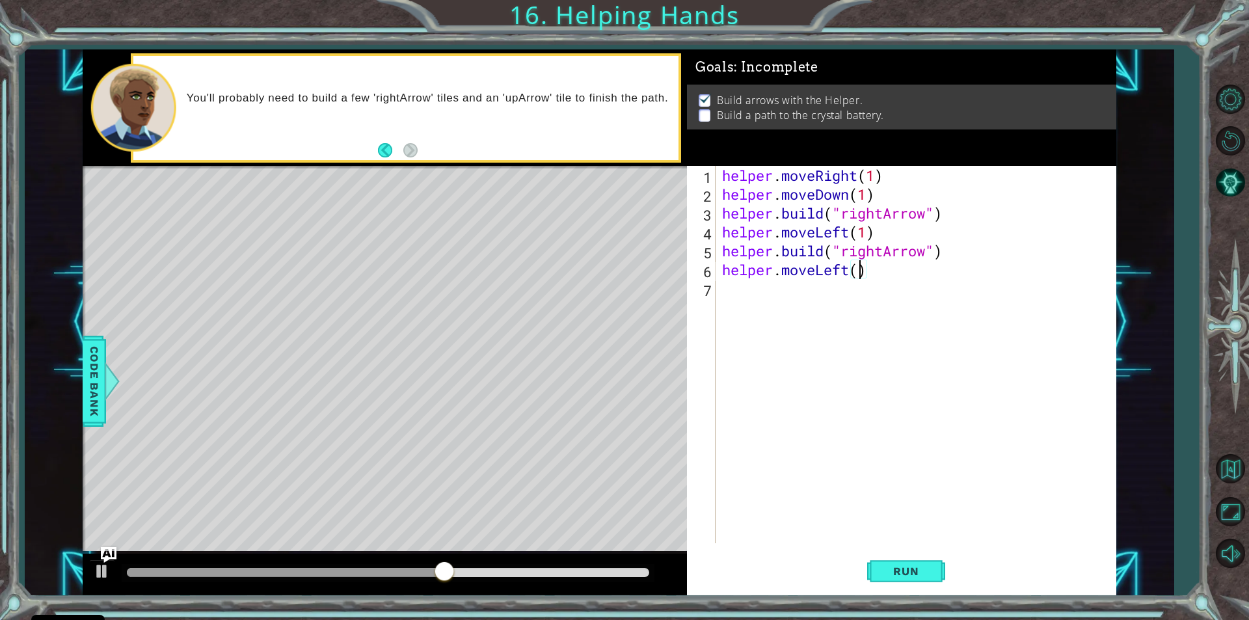
type textarea "helper.moveLeft(2)"
click at [921, 551] on button "Run" at bounding box center [906, 571] width 78 height 43
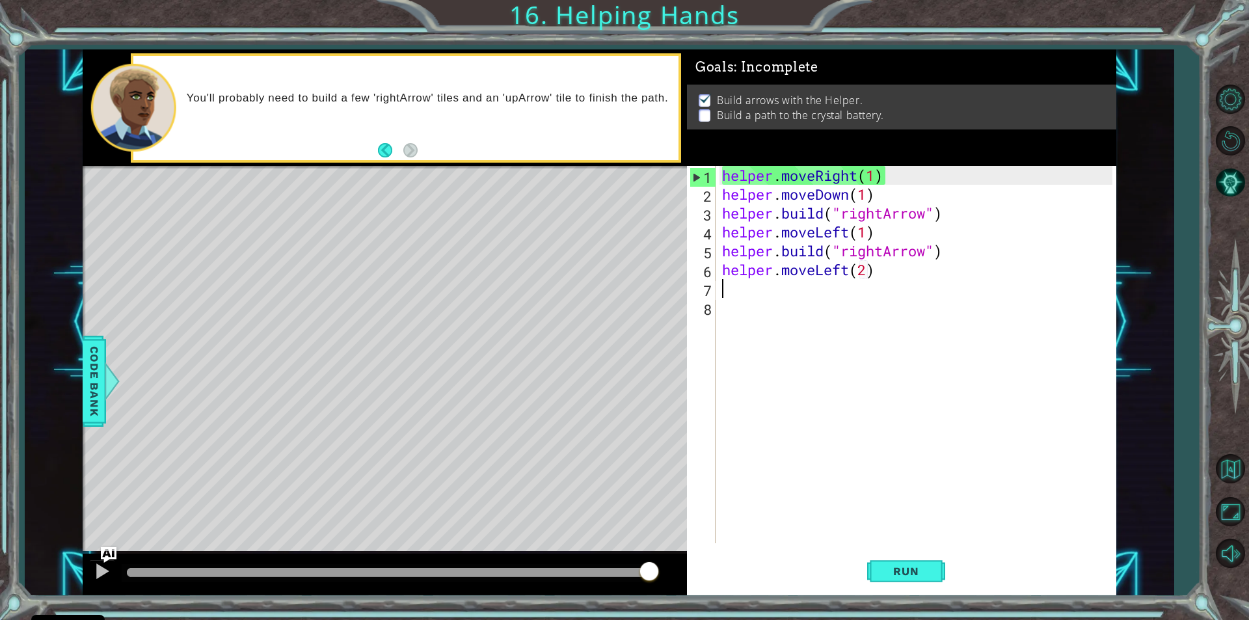
drag, startPoint x: 153, startPoint y: 563, endPoint x: 1100, endPoint y: 384, distance: 963.6
click at [1018, 447] on div "1 ההההההההההההההההההההההההההההההההההההההההההההההההההההההההההההההההההההההההההההה…" at bounding box center [599, 322] width 1033 height 546
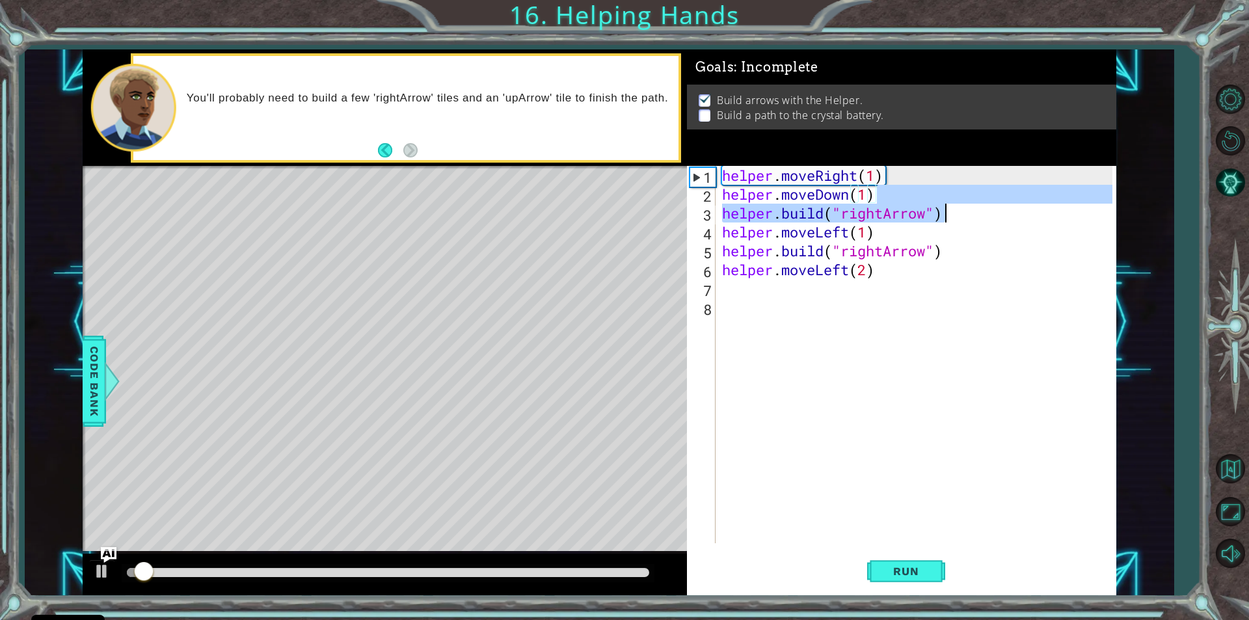
drag, startPoint x: 978, startPoint y: 201, endPoint x: 967, endPoint y: 230, distance: 31.3
click at [975, 211] on div "helper . moveRight ( 1 ) helper . moveDown ( 1 ) helper . build ( "rightArrow" …" at bounding box center [918, 373] width 399 height 415
click at [960, 255] on div "helper . moveRight ( 1 ) helper . moveDown ( 1 ) helper . build ( "rightArrow" …" at bounding box center [918, 373] width 399 height 415
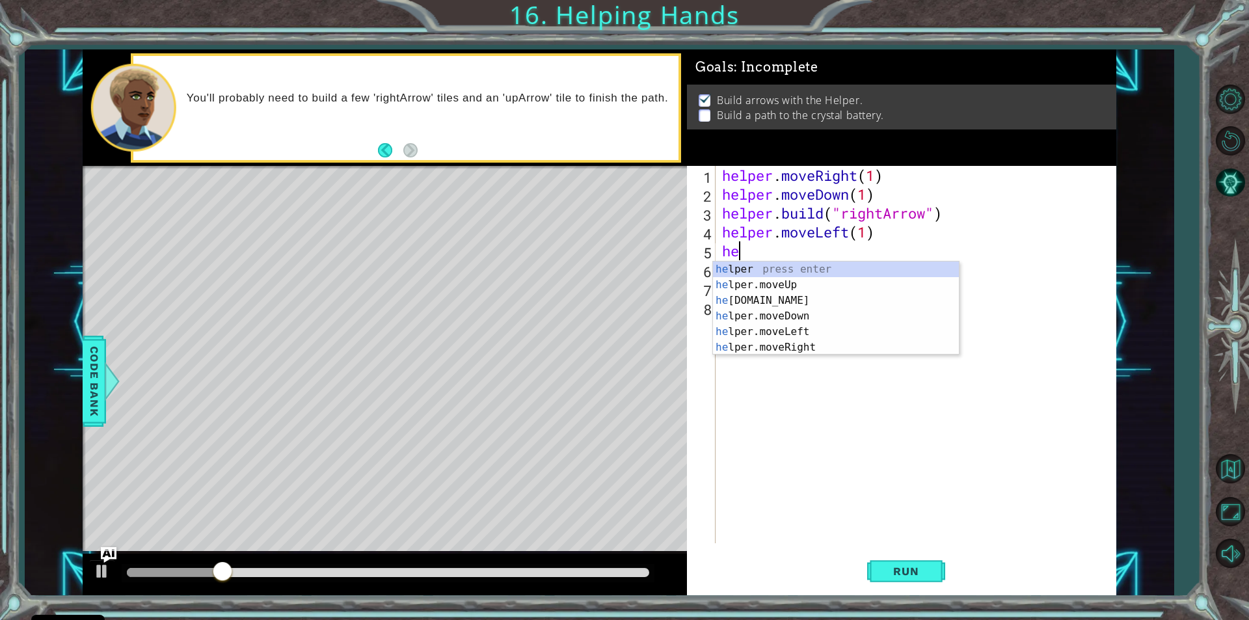
type textarea "h"
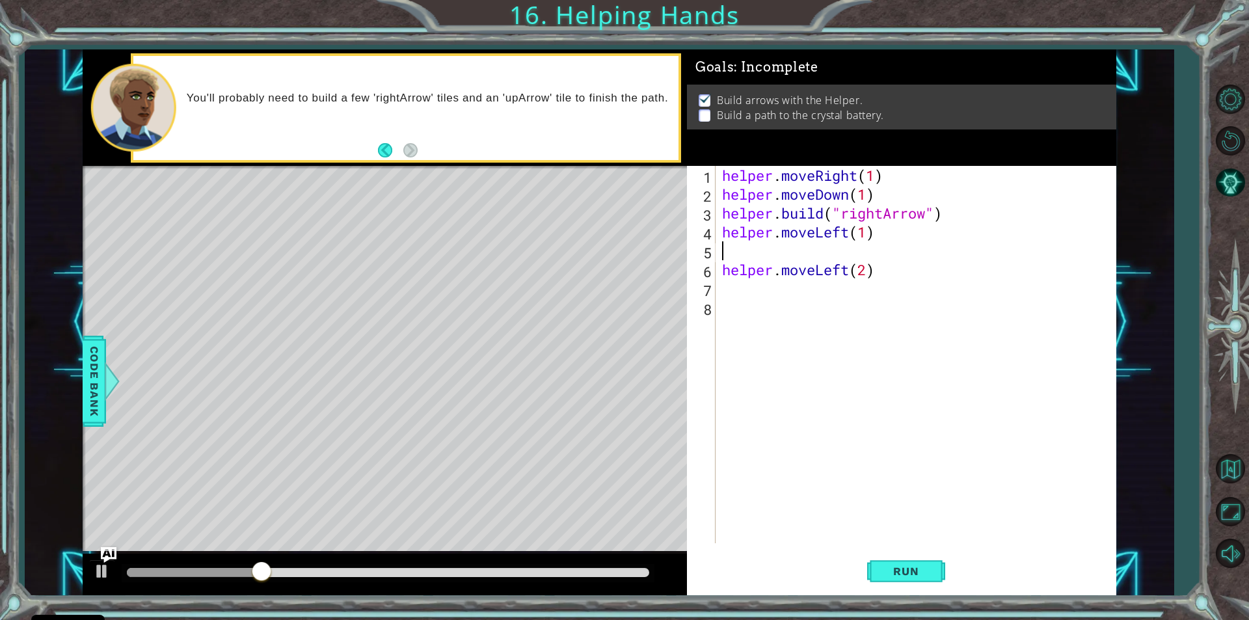
type textarea "helper.moveLeft(1)"
click at [910, 269] on div "helper . moveRight ( 1 ) helper . moveDown ( 1 ) helper . build ( "rightArrow" …" at bounding box center [918, 373] width 399 height 415
click at [878, 261] on div "helper . moveRight ( 1 ) helper . moveDown ( 1 ) helper . build ( "rightArrow" …" at bounding box center [918, 373] width 399 height 415
click at [877, 254] on div "helper . moveRight ( 1 ) helper . moveDown ( 1 ) helper . build ( "rightArrow" …" at bounding box center [918, 373] width 399 height 415
click at [889, 564] on span "Run" at bounding box center [905, 570] width 51 height 13
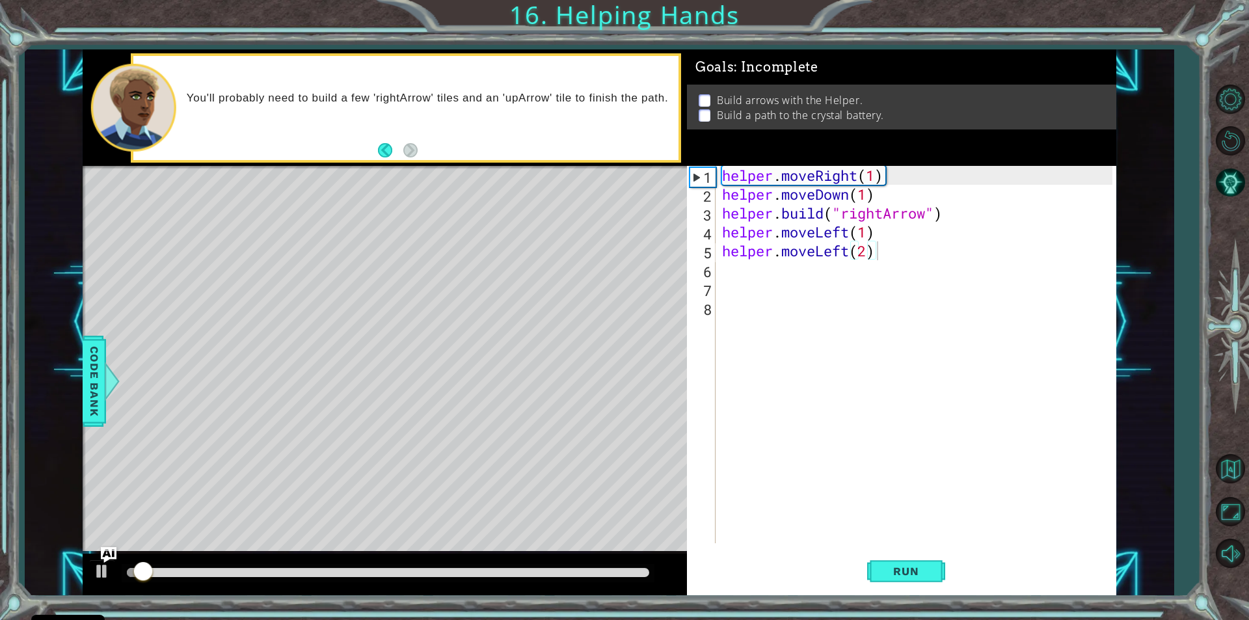
click at [278, 565] on div at bounding box center [388, 573] width 533 height 18
click at [889, 250] on div "helper . moveRight ( 1 ) helper . moveDown ( 1 ) helper . build ( "rightArrow" …" at bounding box center [918, 373] width 399 height 415
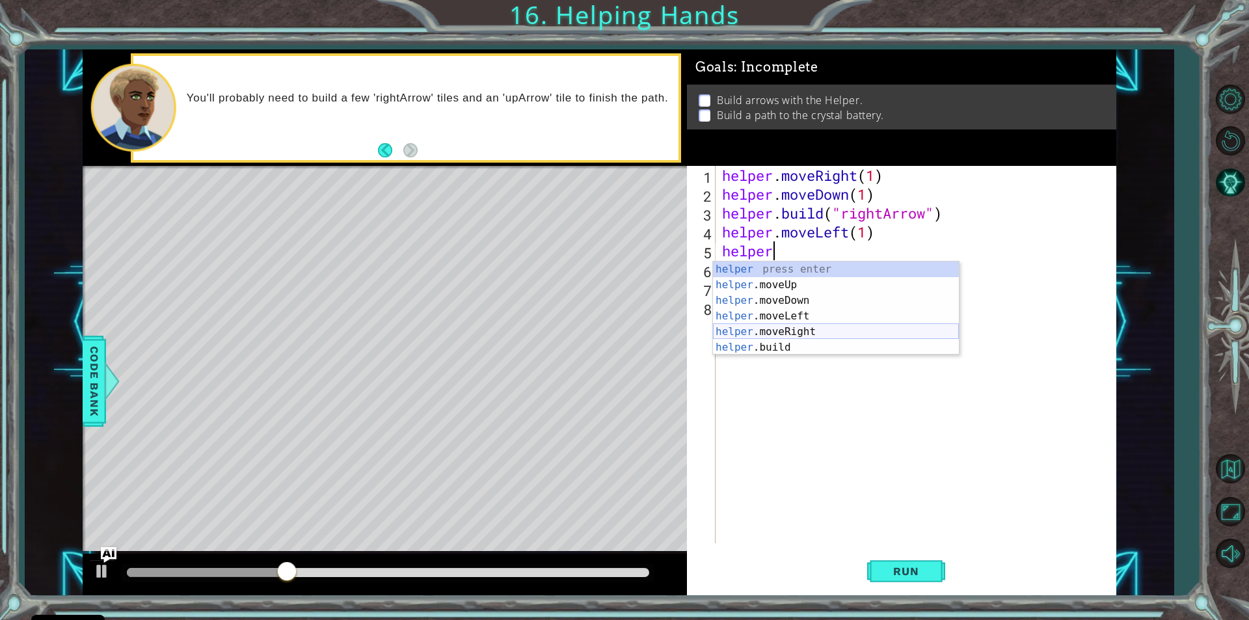
drag, startPoint x: 764, startPoint y: 338, endPoint x: 793, endPoint y: 374, distance: 46.7
click at [765, 338] on div "helper press enter helper .moveUp press enter helper .moveDown press enter help…" at bounding box center [836, 323] width 246 height 125
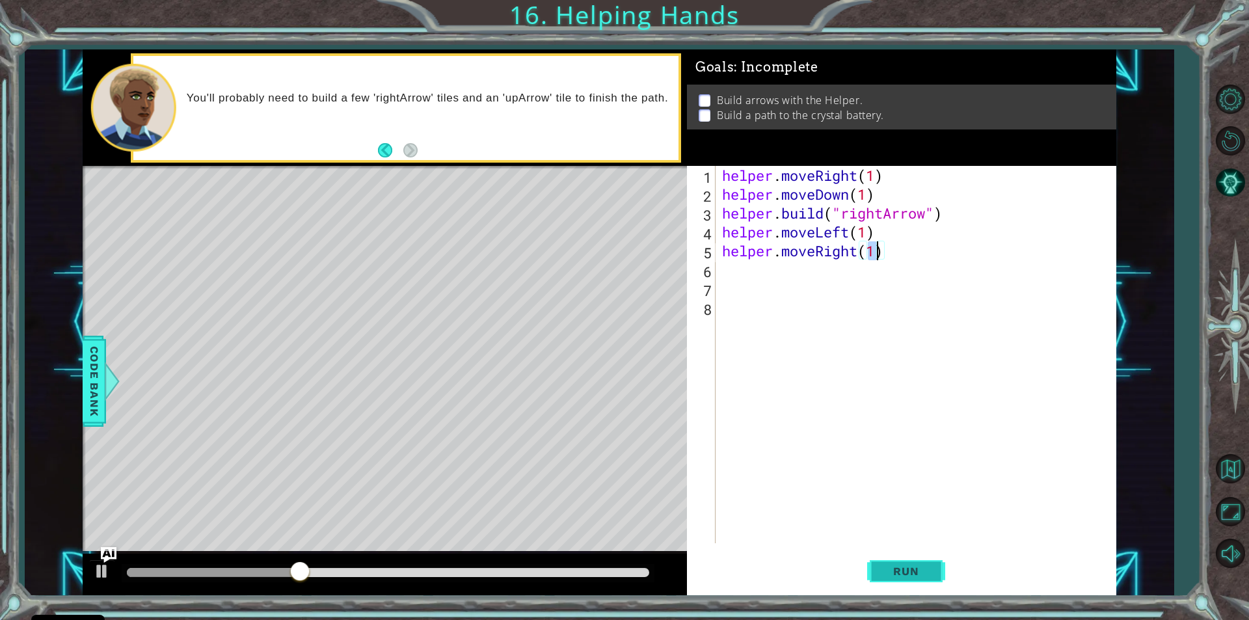
click at [914, 567] on span "Run" at bounding box center [905, 570] width 51 height 13
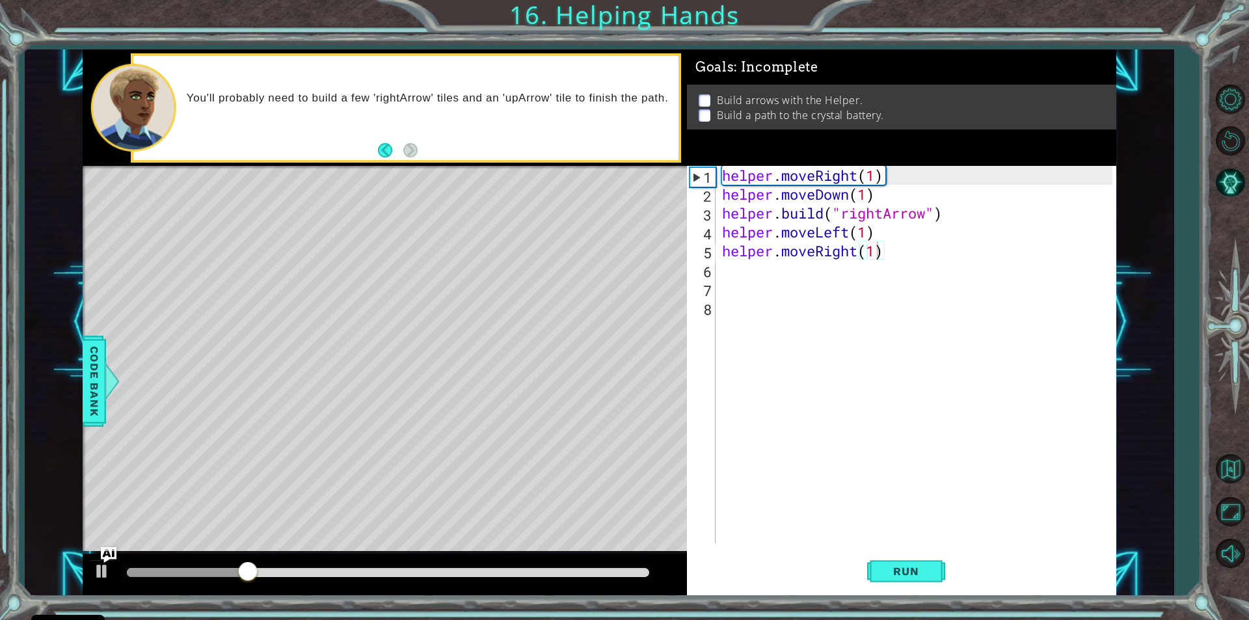
drag, startPoint x: 806, startPoint y: 186, endPoint x: 818, endPoint y: 198, distance: 17.0
drag, startPoint x: 818, startPoint y: 198, endPoint x: 1163, endPoint y: 272, distance: 353.2
click at [1172, 272] on div "1 ההההההההההההההההההההההההההההההההההההההההההההההההההההההההההההההההההההההההההההה…" at bounding box center [624, 310] width 1249 height 620
click at [900, 246] on div "helper . moveRight ( 1 ) helper . moveDown ( 1 ) helper . build ( "rightArrow" …" at bounding box center [918, 373] width 399 height 415
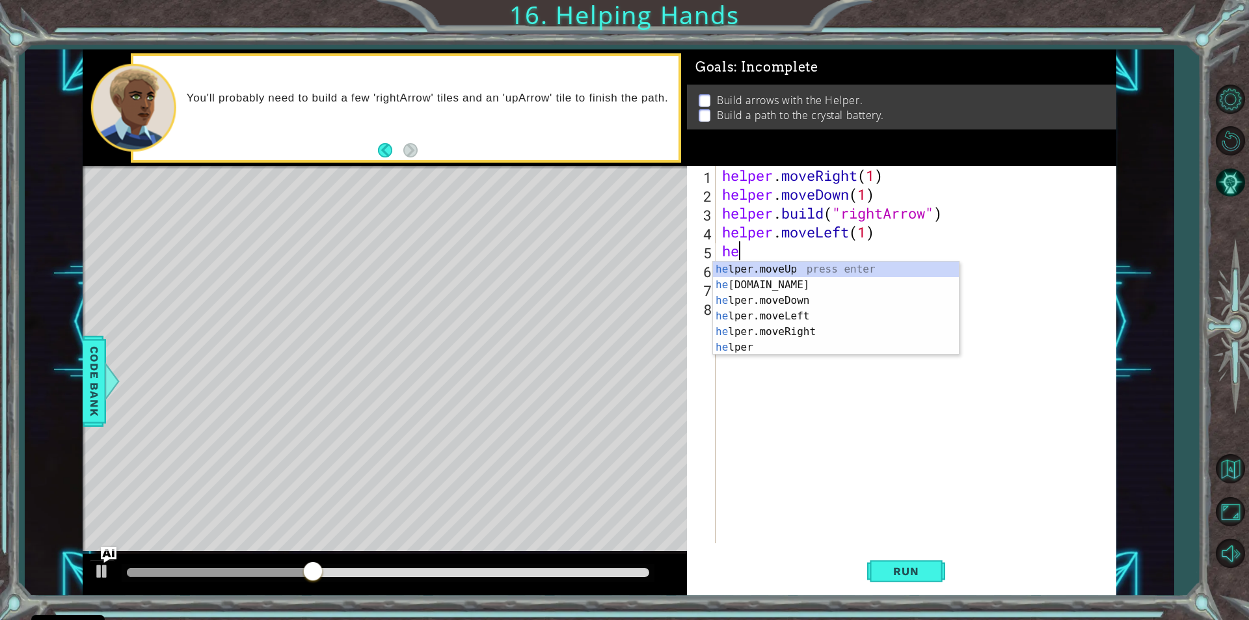
type textarea "h"
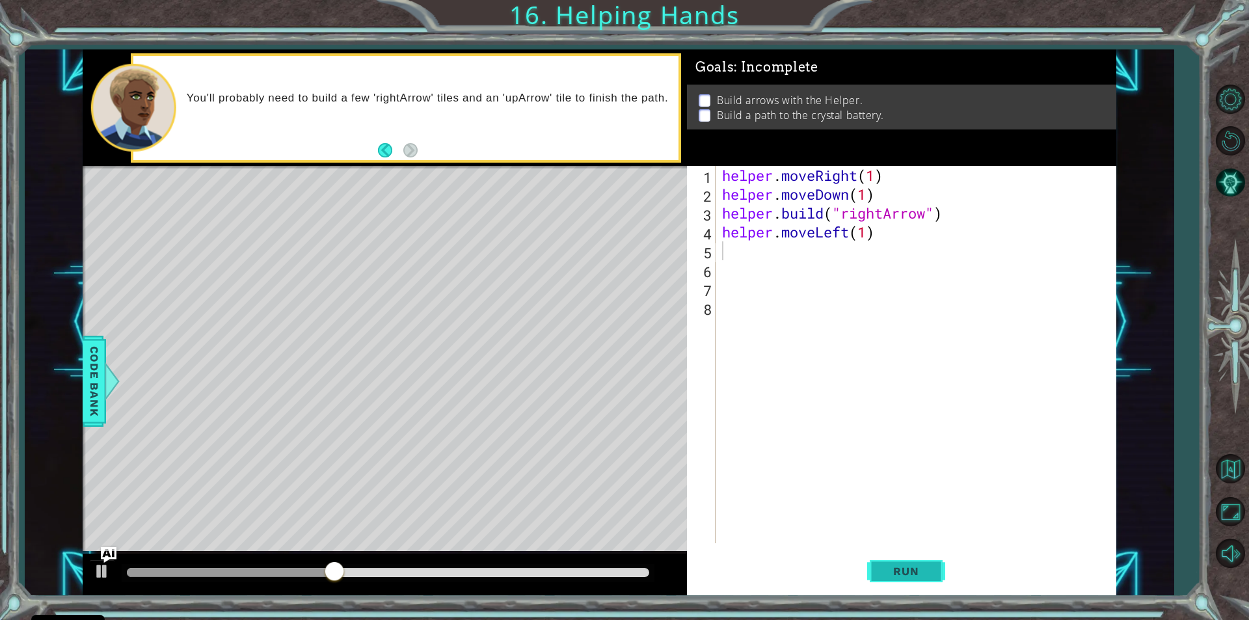
click at [907, 561] on button "Run" at bounding box center [906, 571] width 78 height 43
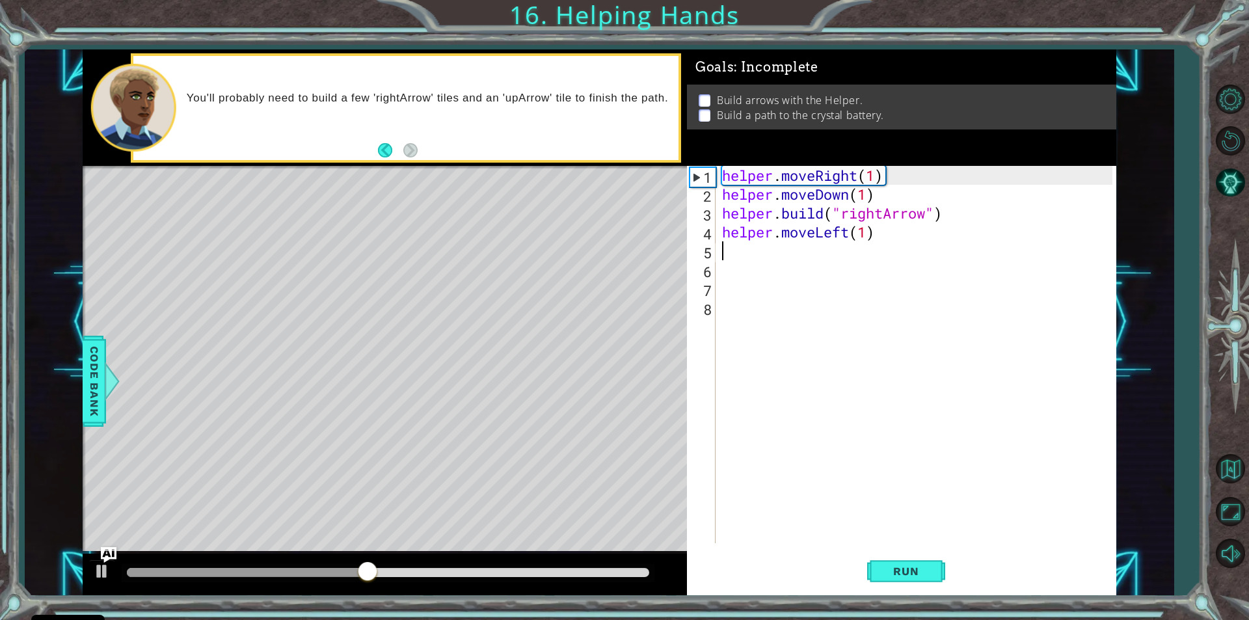
click at [879, 245] on div "helper . moveRight ( 1 ) helper . moveDown ( 1 ) helper . build ( "rightArrow" …" at bounding box center [918, 373] width 399 height 415
click at [851, 239] on div "helper . moveRight ( 1 ) helper . moveDown ( 1 ) helper . build ( "rightArrow" …" at bounding box center [918, 373] width 399 height 415
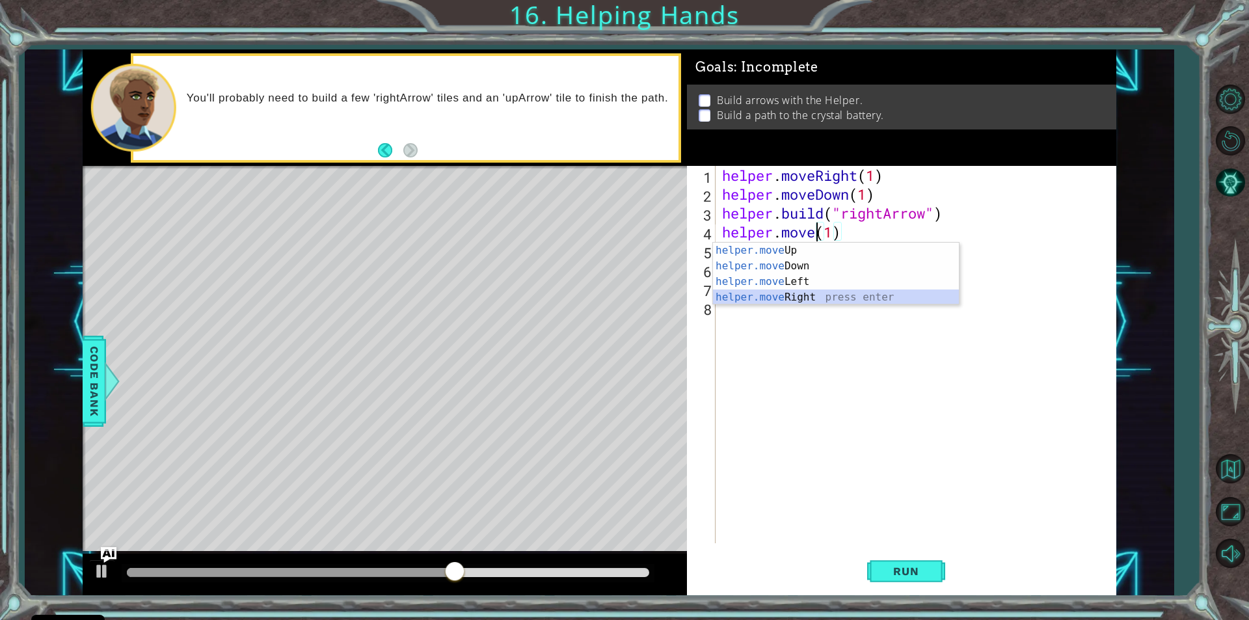
click at [791, 298] on div "helper.move Up press enter helper.move Down press enter helper.move Left press …" at bounding box center [836, 290] width 246 height 94
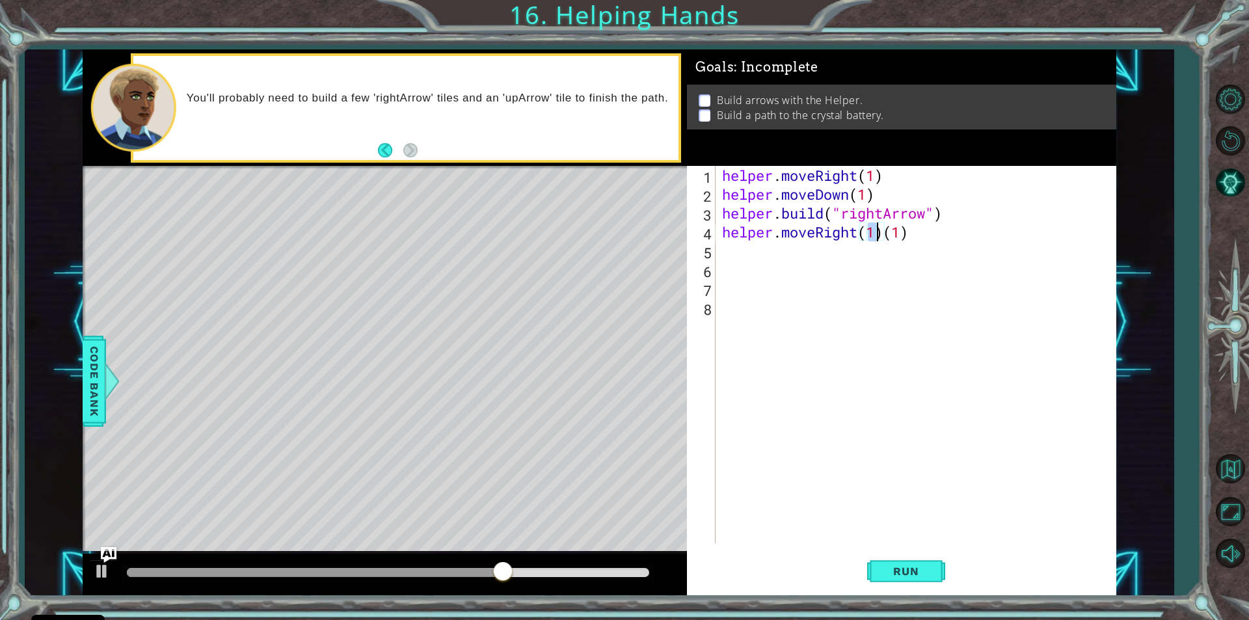
click at [896, 232] on div "helper . moveRight ( 1 ) helper . moveDown ( 1 ) helper . build ( "rightArrow" …" at bounding box center [918, 373] width 399 height 415
click at [921, 235] on div "helper . moveRight ( 1 ) helper . moveDown ( 1 ) helper . build ( "rightArrow" …" at bounding box center [918, 373] width 399 height 415
type textarea "helper.moveRight(1)"
drag, startPoint x: 910, startPoint y: 594, endPoint x: 908, endPoint y: 585, distance: 8.7
click at [910, 590] on div "helper.moveRight(1) 1 2 3 4 5 6 7 8 helper . moveRight ( 1 ) helper . moveDown …" at bounding box center [901, 380] width 429 height 429
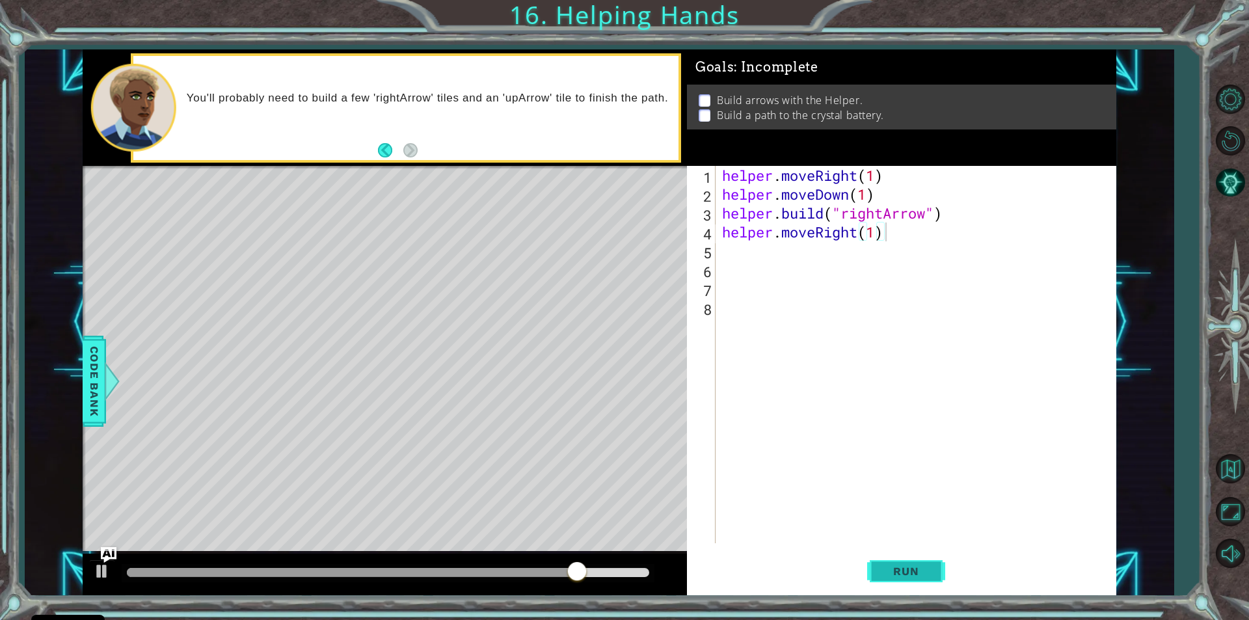
click at [905, 576] on span "Run" at bounding box center [905, 570] width 51 height 13
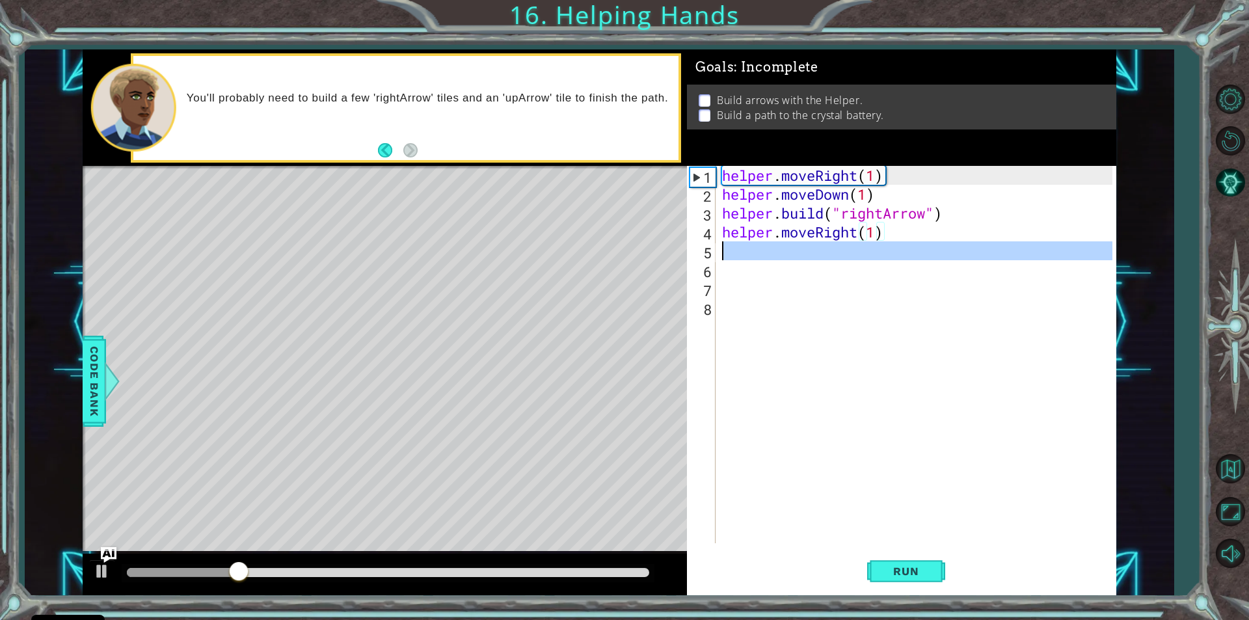
click at [715, 255] on div "5" at bounding box center [702, 252] width 26 height 19
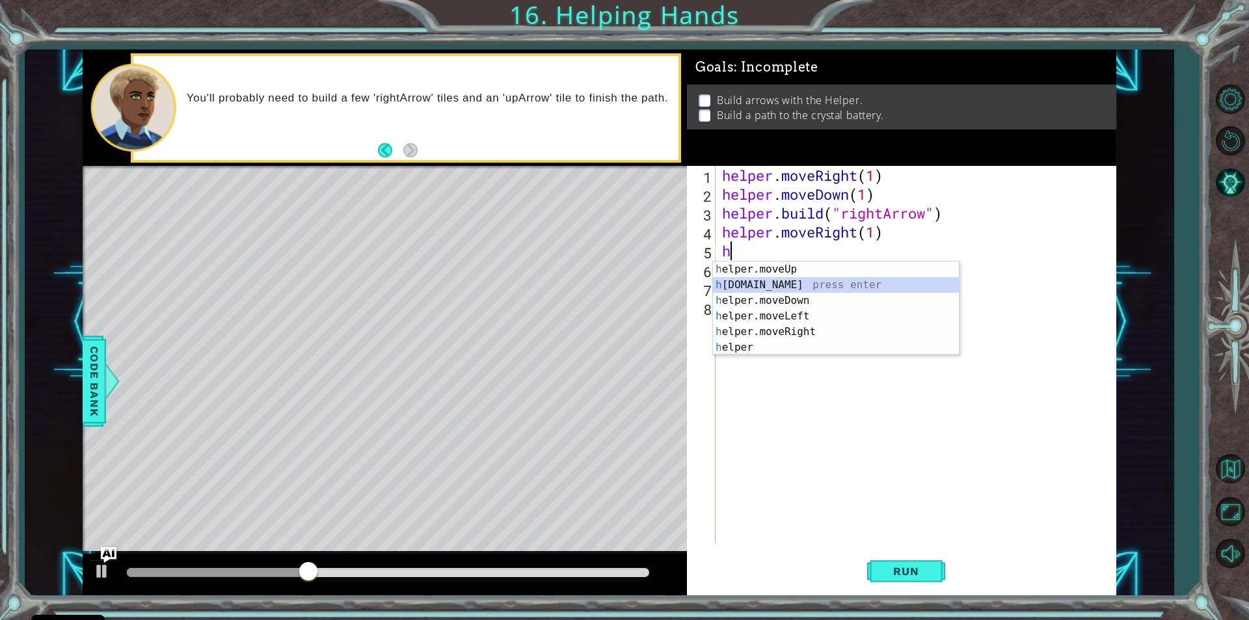
click at [797, 283] on div "h elper.moveUp press enter h [DOMAIN_NAME] press enter h elper.moveDown press e…" at bounding box center [836, 323] width 246 height 125
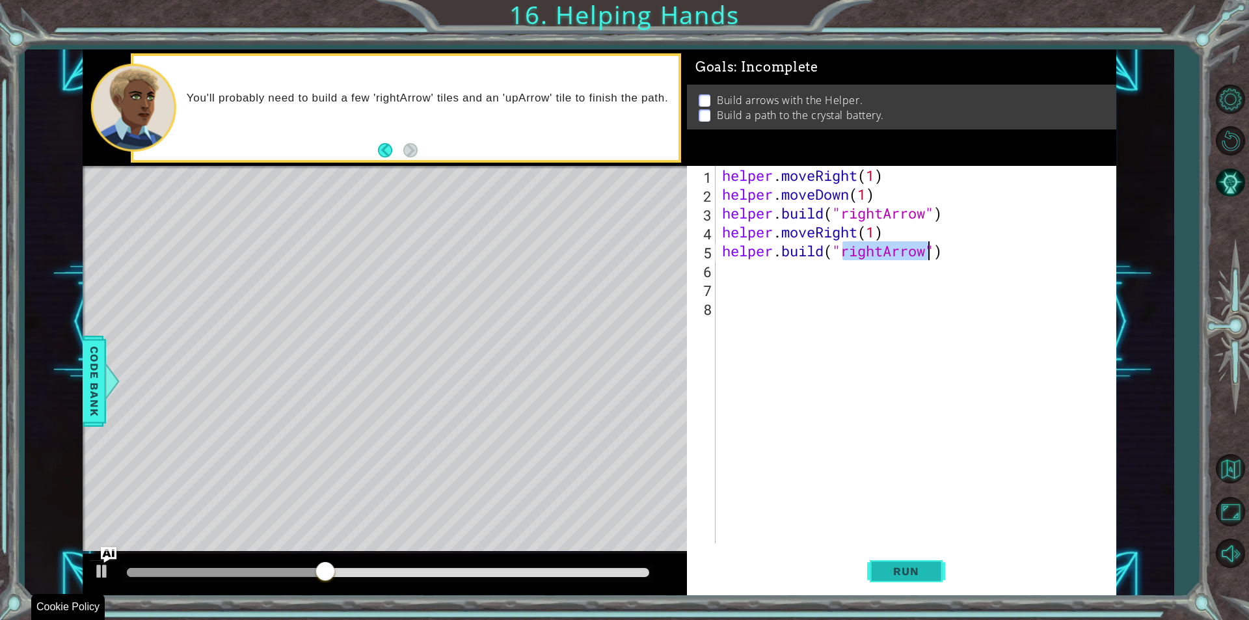
type textarea "[DOMAIN_NAME]("rightArrow")"
click at [929, 580] on button "Run" at bounding box center [906, 571] width 78 height 43
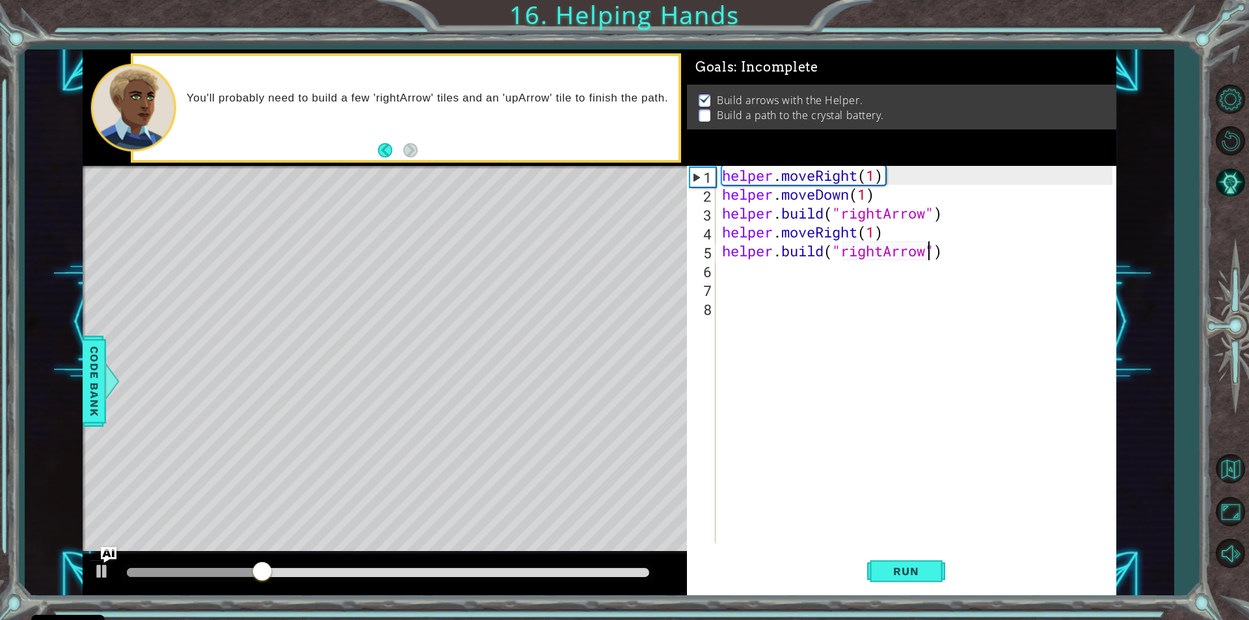
click at [741, 274] on div "helper . moveRight ( 1 ) helper . moveDown ( 1 ) helper . build ( "rightArrow" …" at bounding box center [918, 373] width 399 height 415
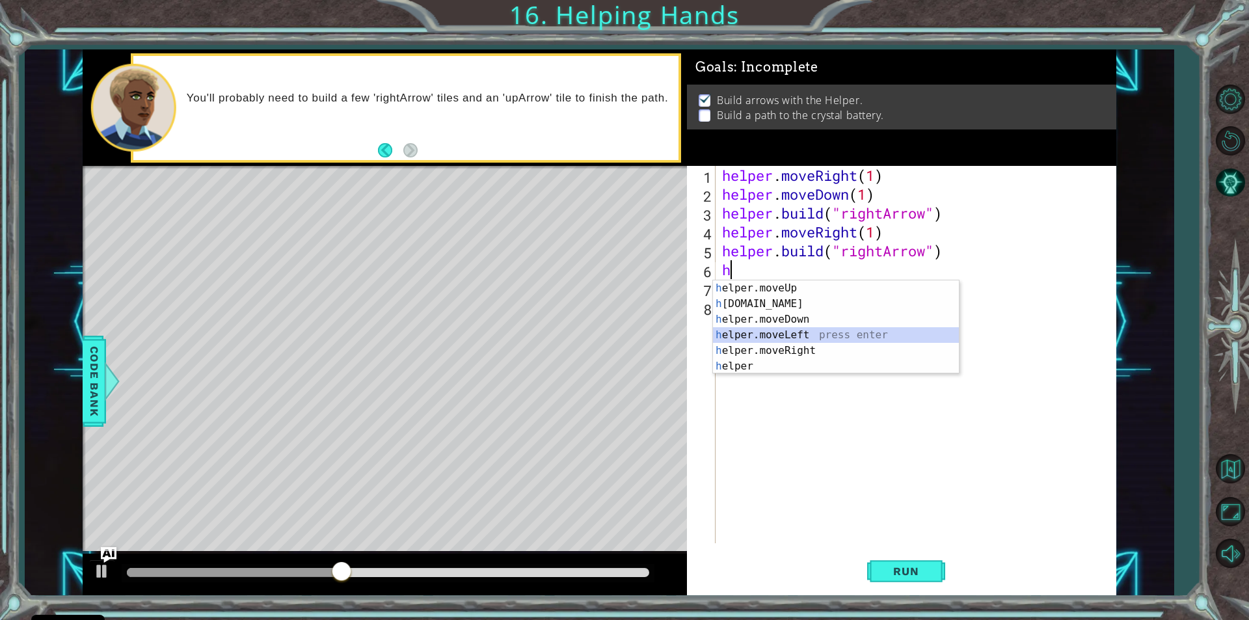
click at [805, 334] on div "h elper.moveUp press enter h [DOMAIN_NAME] press enter h elper.moveDown press e…" at bounding box center [836, 342] width 246 height 125
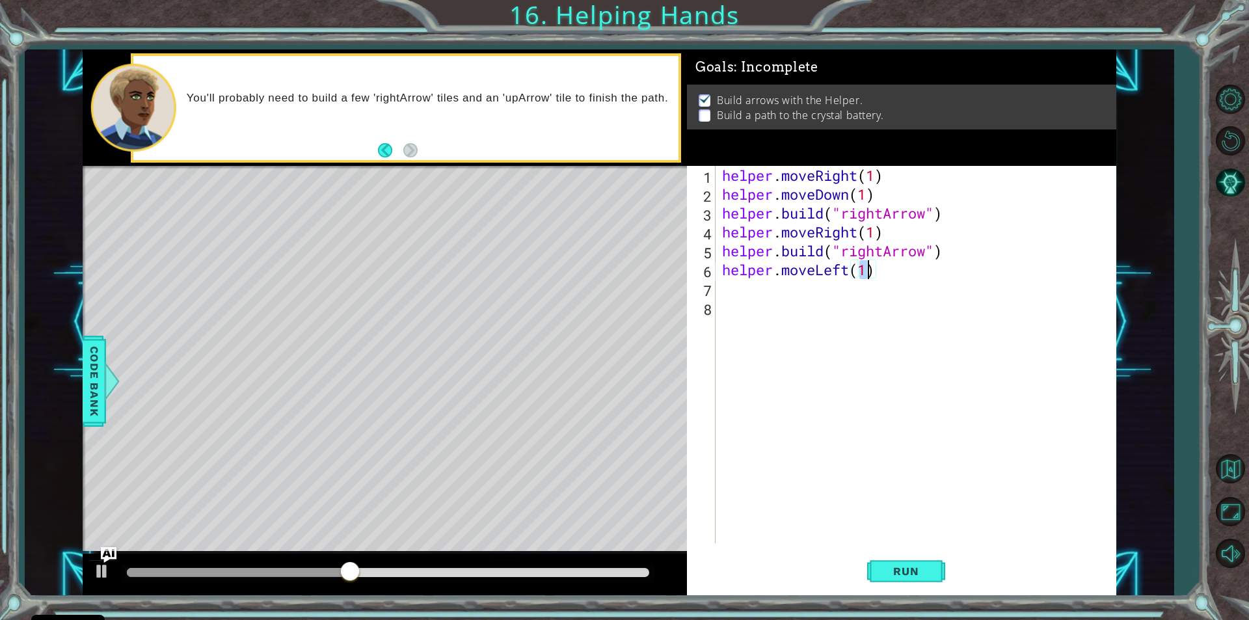
click at [751, 307] on div "helper . moveRight ( 1 ) helper . moveDown ( 1 ) helper . build ( "rightArrow" …" at bounding box center [918, 373] width 399 height 415
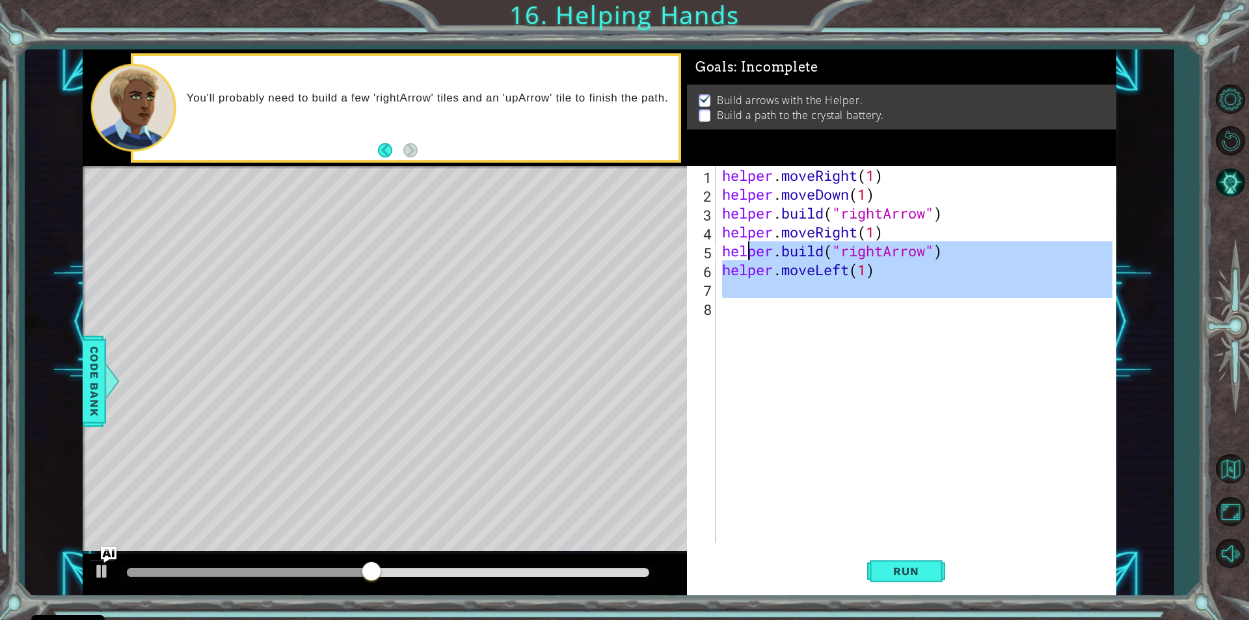
click at [874, 272] on div "helper . moveRight ( 1 ) helper . moveDown ( 1 ) helper . build ( "rightArrow" …" at bounding box center [915, 354] width 393 height 377
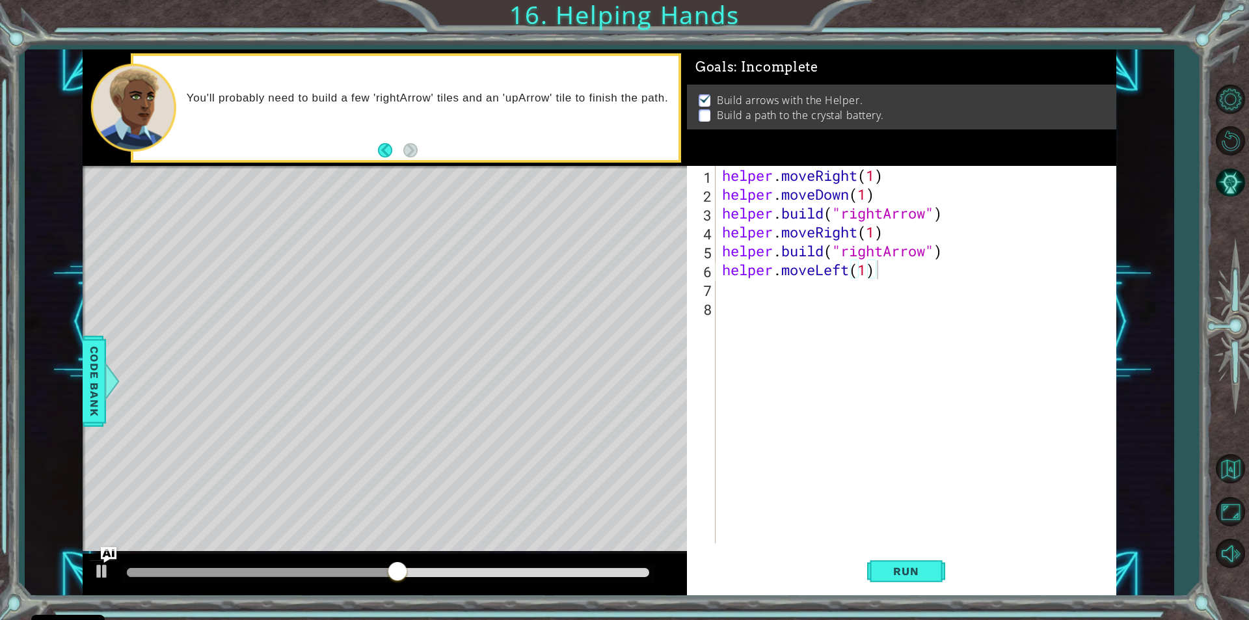
drag, startPoint x: 905, startPoint y: 557, endPoint x: 715, endPoint y: 548, distance: 190.1
click at [895, 556] on button "Run" at bounding box center [906, 571] width 78 height 43
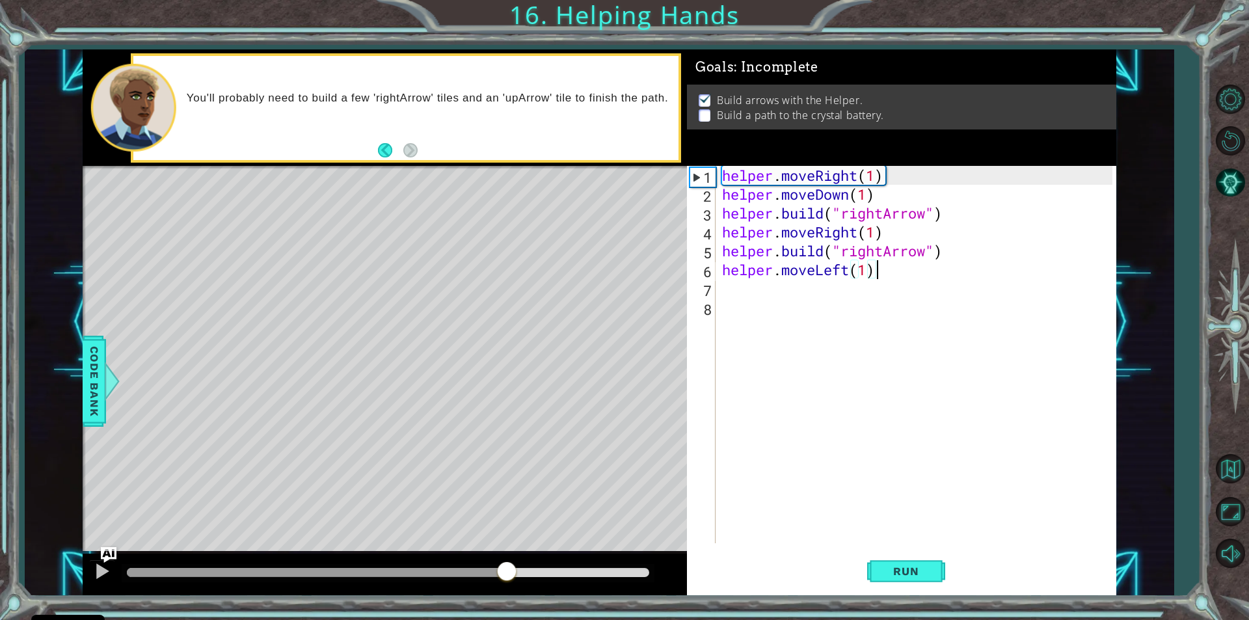
click at [508, 535] on div "methods helper moveUp() moveDown() moveLeft() moveRight() build(item) tools for…" at bounding box center [599, 322] width 1033 height 546
click at [853, 263] on div "helper . moveRight ( 1 ) helper . moveDown ( 1 ) helper . build ( "rightArrow" …" at bounding box center [918, 373] width 399 height 415
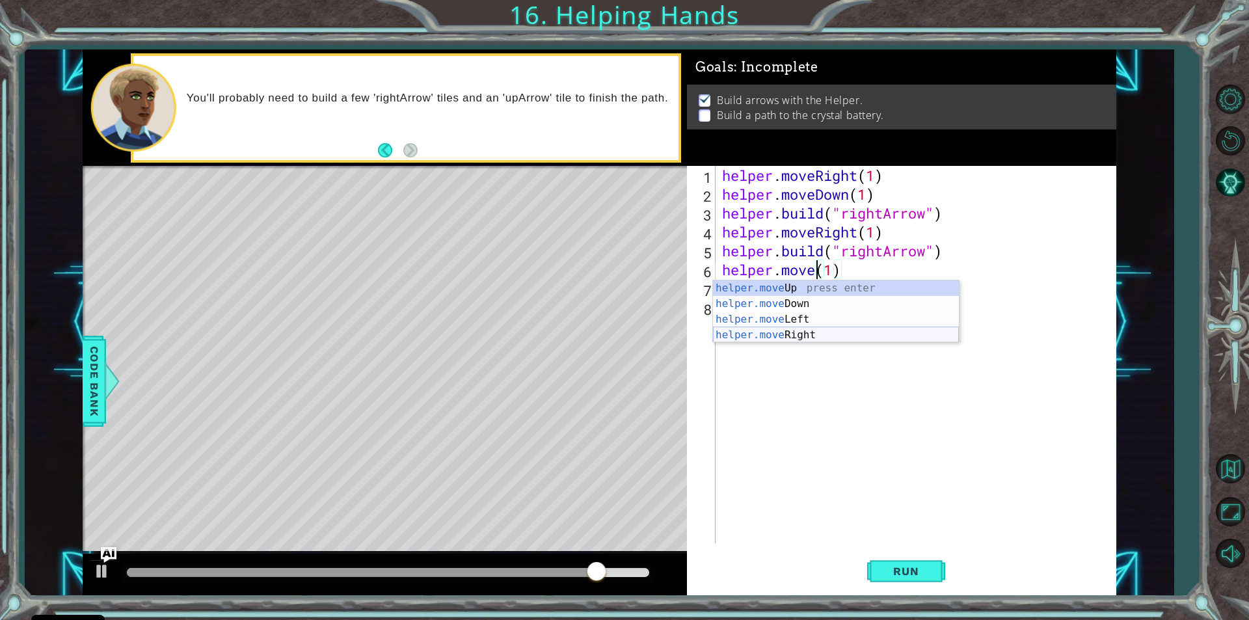
click at [799, 332] on div "helper.move Up press enter helper.move Down press enter helper.move Left press …" at bounding box center [836, 327] width 246 height 94
type textarea "helper.moveRight(1)(1)"
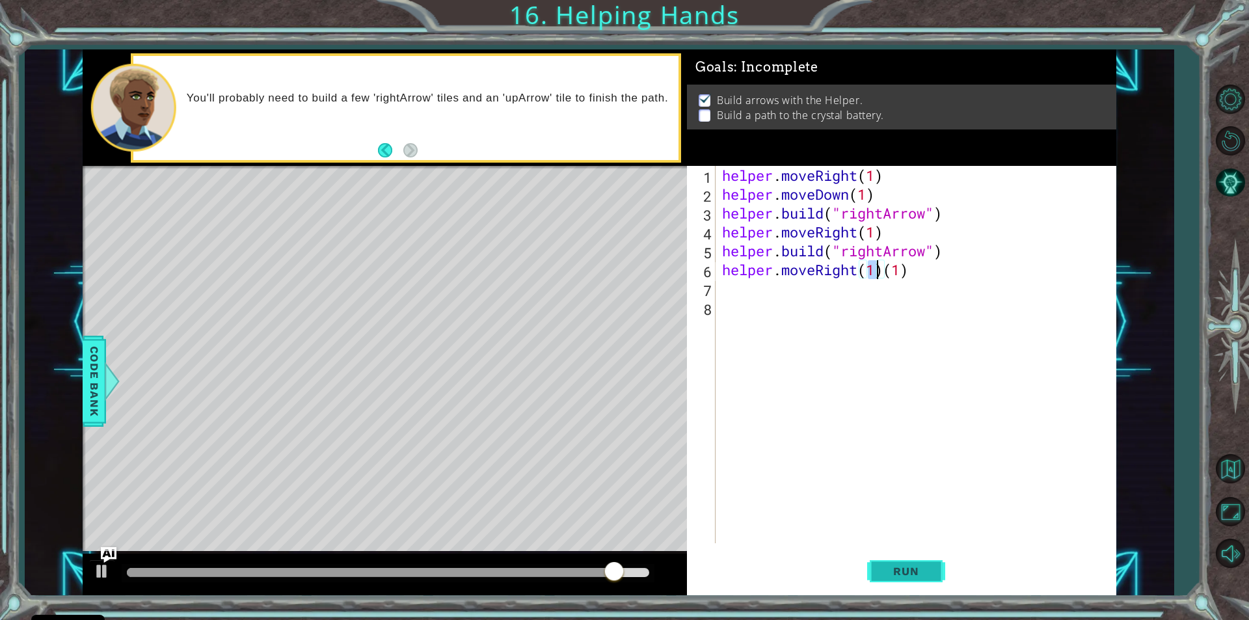
click at [909, 557] on button "Run" at bounding box center [906, 571] width 78 height 43
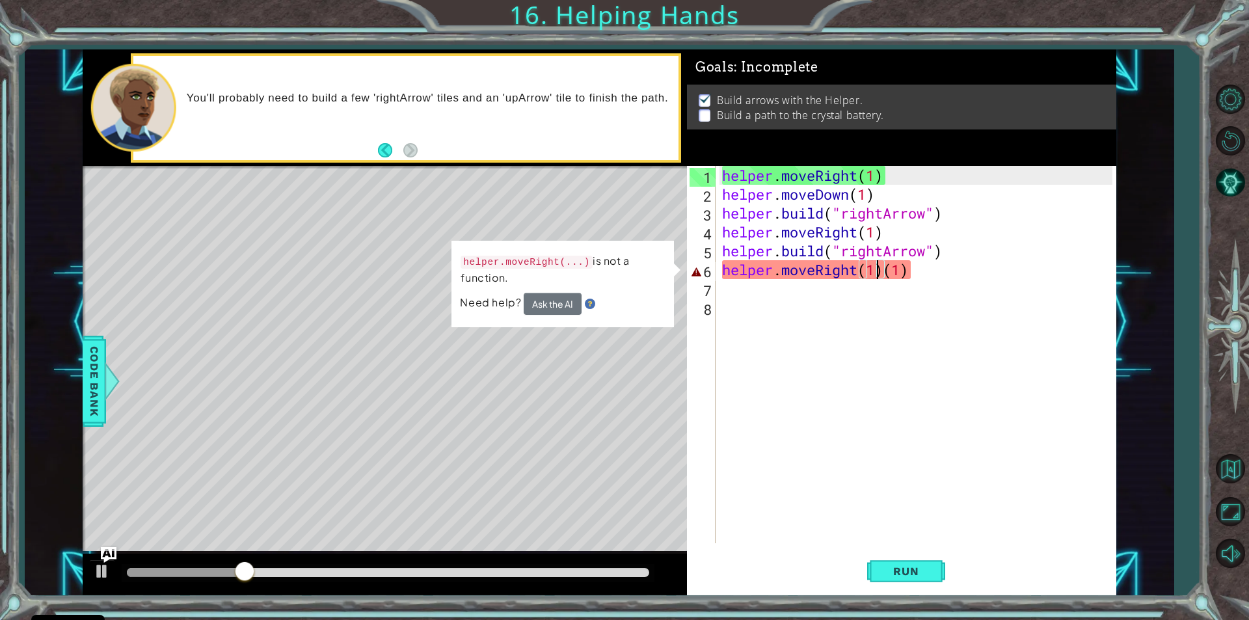
click at [819, 364] on div "helper . moveRight ( 1 ) helper . moveDown ( 1 ) helper . build ( "rightArrow" …" at bounding box center [918, 373] width 399 height 415
click at [977, 278] on div "helper . moveRight ( 1 ) helper . moveDown ( 1 ) helper . build ( "rightArrow" …" at bounding box center [918, 373] width 399 height 415
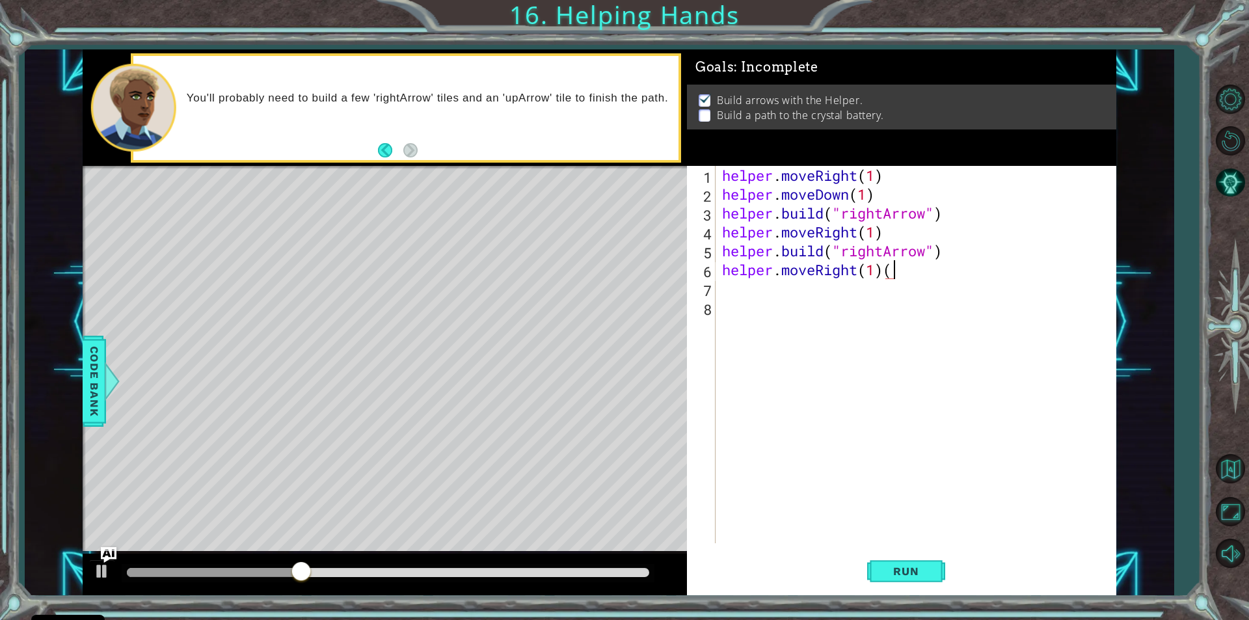
type textarea "helper.moveRight(1)"
click at [731, 286] on div "helper . moveRight ( 1 ) helper . moveDown ( 1 ) helper . build ( "rightArrow" …" at bounding box center [918, 373] width 399 height 415
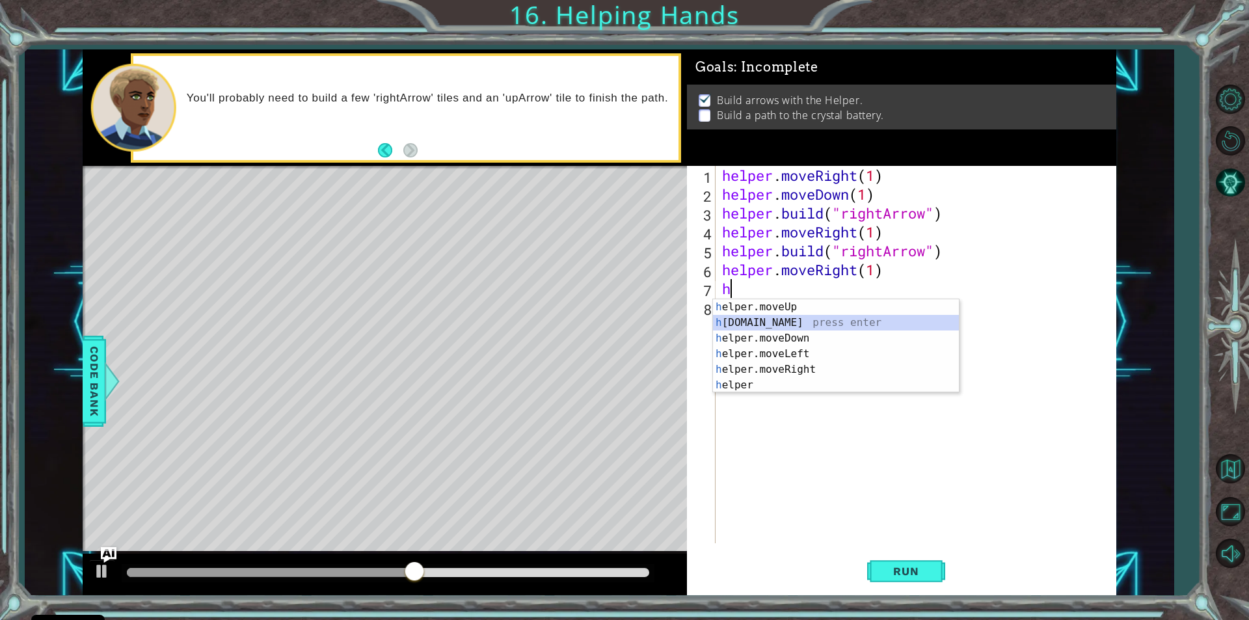
drag, startPoint x: 801, startPoint y: 318, endPoint x: 837, endPoint y: 351, distance: 49.3
click at [801, 318] on div "h elper.moveUp press enter h [DOMAIN_NAME] press enter h elper.moveDown press e…" at bounding box center [836, 361] width 246 height 125
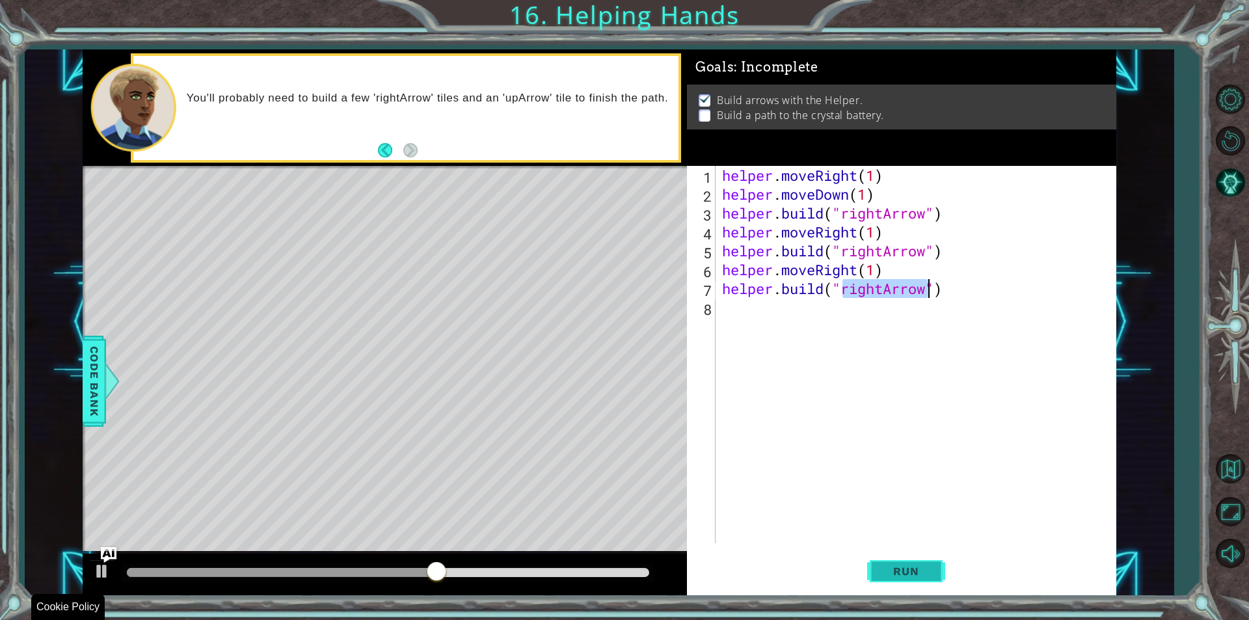
type textarea "[DOMAIN_NAME]("rightArrow")"
drag, startPoint x: 868, startPoint y: 569, endPoint x: 883, endPoint y: 555, distance: 20.7
click at [869, 568] on button "Run" at bounding box center [906, 571] width 78 height 43
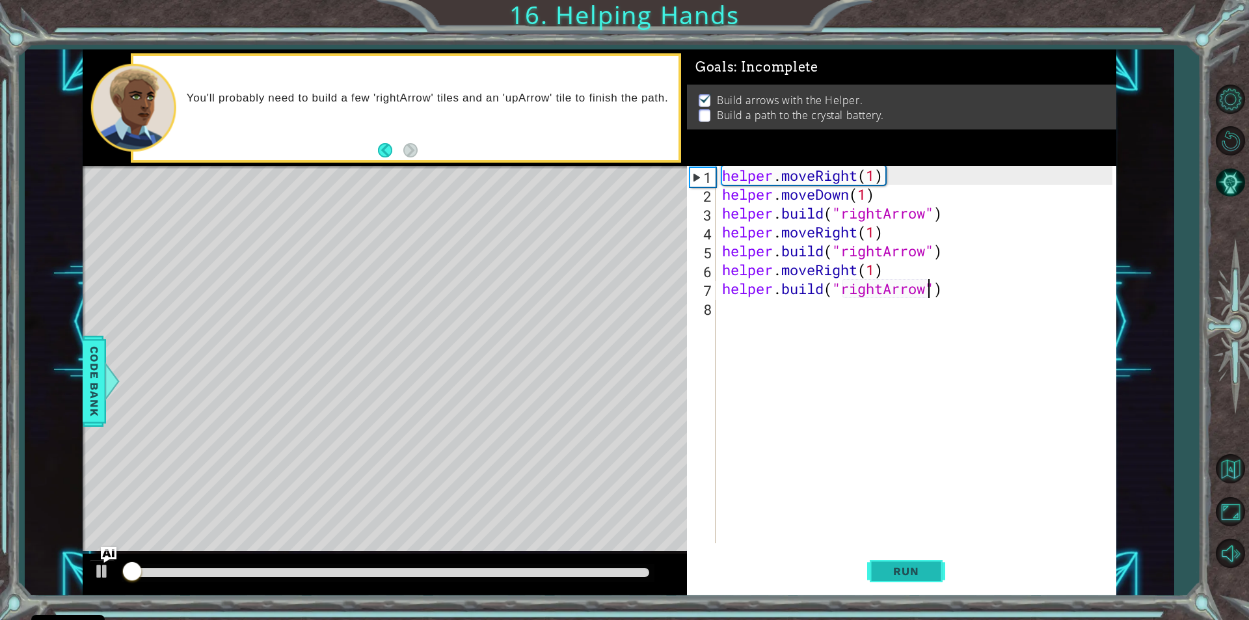
click at [893, 559] on button "Run" at bounding box center [906, 571] width 78 height 43
click at [739, 326] on div "helper . moveRight ( 1 ) helper . moveDown ( 1 ) helper . build ( "rightArrow" …" at bounding box center [918, 373] width 399 height 415
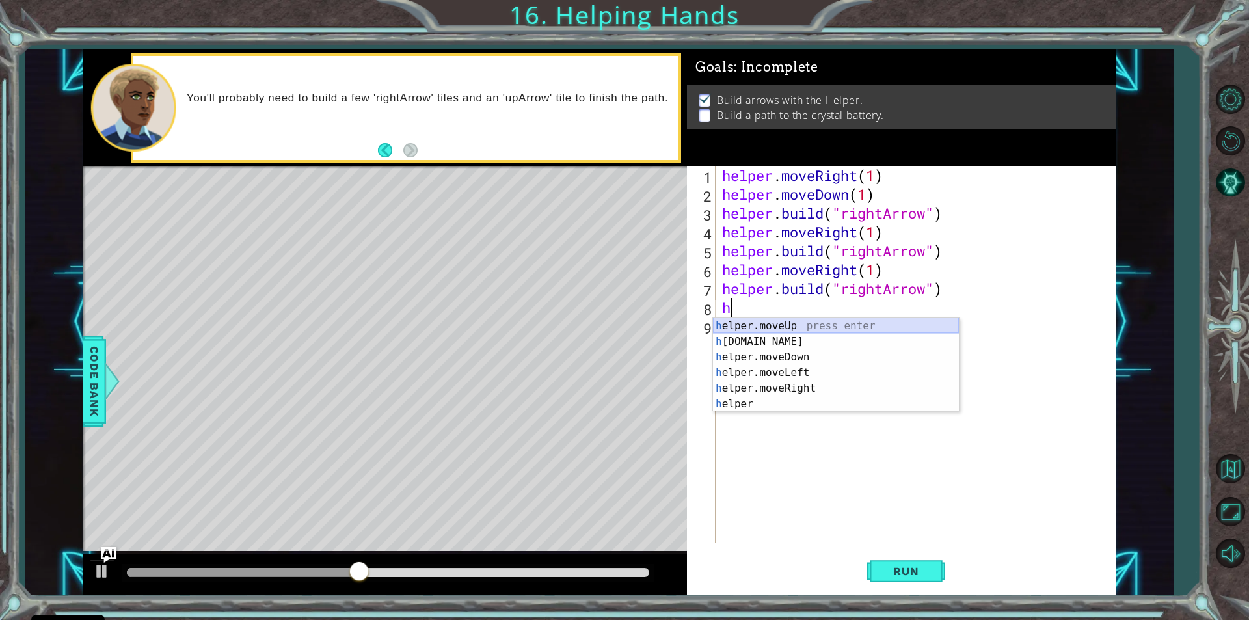
click at [724, 332] on div "h elper.moveUp press enter h [DOMAIN_NAME] press enter h elper.moveDown press e…" at bounding box center [836, 380] width 246 height 125
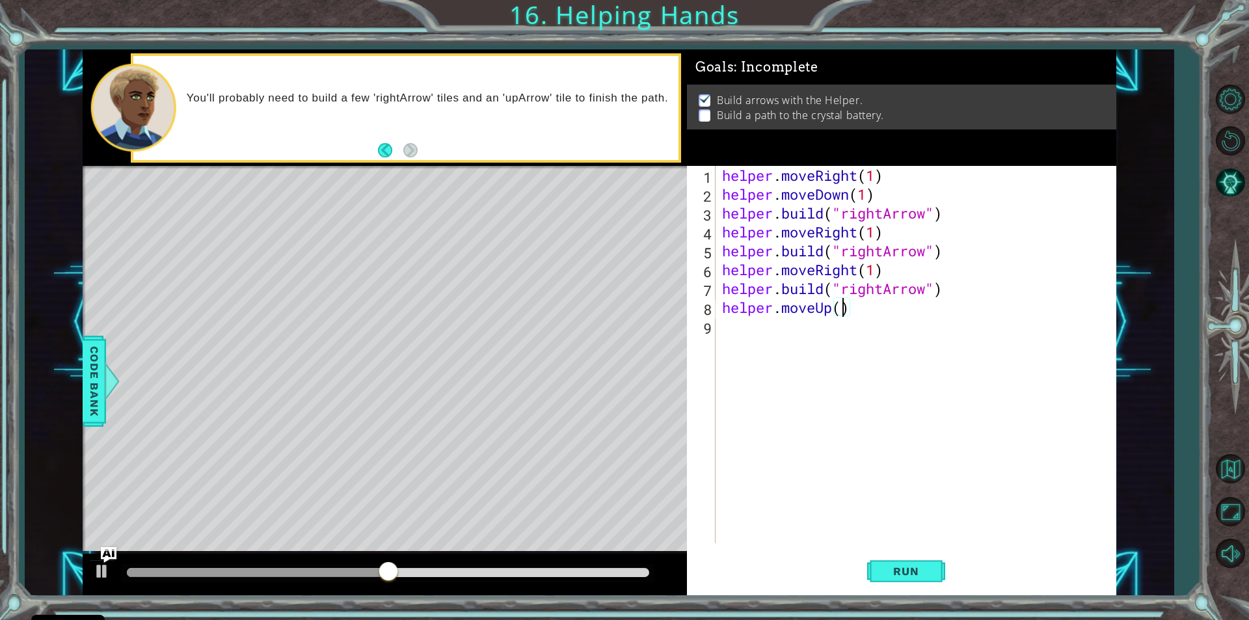
type textarea "helper.moveUp(2)"
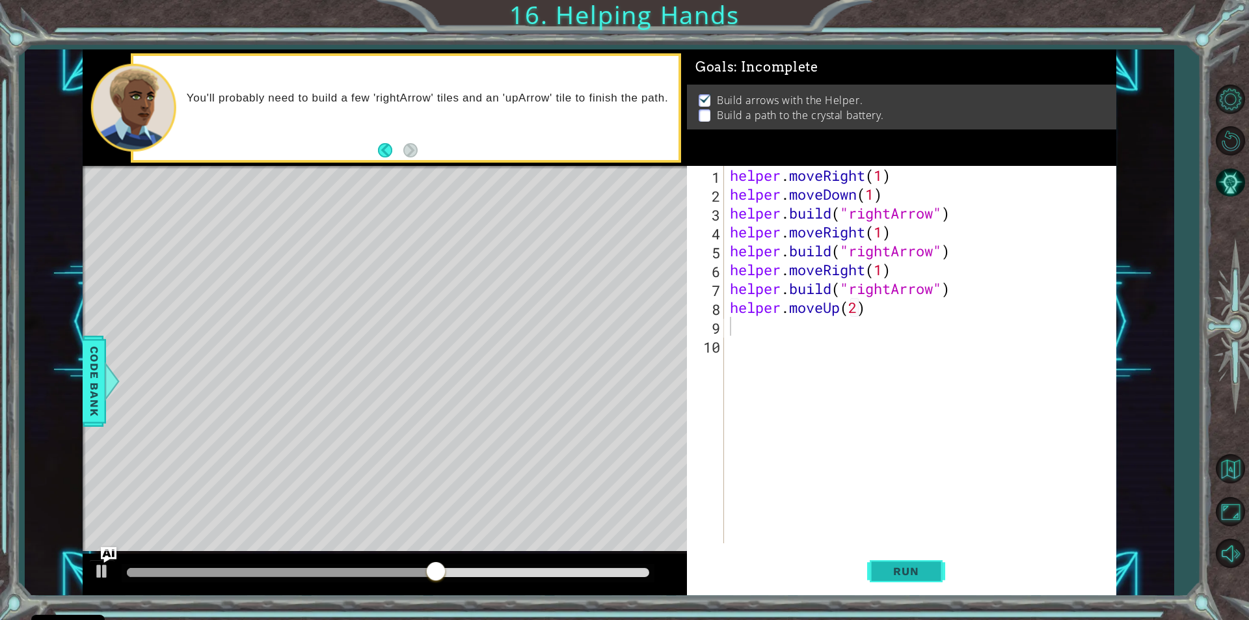
click at [905, 557] on button "Run" at bounding box center [906, 571] width 78 height 43
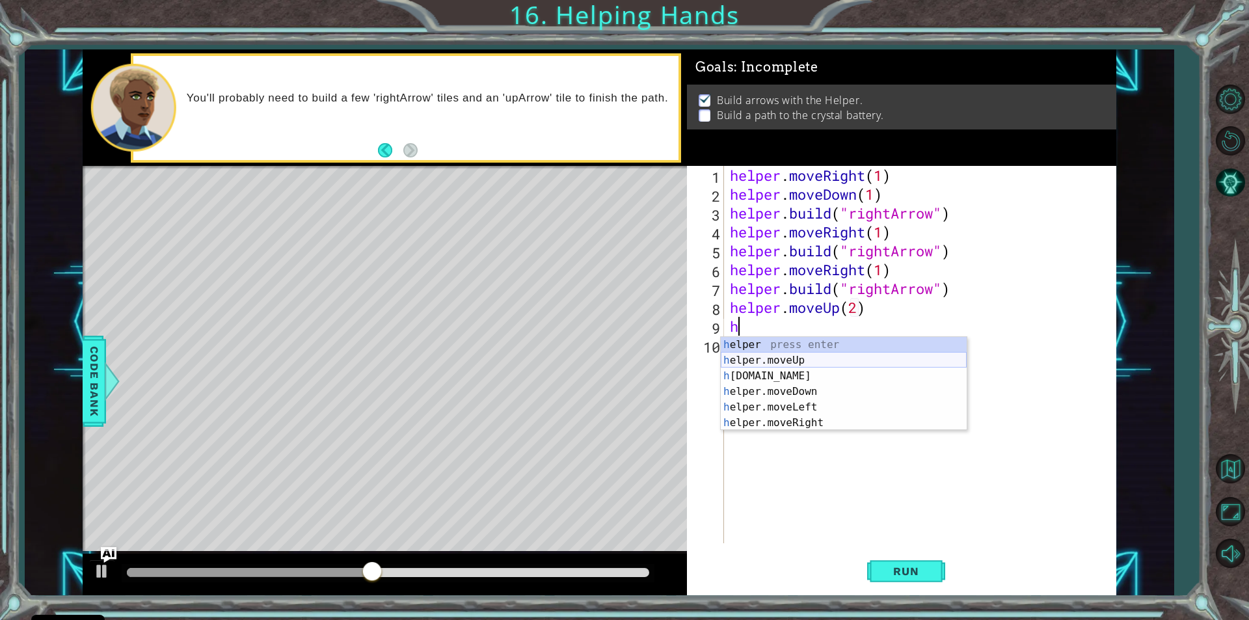
click at [828, 360] on div "h elper press enter h elper.moveUp press enter h [DOMAIN_NAME] press enter h el…" at bounding box center [844, 399] width 246 height 125
type textarea "helper.moveUp(1)"
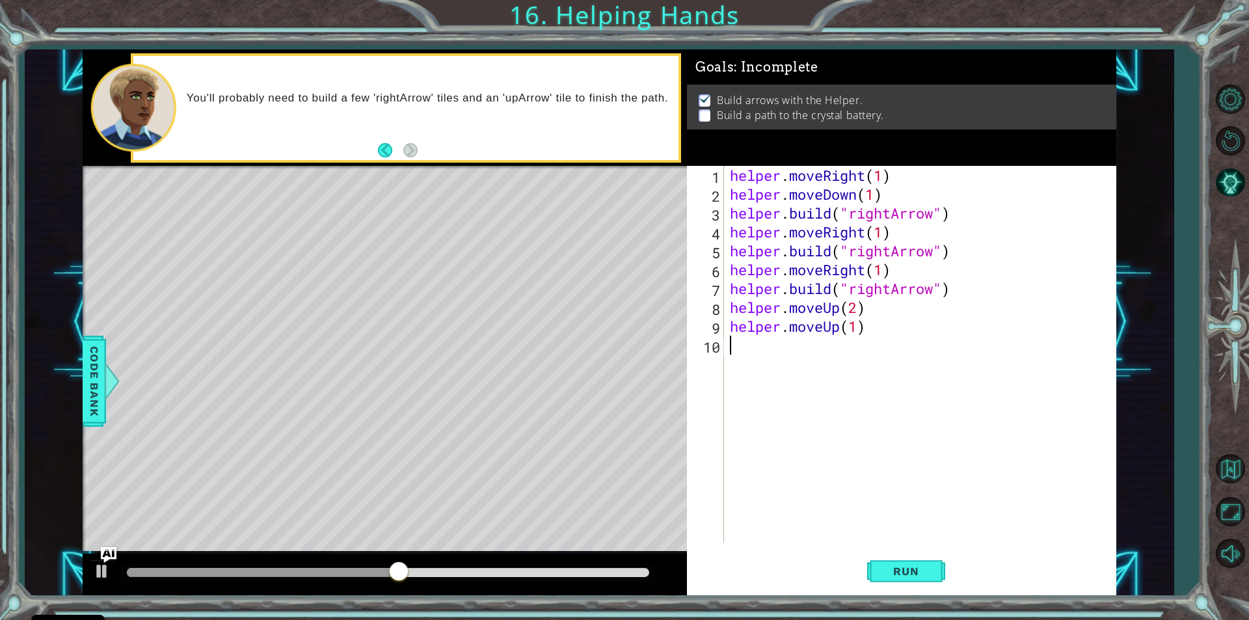
drag, startPoint x: 741, startPoint y: 349, endPoint x: 747, endPoint y: 352, distance: 7.0
click at [743, 349] on div "helper . moveRight ( 1 ) helper . moveDown ( 1 ) helper . build ( "rightArrow" …" at bounding box center [922, 373] width 391 height 415
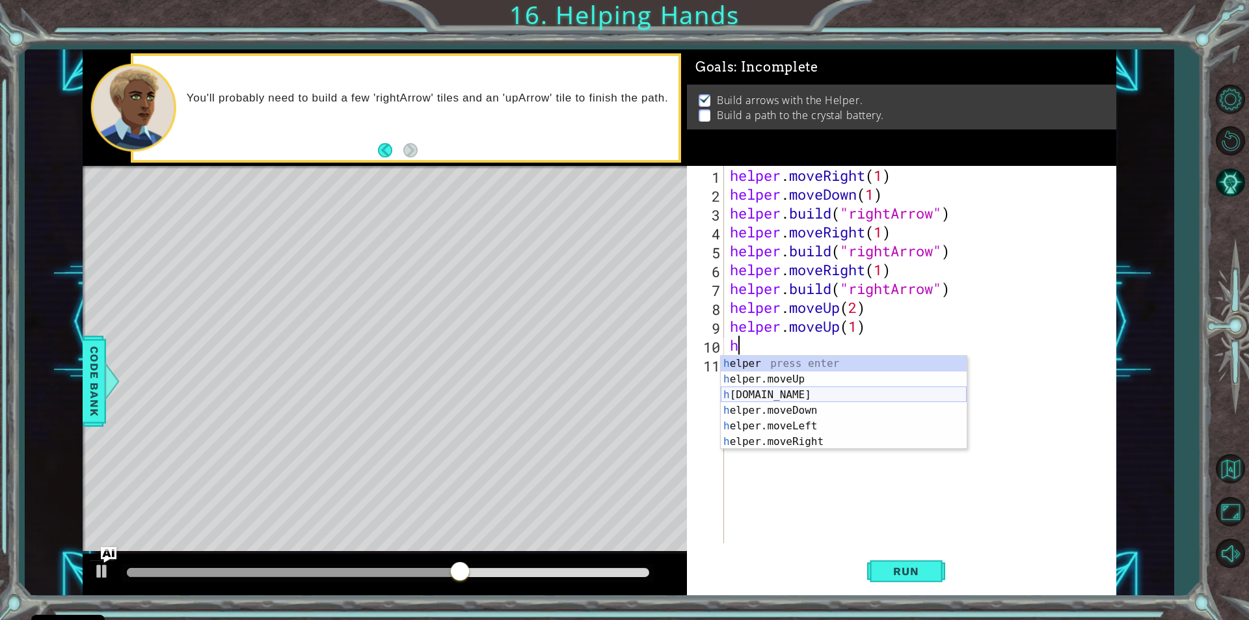
click at [827, 394] on div "h elper press enter h elper.moveUp press enter h [DOMAIN_NAME] press enter h el…" at bounding box center [844, 418] width 246 height 125
type textarea "[DOMAIN_NAME]("rightArrow")"
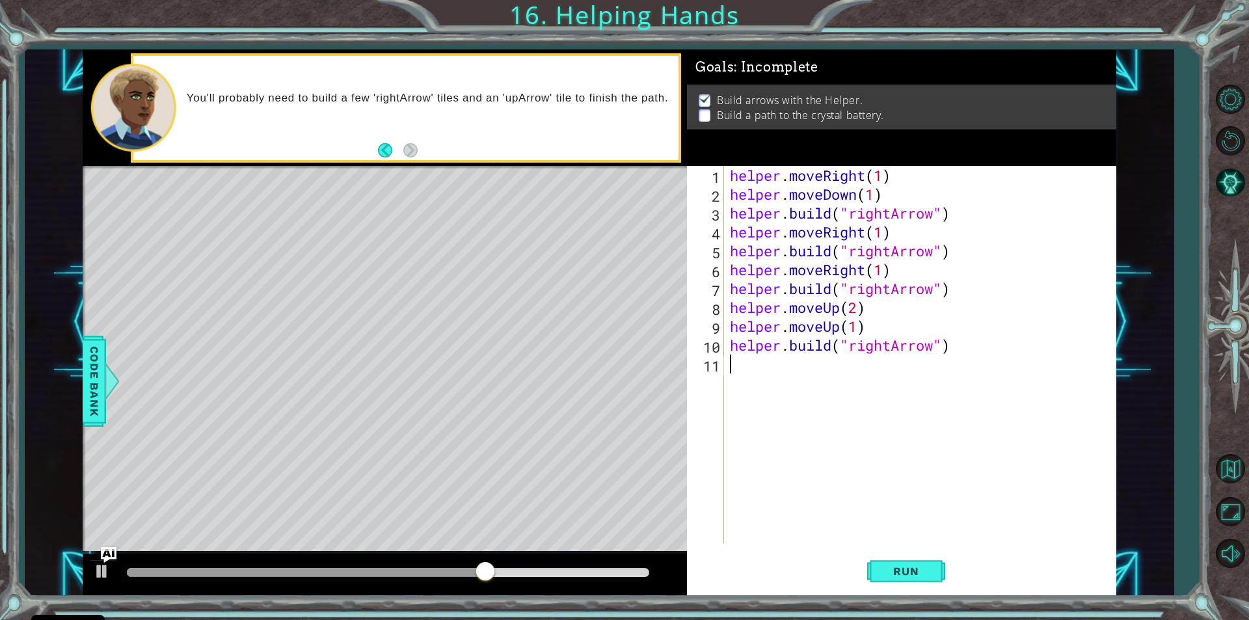
click at [883, 538] on div "helper . moveRight ( 1 ) helper . moveDown ( 1 ) helper . build ( "rightArrow" …" at bounding box center [922, 373] width 391 height 415
click at [910, 569] on span "Run" at bounding box center [905, 570] width 51 height 13
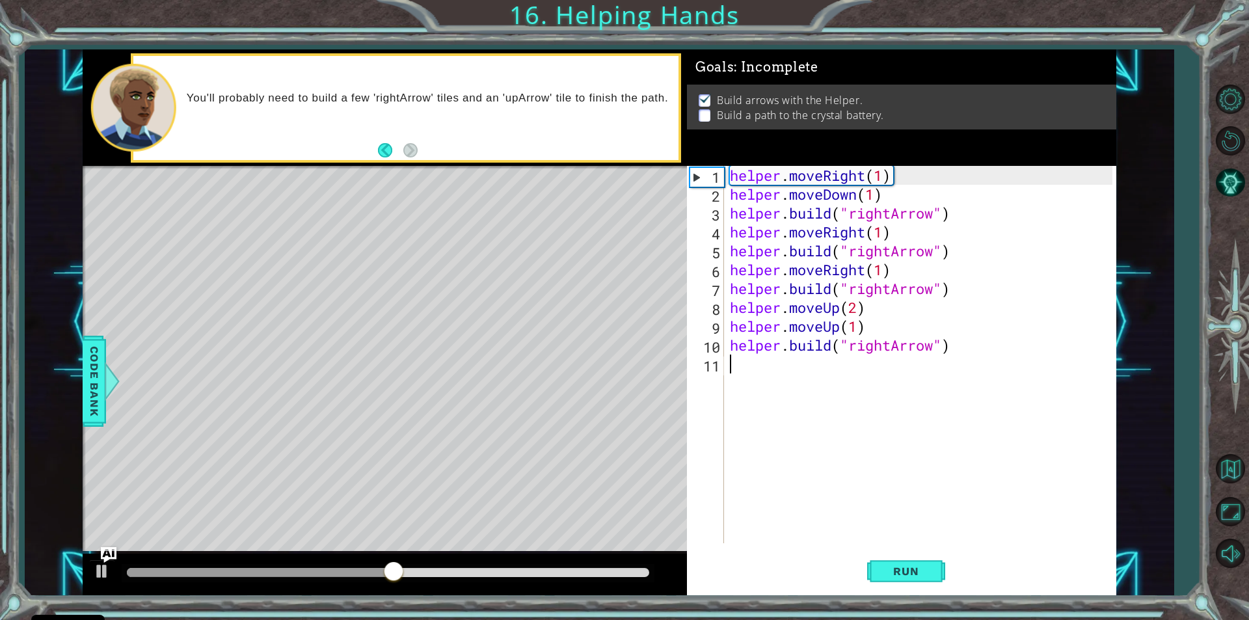
click at [855, 338] on div "helper . moveRight ( 1 ) helper . moveDown ( 1 ) helper . build ( "rightArrow" …" at bounding box center [922, 373] width 391 height 415
click at [856, 326] on div "helper . moveRight ( 1 ) helper . moveDown ( 1 ) helper . build ( "rightArrow" …" at bounding box center [922, 373] width 391 height 415
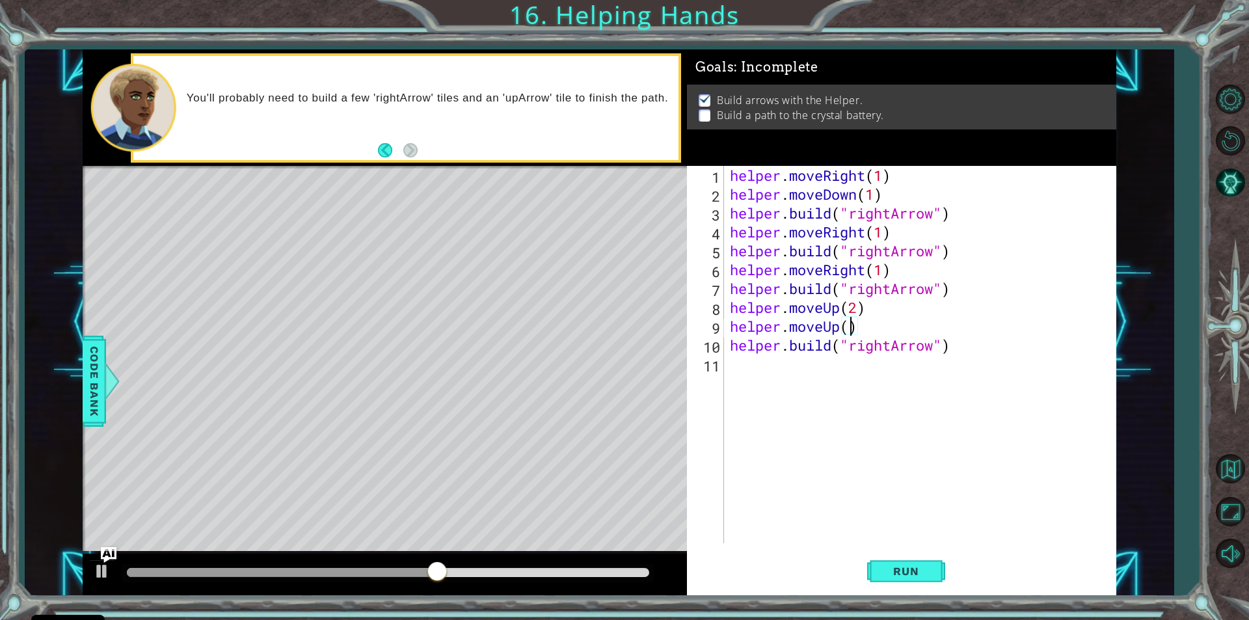
scroll to position [0, 5]
click at [899, 559] on button "Run" at bounding box center [906, 571] width 78 height 43
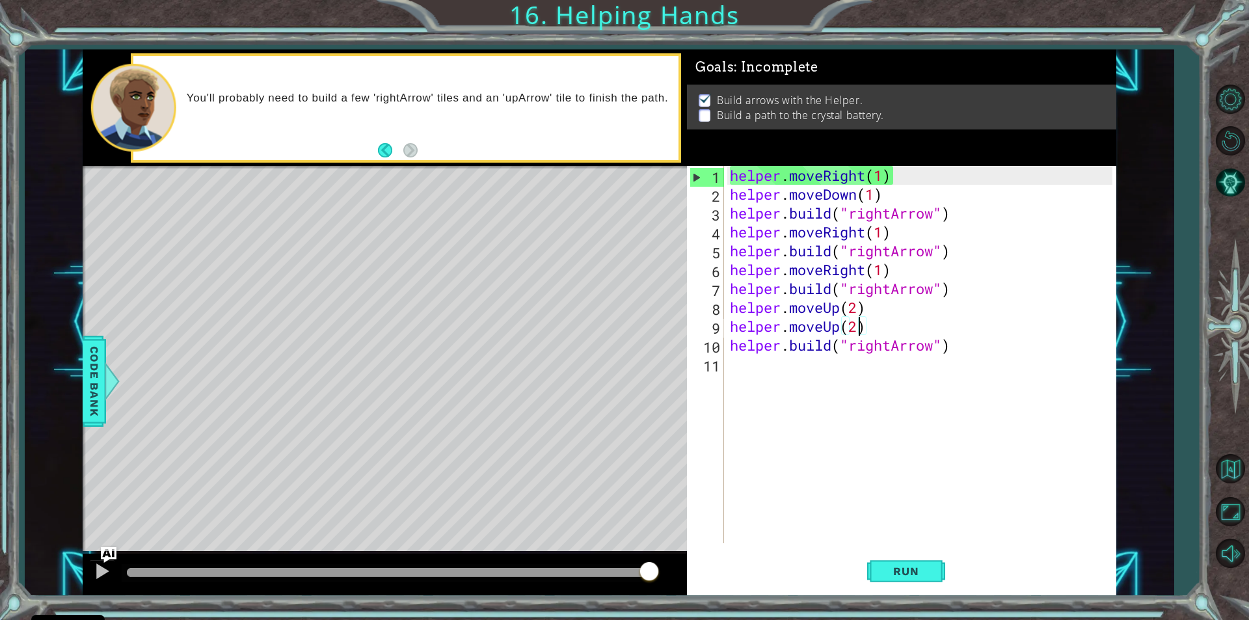
drag, startPoint x: 141, startPoint y: 572, endPoint x: 853, endPoint y: 550, distance: 711.8
click at [851, 550] on div "1 ההההההההההההההההההההההההההההההההההההההההההההההההההההההההההההההההההההההההההההה…" at bounding box center [599, 322] width 1033 height 546
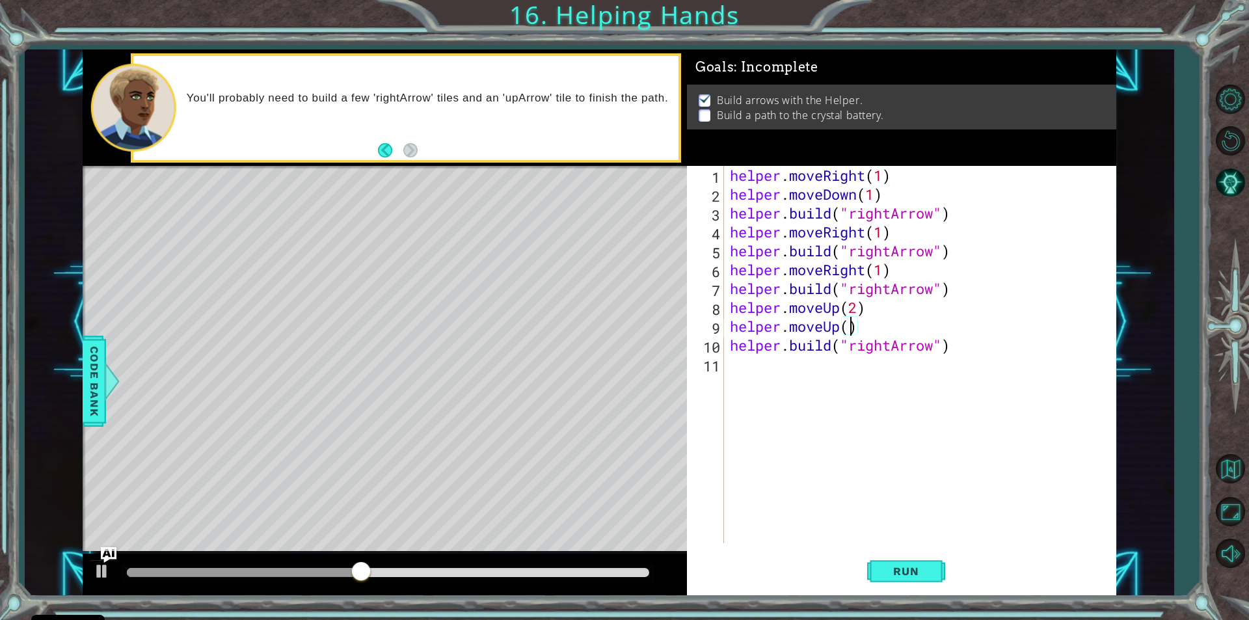
type textarea "helper.moveUp(1)"
click at [884, 565] on span "Run" at bounding box center [905, 570] width 51 height 13
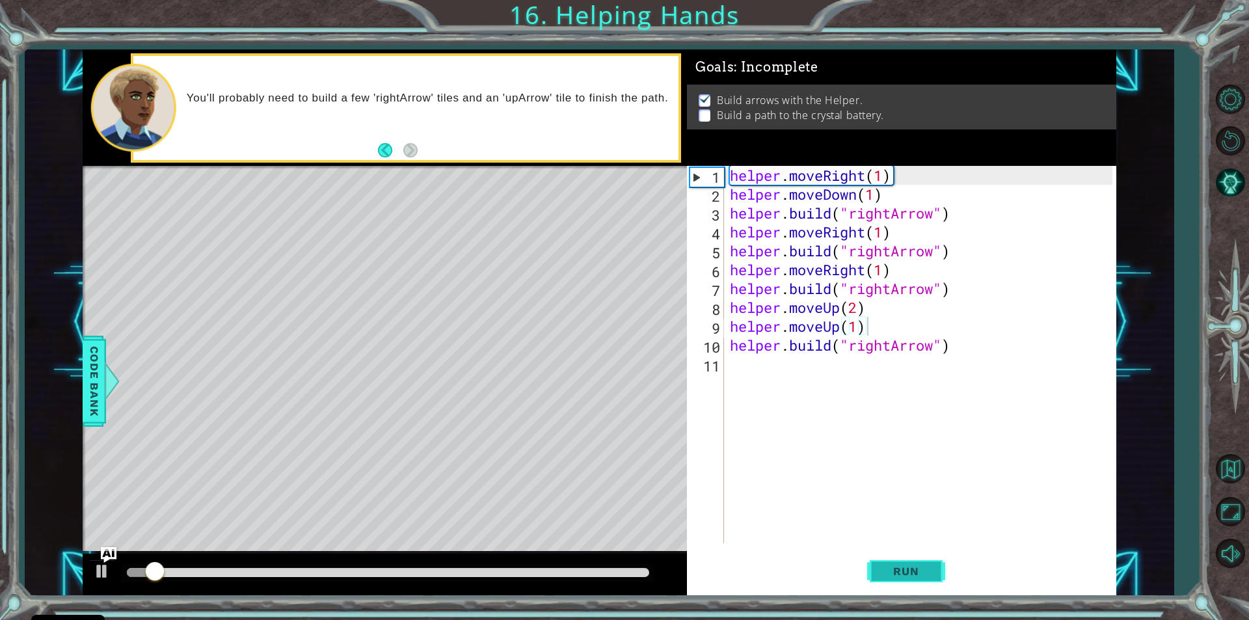
click at [887, 565] on span "Run" at bounding box center [905, 570] width 51 height 13
drag, startPoint x: 887, startPoint y: 565, endPoint x: 907, endPoint y: 578, distance: 23.4
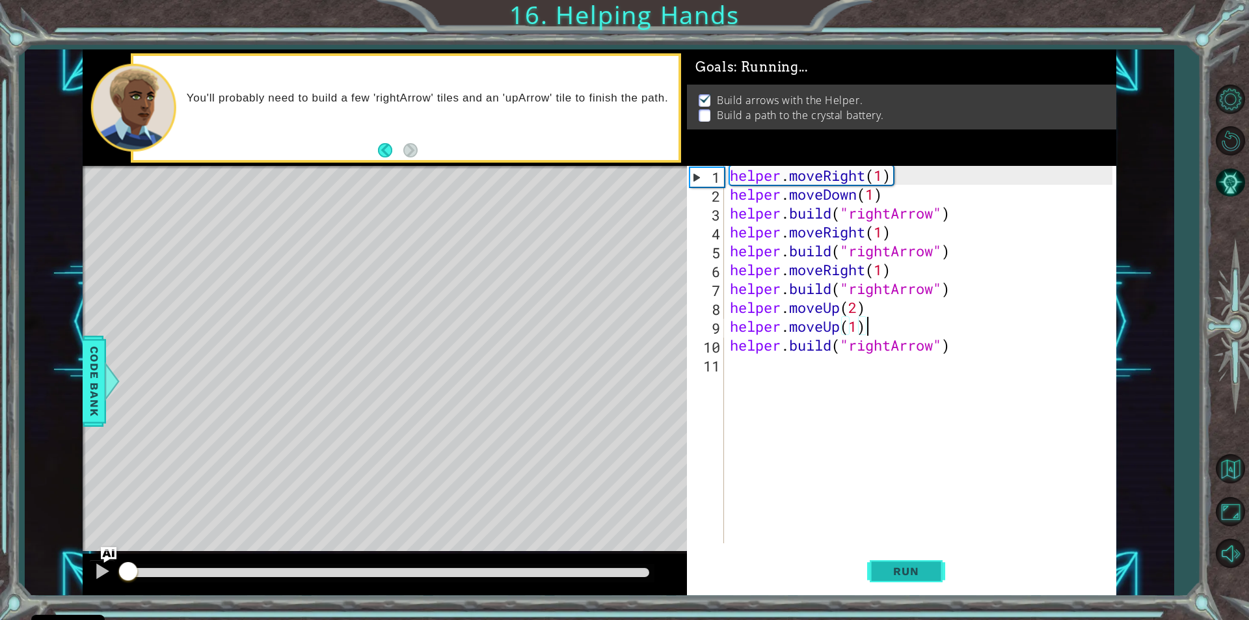
click at [907, 578] on button "Run" at bounding box center [906, 571] width 78 height 43
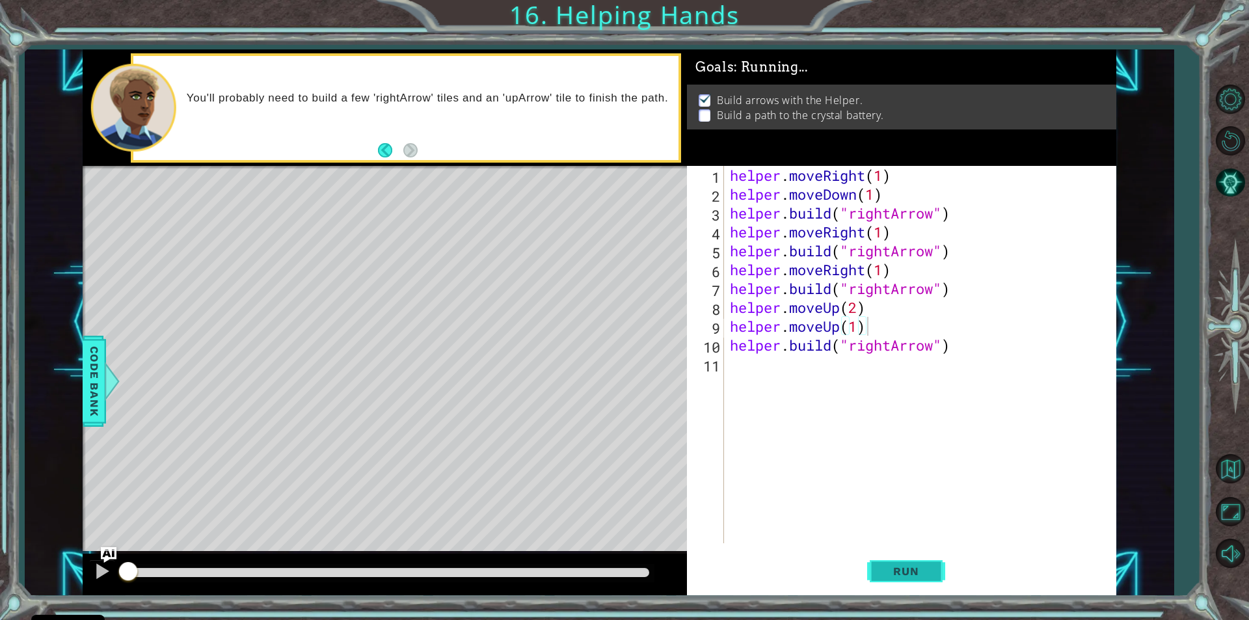
click at [907, 578] on button "Run" at bounding box center [906, 571] width 78 height 43
click at [910, 580] on button "Run" at bounding box center [906, 571] width 78 height 43
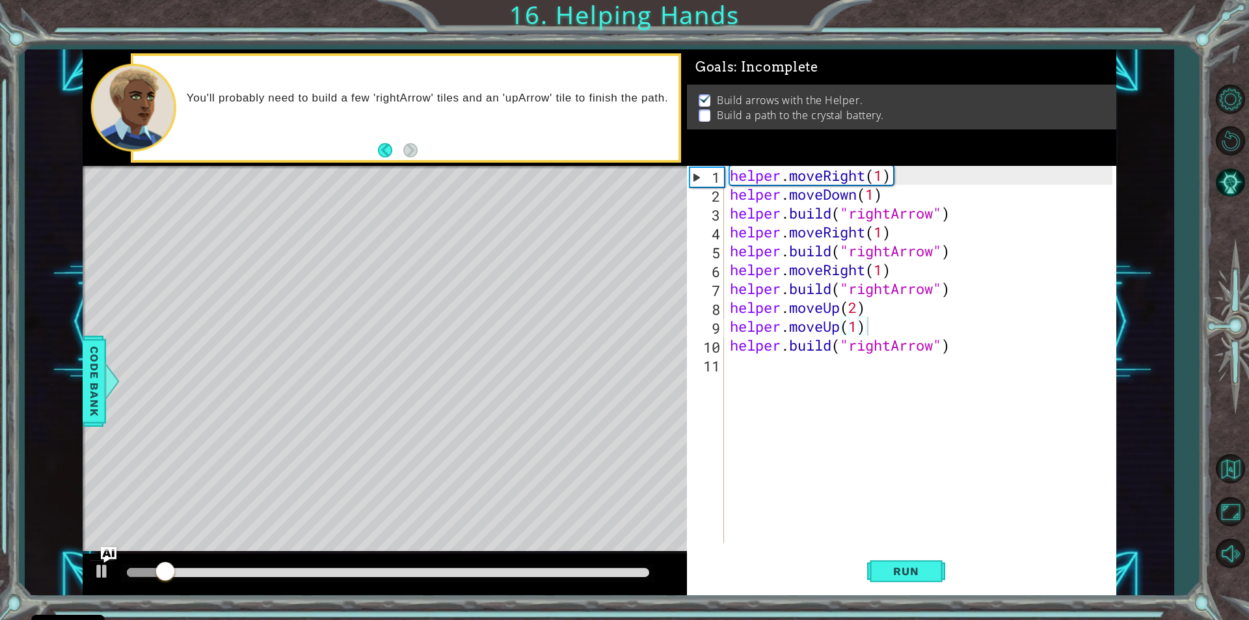
click at [927, 602] on div "1 ההההההההההההההההההההההההההההההההההההההההההההההההההההההההההההההההההההההההההההה…" at bounding box center [624, 310] width 1249 height 620
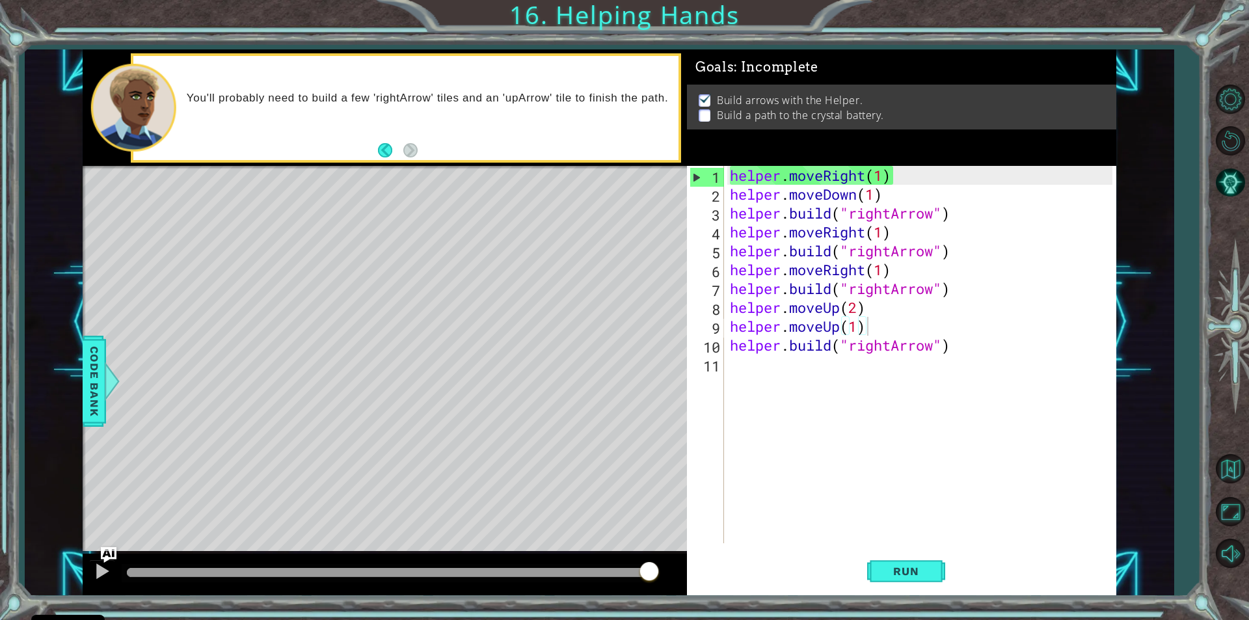
click at [862, 325] on div "helper . moveRight ( 1 ) helper . moveDown ( 1 ) helper . build ( "rightArrow" …" at bounding box center [922, 373] width 391 height 415
click at [866, 326] on div "helper . moveRight ( 1 ) helper . moveDown ( 1 ) helper . build ( "rightArrow" …" at bounding box center [922, 373] width 391 height 415
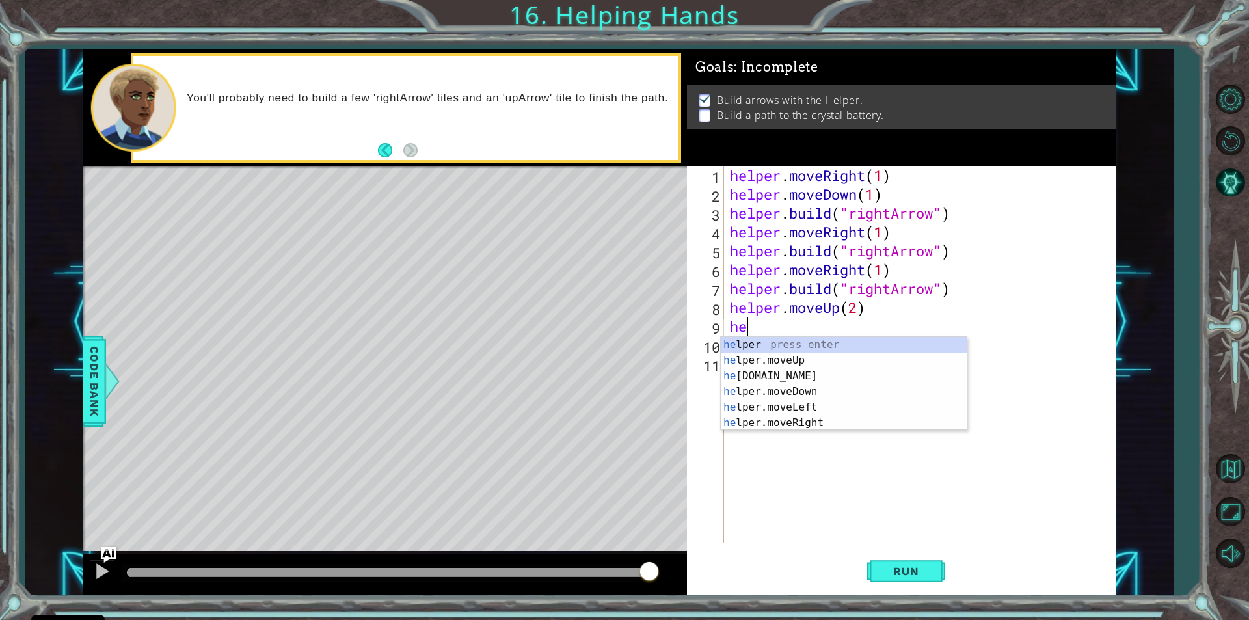
type textarea "h"
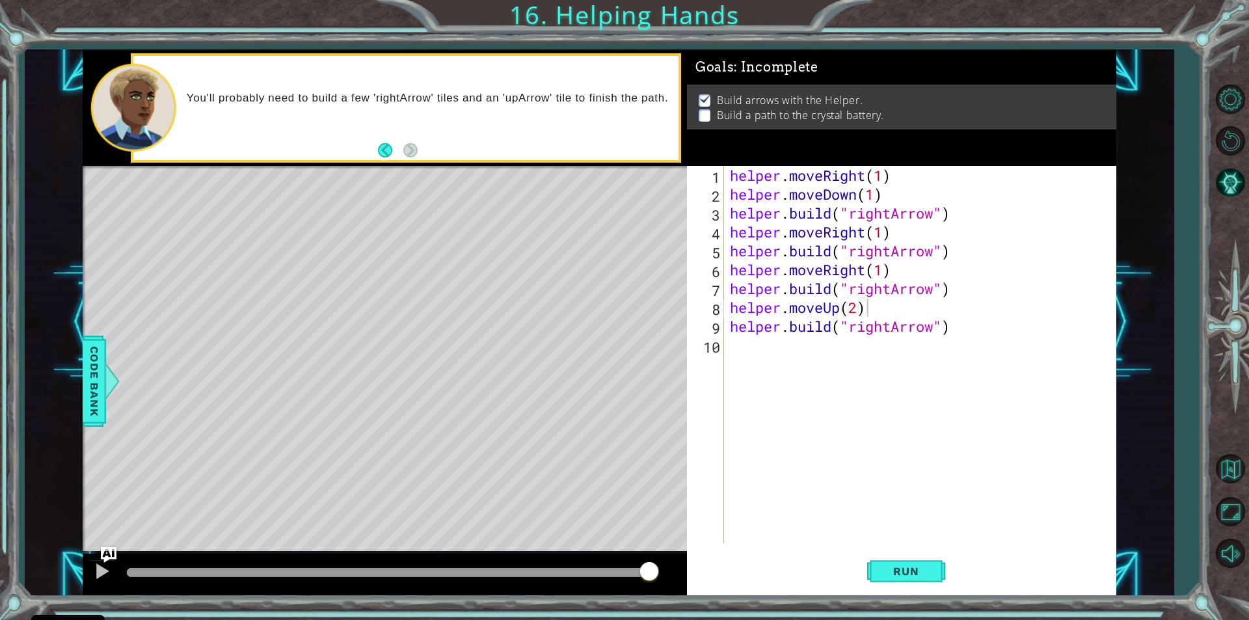
drag, startPoint x: 905, startPoint y: 559, endPoint x: 877, endPoint y: 520, distance: 47.6
click at [903, 559] on button "Run" at bounding box center [906, 571] width 78 height 43
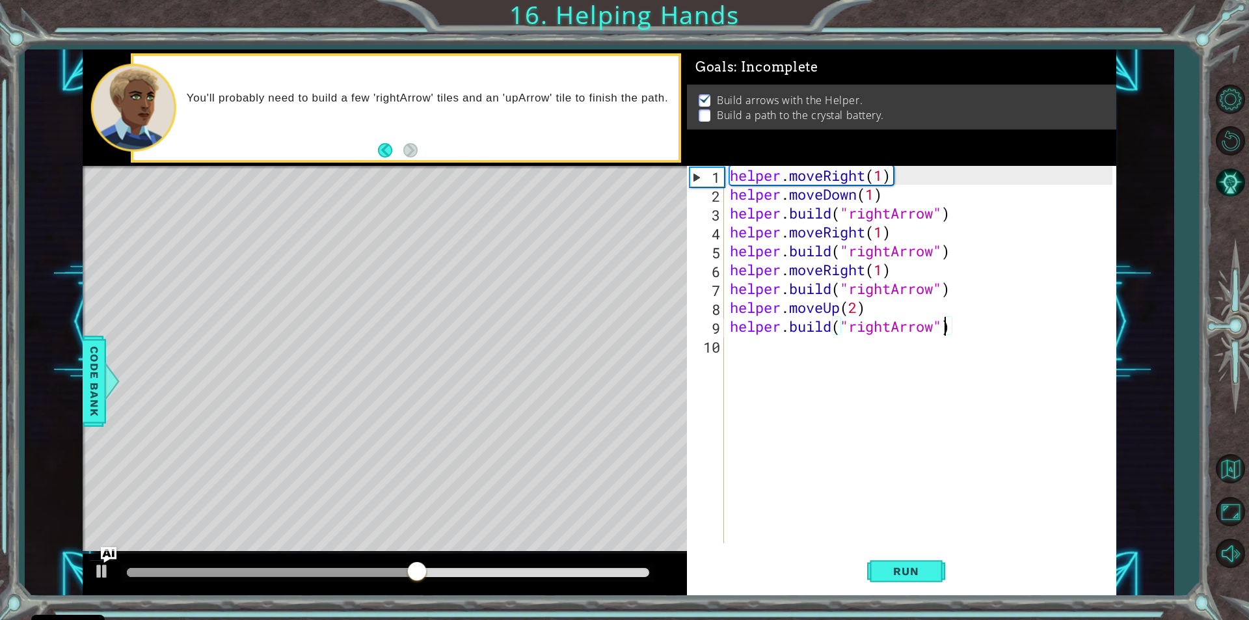
click at [942, 330] on div "helper . moveRight ( 1 ) helper . moveDown ( 1 ) helper . build ( "rightArrow" …" at bounding box center [922, 373] width 391 height 415
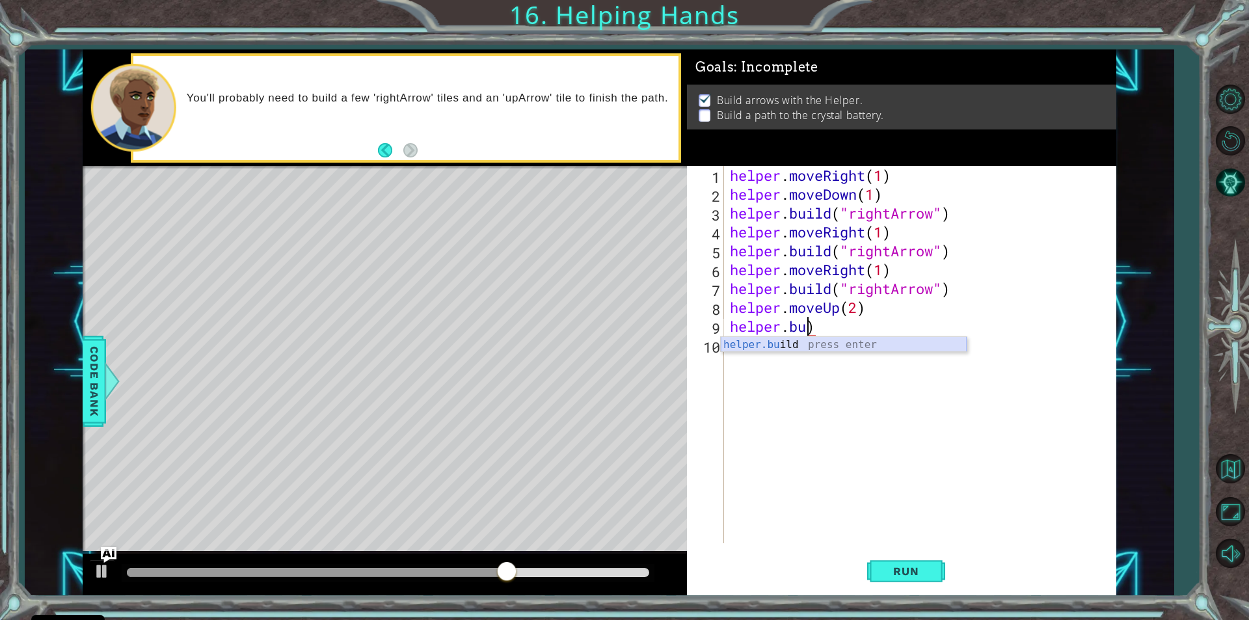
click at [834, 347] on div "helper.bu ild press enter" at bounding box center [844, 360] width 246 height 47
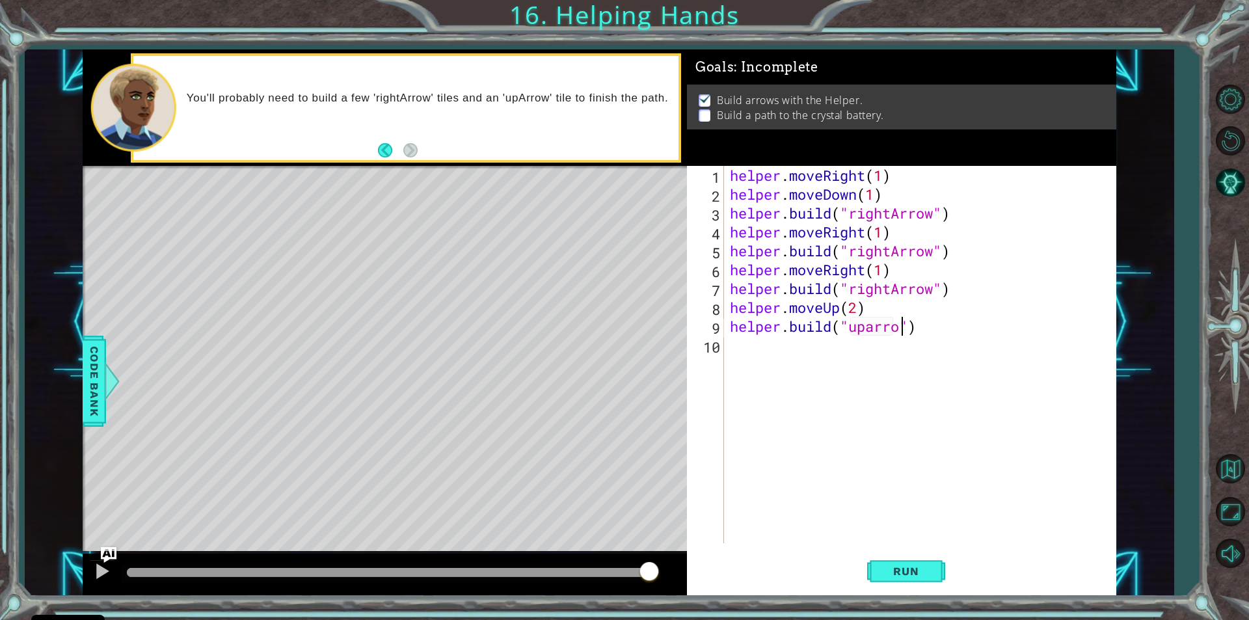
scroll to position [0, 8]
click at [905, 568] on span "Run" at bounding box center [905, 570] width 51 height 13
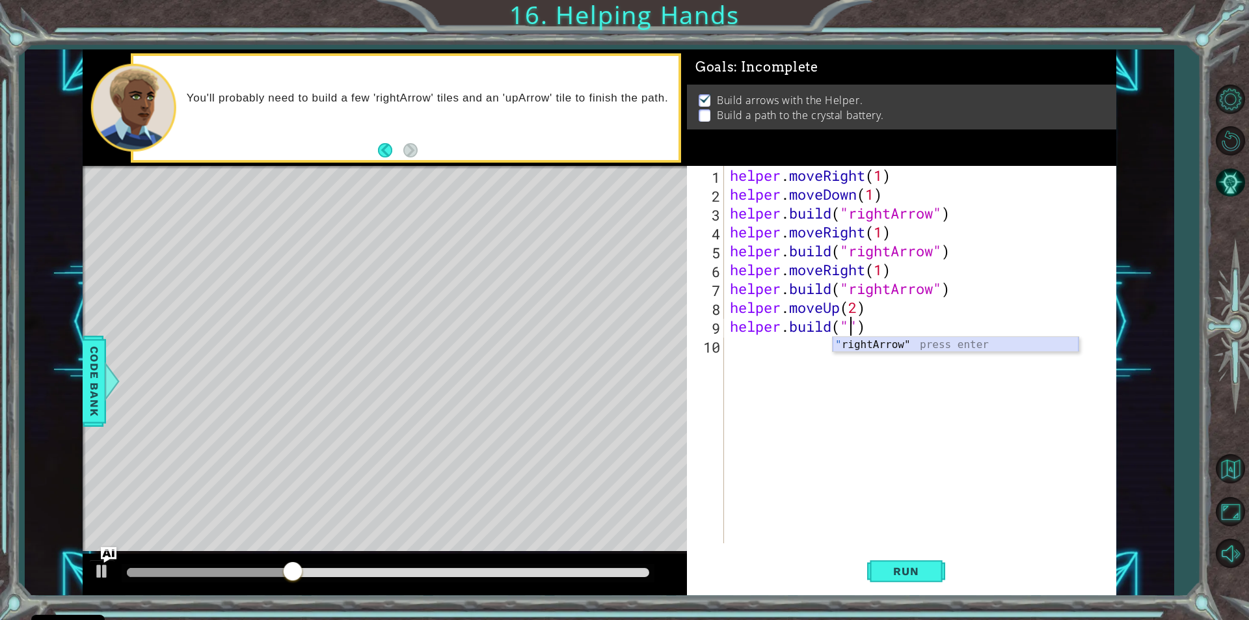
click at [925, 349] on div "" rightArrow" press enter" at bounding box center [955, 360] width 246 height 47
type textarea "[DOMAIN_NAME]("rightArrow")"
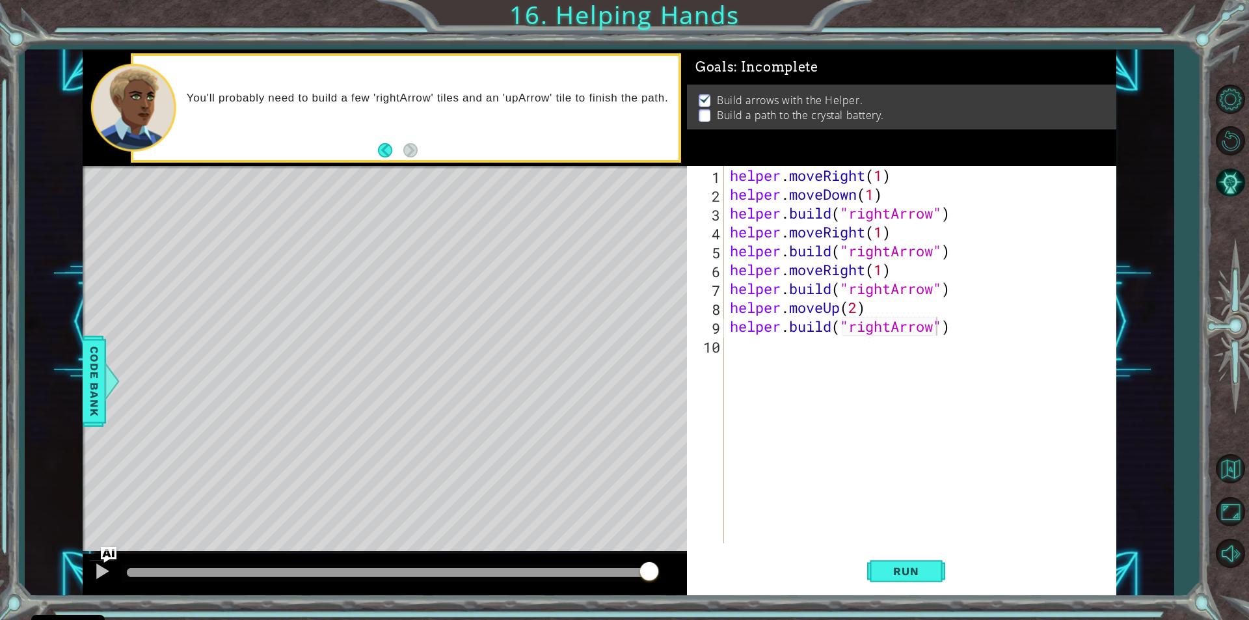
click at [705, 109] on p at bounding box center [704, 115] width 12 height 12
click at [706, 111] on p at bounding box center [704, 115] width 12 height 12
drag, startPoint x: 987, startPoint y: 593, endPoint x: 925, endPoint y: 579, distance: 64.0
click at [978, 594] on div "[DOMAIN_NAME]("rightArrow") 1 2 3 4 5 6 7 8 9 10 helper . moveRight ( 1 ) helpe…" at bounding box center [901, 380] width 429 height 429
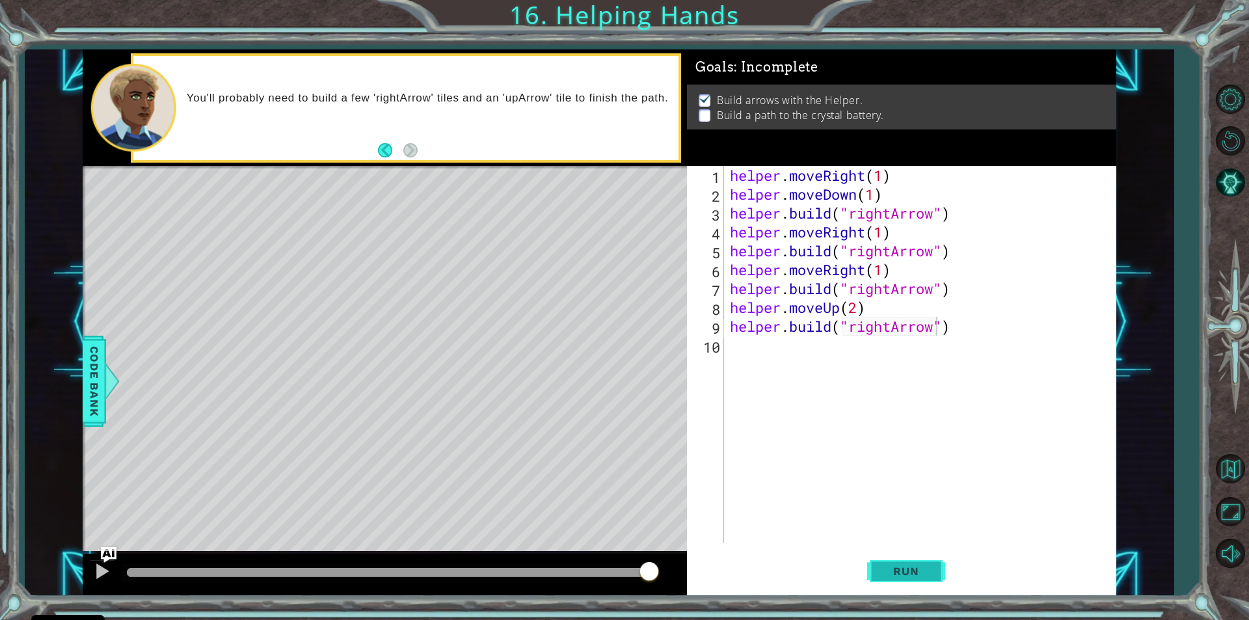
click at [905, 574] on span "Run" at bounding box center [905, 570] width 51 height 13
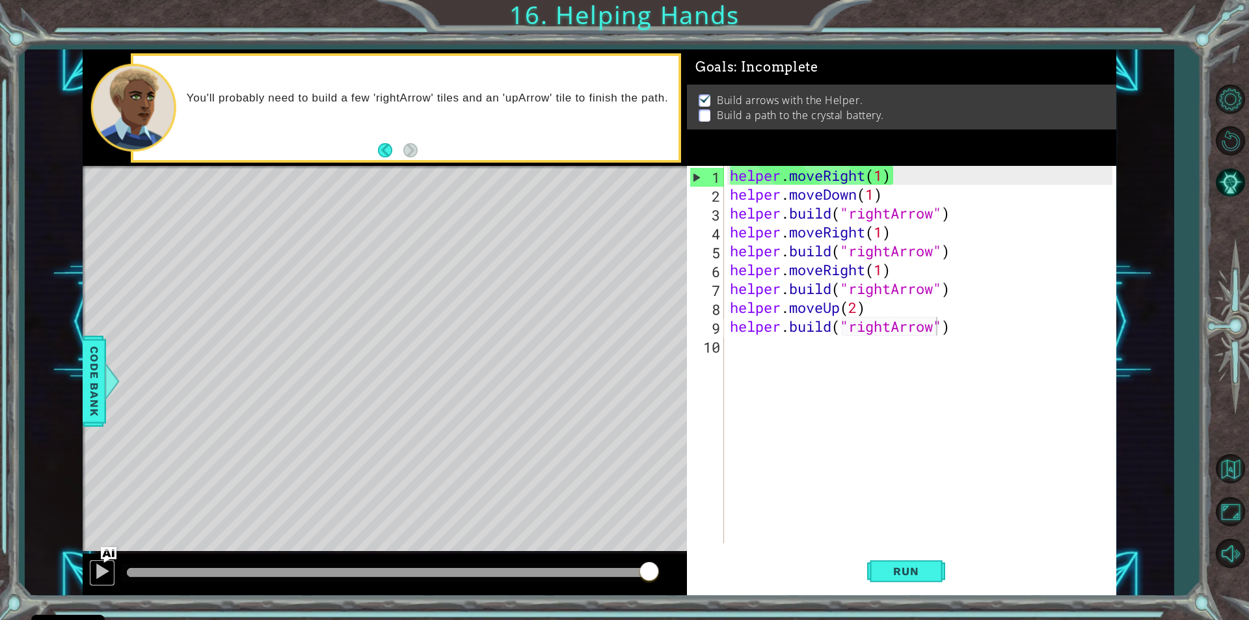
drag, startPoint x: 90, startPoint y: 569, endPoint x: 134, endPoint y: 573, distance: 44.4
click at [94, 568] on button at bounding box center [102, 572] width 26 height 27
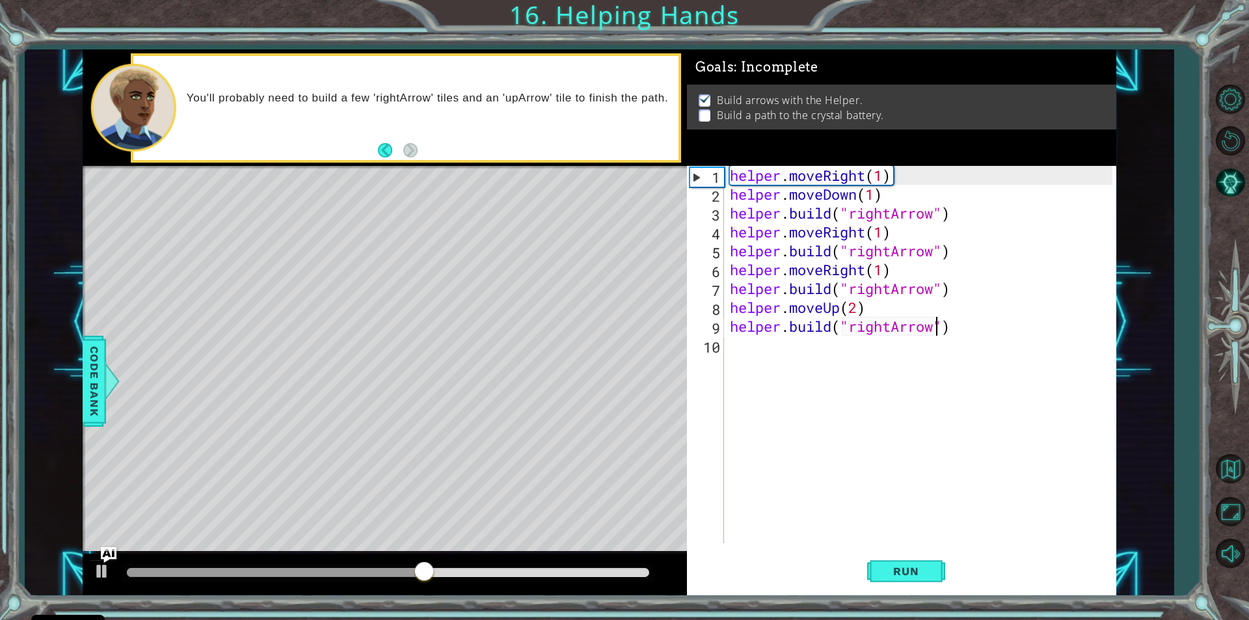
click at [768, 251] on div "helper . moveRight ( 1 ) helper . moveDown ( 1 ) helper . build ( "rightArrow" …" at bounding box center [922, 373] width 391 height 415
click at [923, 242] on div "helper . moveRight ( 1 ) helper . moveDown ( 1 ) helper . build ( "rightArrow" …" at bounding box center [922, 373] width 391 height 415
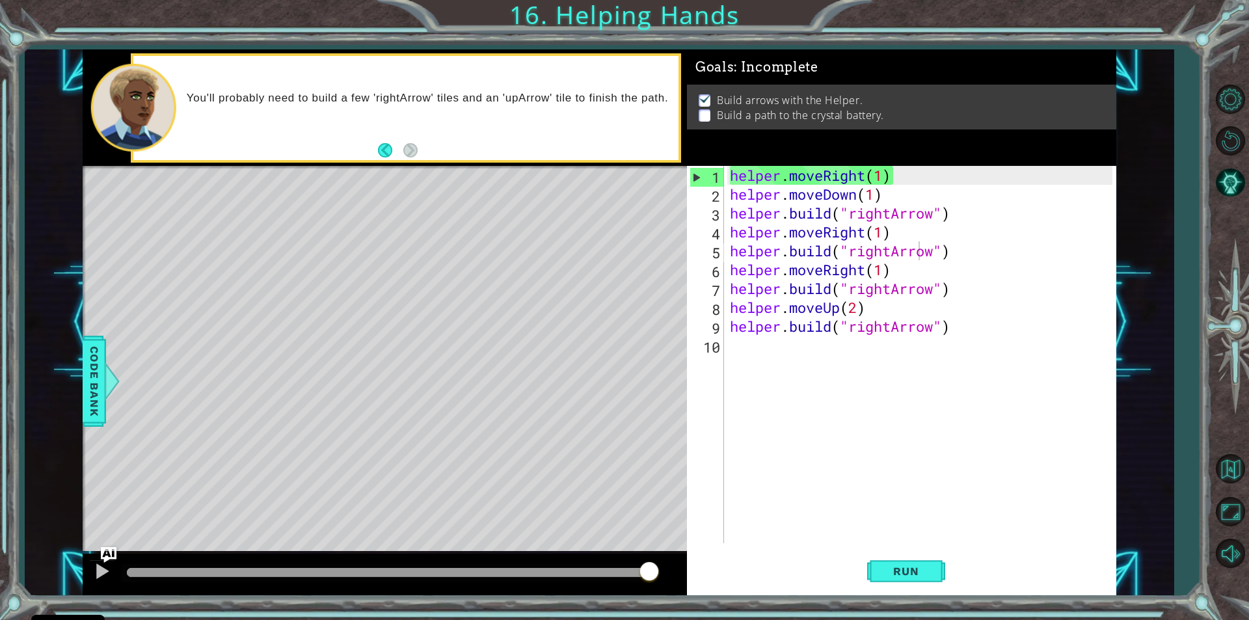
drag, startPoint x: 711, startPoint y: -35, endPoint x: 767, endPoint y: -57, distance: 60.5
click at [767, 0] on html "Cookie Policy CodeCombat uses a few essential and non-essential cookies. Privac…" at bounding box center [624, 310] width 1249 height 620
drag, startPoint x: 689, startPoint y: 471, endPoint x: 665, endPoint y: 608, distance: 139.3
click at [670, 590] on div "1 ההההההההההההההההההההההההההההההההההההההההההההההההההההההההההההההההההההההההההההה…" at bounding box center [599, 322] width 1033 height 546
